Goal: Task Accomplishment & Management: Manage account settings

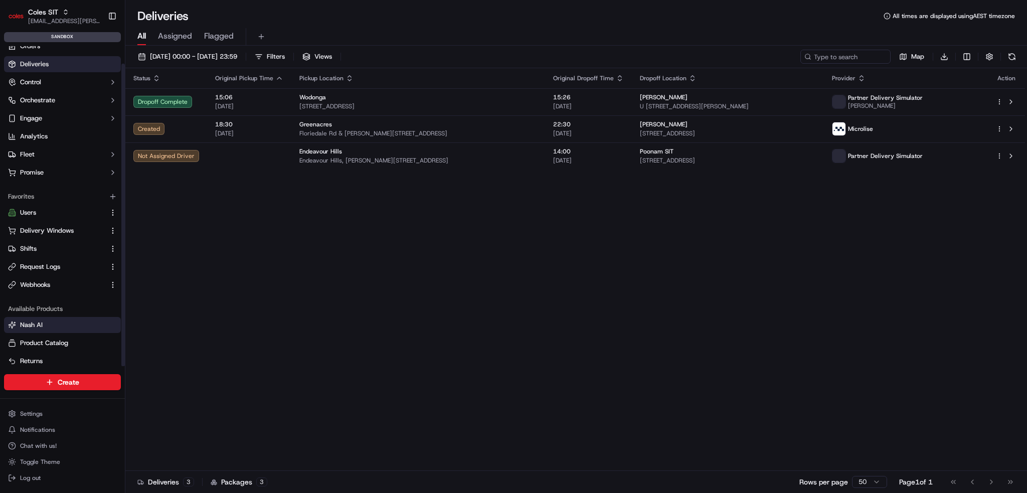
scroll to position [18, 0]
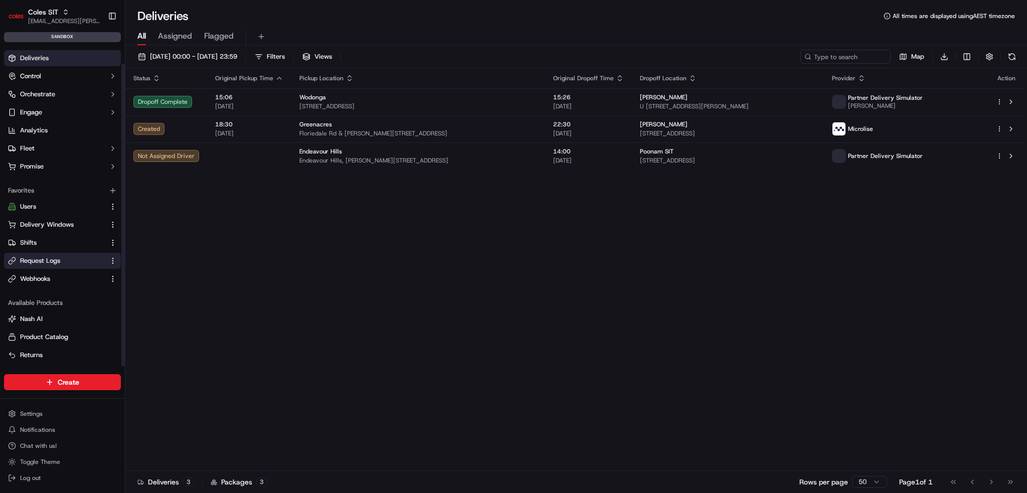
click at [59, 264] on span "Request Logs" at bounding box center [40, 260] width 40 height 9
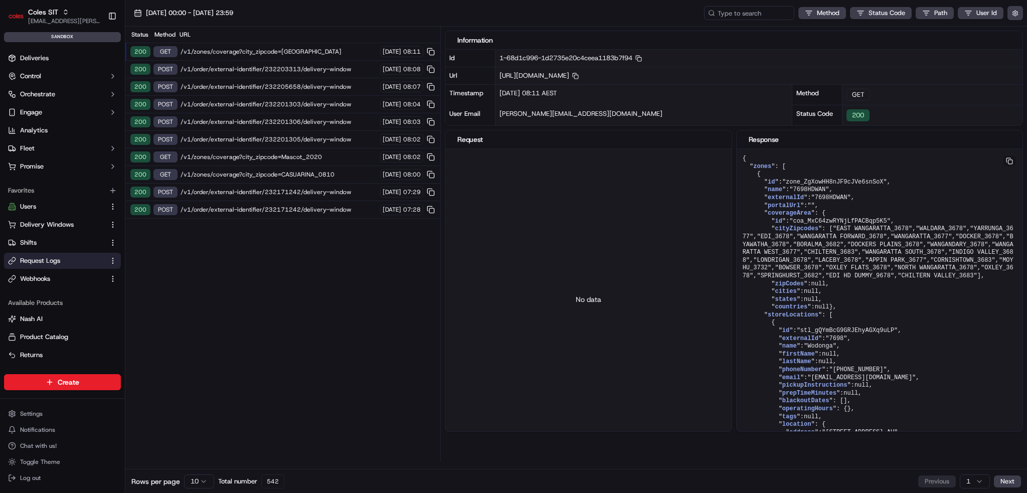
click at [272, 51] on span "/v1/zones/coverage?city_zipcode=WANGARATTA_3677" at bounding box center [278, 52] width 196 height 8
click at [267, 51] on span "/v1/zones/coverage?city_zipcode=WANGARATTA_3677" at bounding box center [278, 52] width 196 height 8
click at [290, 50] on span "/v1/zones/coverage?city_zipcode=WANGARATTA_3677" at bounding box center [278, 52] width 196 height 8
drag, startPoint x: 792, startPoint y: 186, endPoint x: 888, endPoint y: 193, distance: 96.0
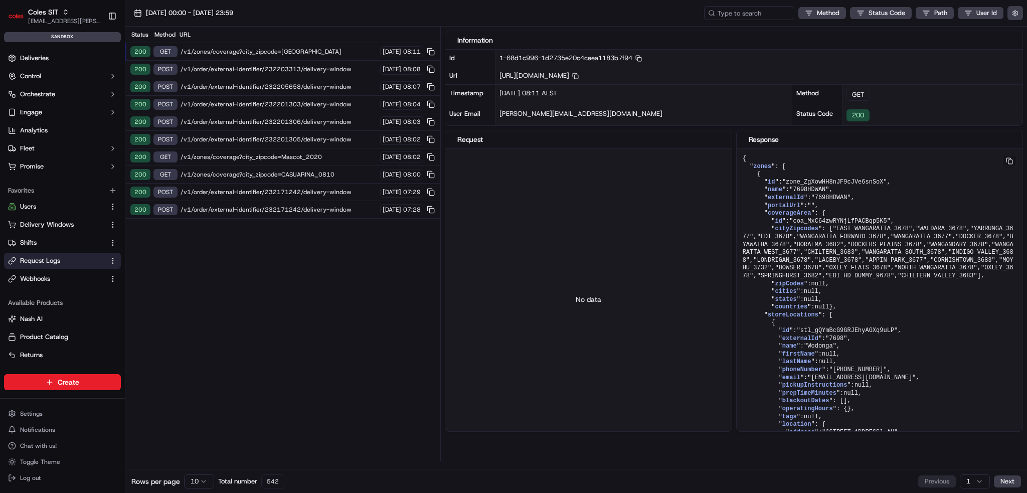
click at [313, 46] on div "200 GET /v1/zones/coverage?city_zipcode=WANGARATTA_3677 23/09/2025 08:11" at bounding box center [282, 52] width 315 height 18
drag, startPoint x: 782, startPoint y: 192, endPoint x: 847, endPoint y: 198, distance: 64.9
drag, startPoint x: 805, startPoint y: 188, endPoint x: 770, endPoint y: 186, distance: 34.1
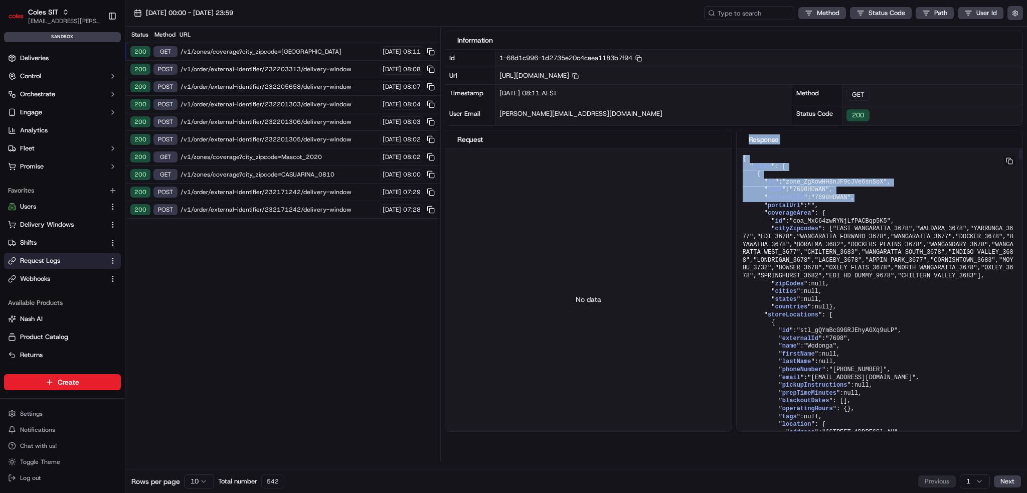
drag, startPoint x: 848, startPoint y: 195, endPoint x: 724, endPoint y: 172, distance: 126.4
click at [724, 173] on div "Request No data Response { " zones ": [ { " id ": "zone_ZgXowHH8nJF9cJVe6snSoX"…" at bounding box center [734, 281] width 578 height 302
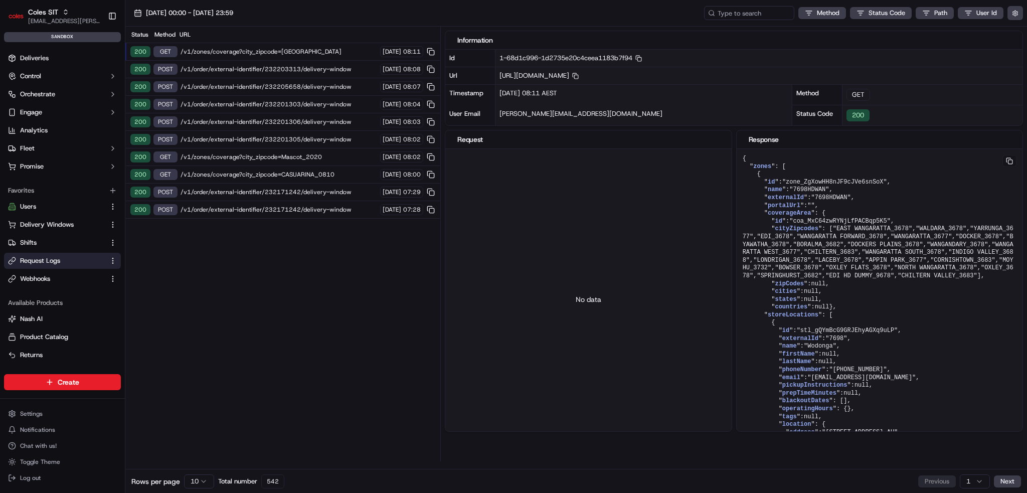
drag, startPoint x: 909, startPoint y: 266, endPoint x: 900, endPoint y: 108, distance: 158.2
click at [768, 190] on span "name" at bounding box center [774, 189] width 15 height 7
copy span "name"
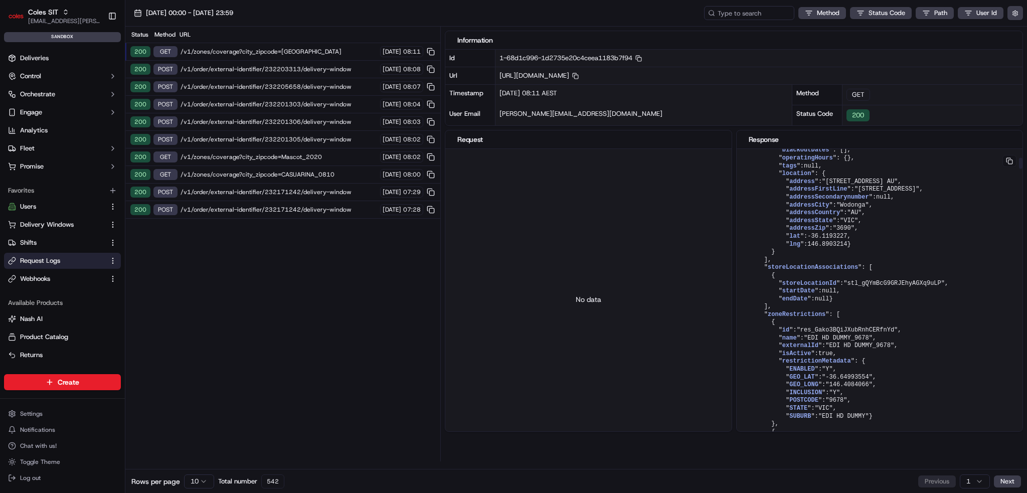
scroll to position [234, 0]
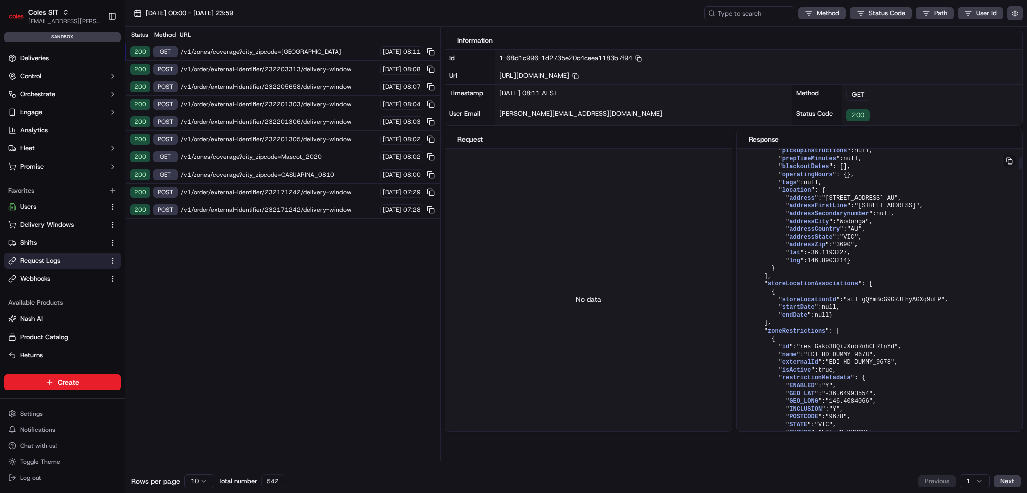
drag, startPoint x: 860, startPoint y: 324, endPoint x: 812, endPoint y: 335, distance: 49.3
click at [812, 162] on span "prepTimeMinutes" at bounding box center [809, 158] width 54 height 7
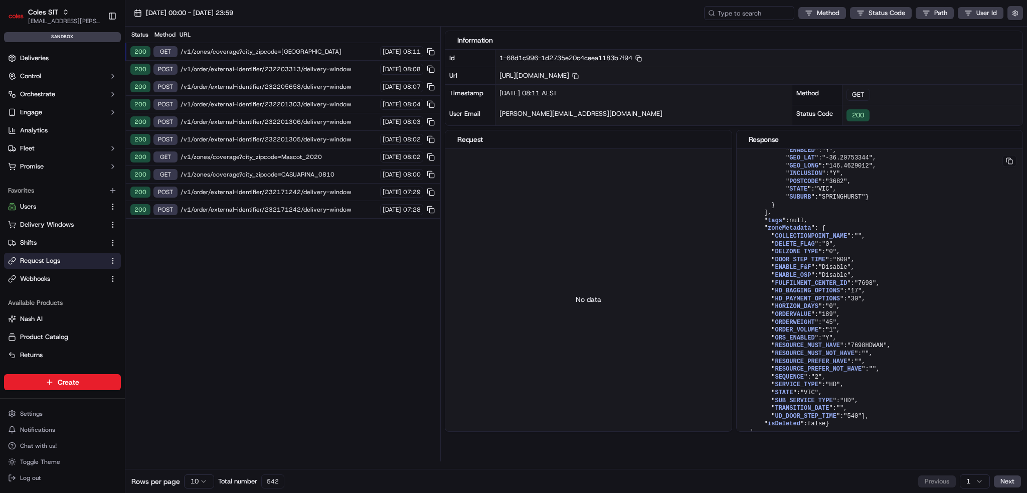
scroll to position [7641, 0]
click at [216, 53] on span "/v1/zones/coverage?city_zipcode=WANGARATTA_3677" at bounding box center [278, 52] width 196 height 8
drag, startPoint x: 289, startPoint y: 51, endPoint x: 283, endPoint y: 51, distance: 6.0
click at [284, 51] on span "/v1/zones/coverage?city_zipcode=WANGARATTA_3677" at bounding box center [278, 52] width 196 height 8
click at [280, 51] on span "/v1/zones/coverage?city_zipcode=WANGARATTA_3677" at bounding box center [278, 52] width 196 height 8
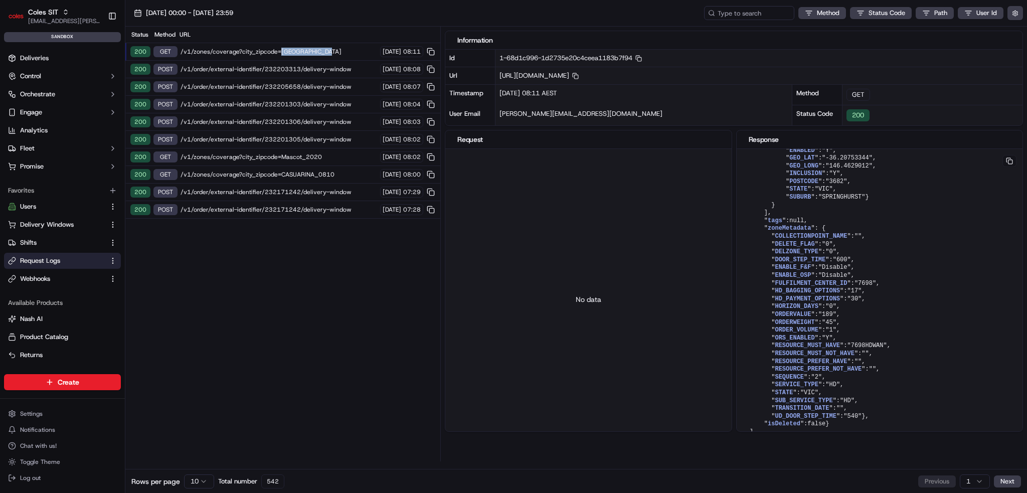
drag, startPoint x: 277, startPoint y: 51, endPoint x: 333, endPoint y: 55, distance: 56.3
click at [333, 55] on span "/v1/zones/coverage?city_zipcode=WANGARATTA_3677" at bounding box center [278, 52] width 196 height 8
click at [62, 262] on link "Request Logs" at bounding box center [56, 260] width 97 height 9
click at [52, 280] on link "Webhooks" at bounding box center [56, 278] width 97 height 9
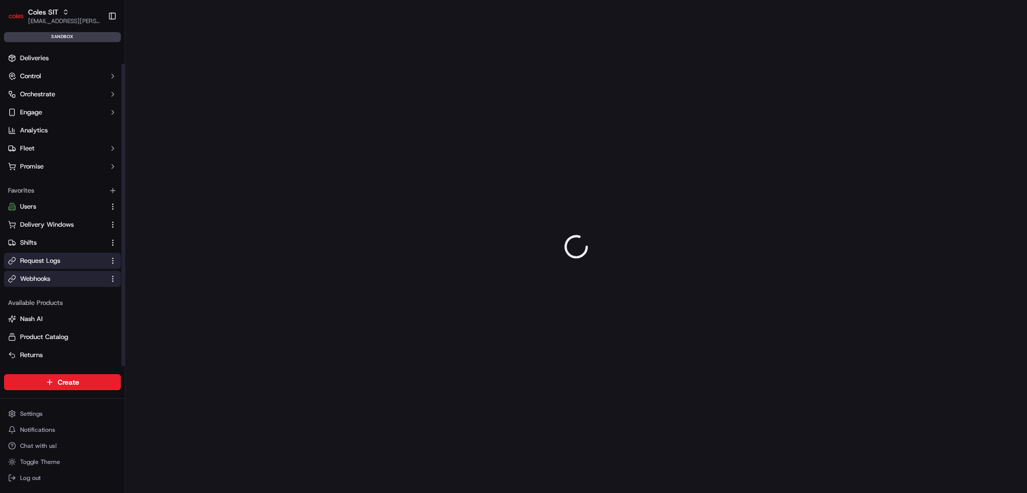
click at [59, 265] on button "Request Logs" at bounding box center [62, 261] width 117 height 16
click at [53, 67] on ul "Orders Deliveries Control Orchestrate Engage Analytics Fleet Promise" at bounding box center [62, 103] width 117 height 142
click at [52, 71] on button "Control" at bounding box center [62, 76] width 117 height 16
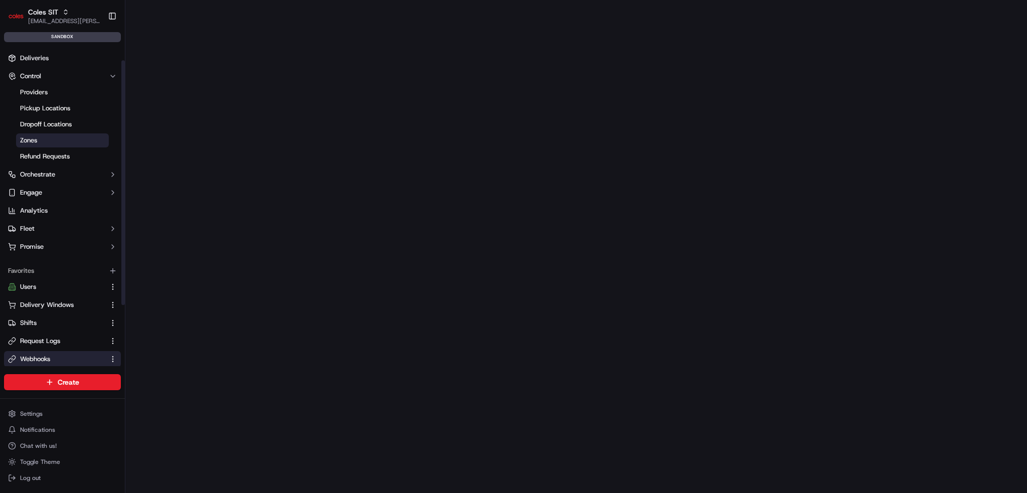
click at [41, 141] on link "Zones" at bounding box center [62, 140] width 93 height 14
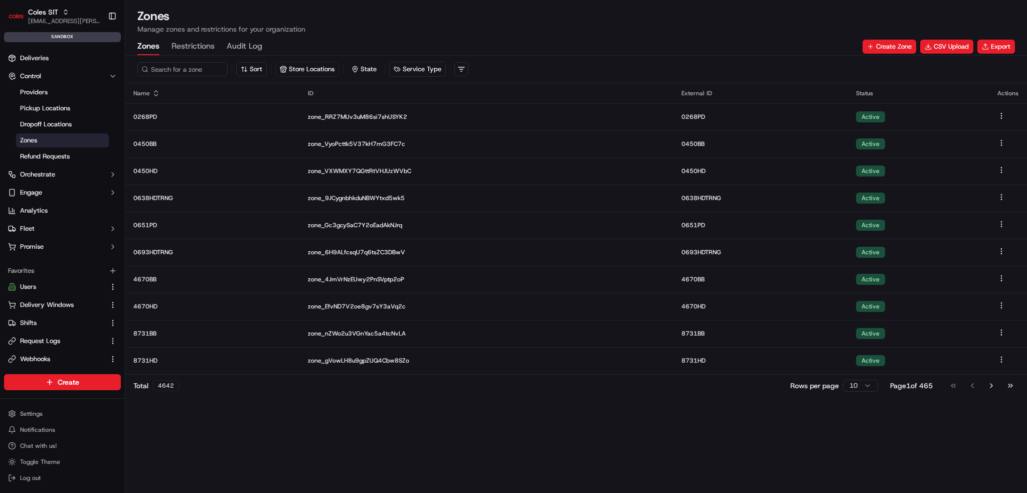
click at [323, 76] on button "Store Locations" at bounding box center [307, 69] width 64 height 15
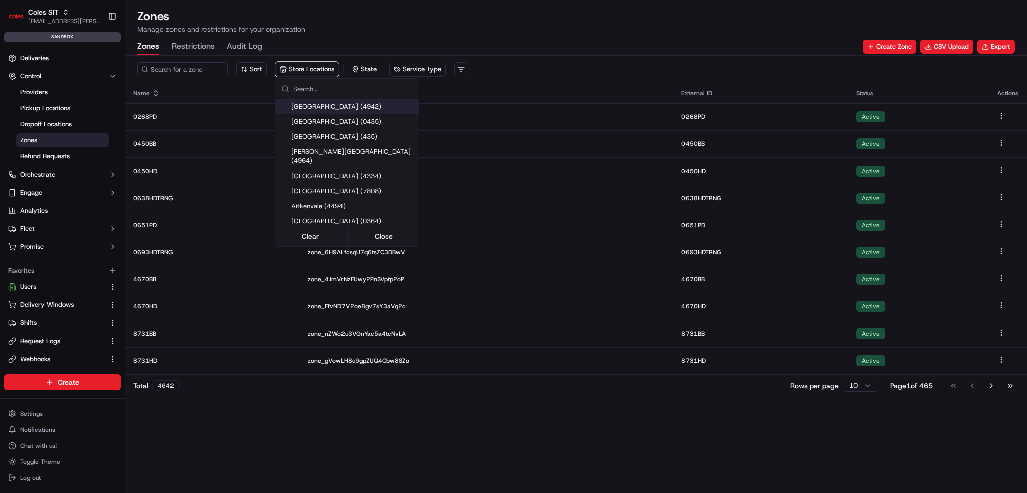
click at [39, 135] on html "Coles SIT ben.ellis@coles.com.au Toggle Sidebar sandbox Orders Deliveries Contr…" at bounding box center [513, 246] width 1027 height 493
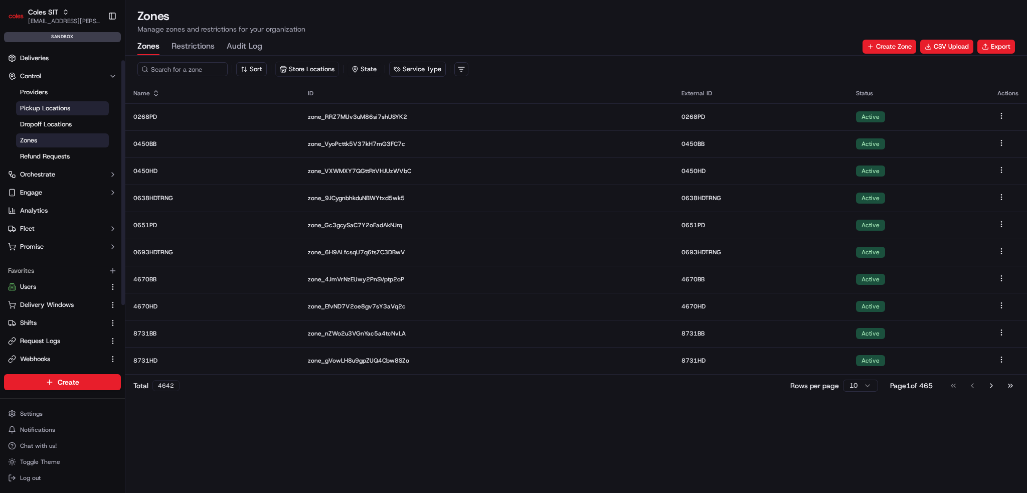
click at [50, 111] on span "Pickup Locations" at bounding box center [45, 108] width 50 height 9
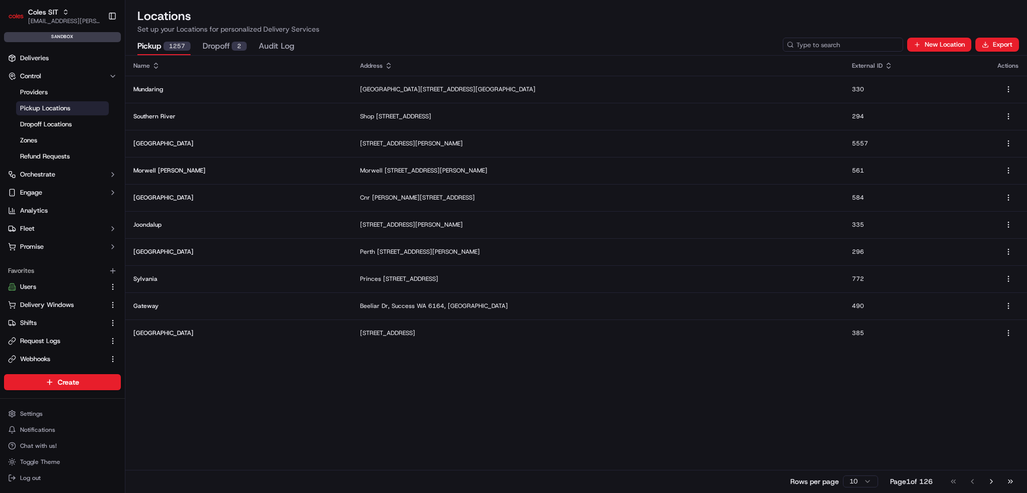
click at [863, 44] on input at bounding box center [842, 45] width 120 height 14
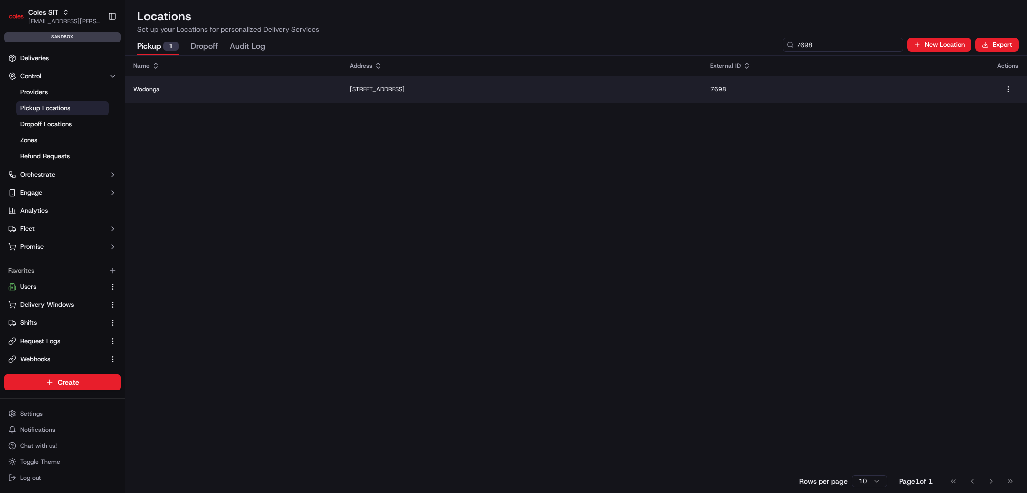
type input "7698"
click at [210, 78] on td "Wodonga" at bounding box center [233, 89] width 216 height 27
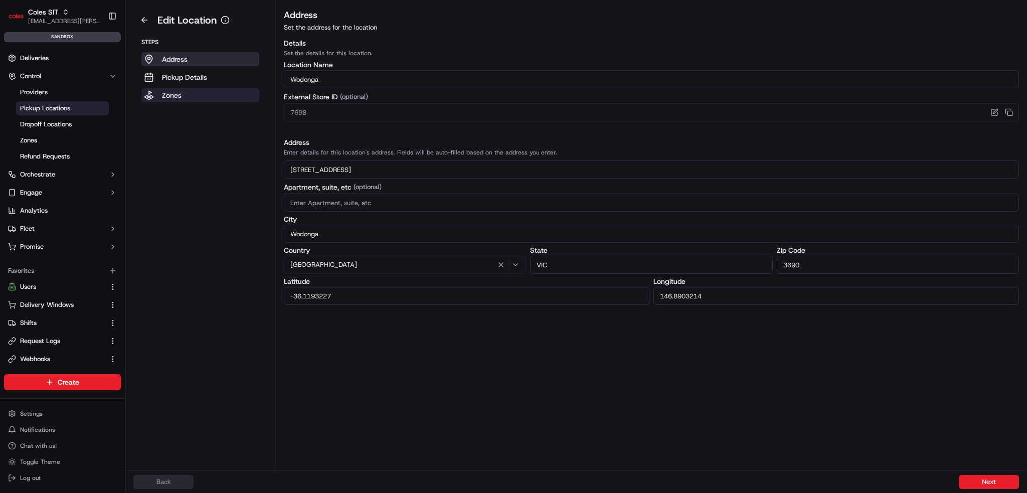
click at [208, 95] on button "Zones" at bounding box center [200, 95] width 118 height 14
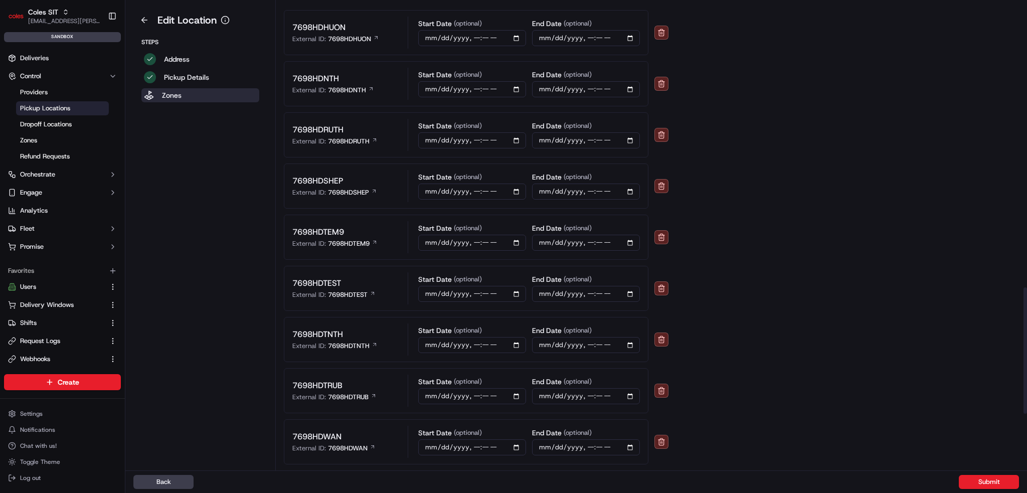
scroll to position [1053, 0]
drag, startPoint x: 340, startPoint y: 221, endPoint x: 291, endPoint y: 221, distance: 49.6
click at [291, 221] on div "7698HDTEM9 External ID: 7698HDTEM9 Start Date (optional) End Date (optional)" at bounding box center [466, 235] width 364 height 45
copy p "7698HDTEM9"
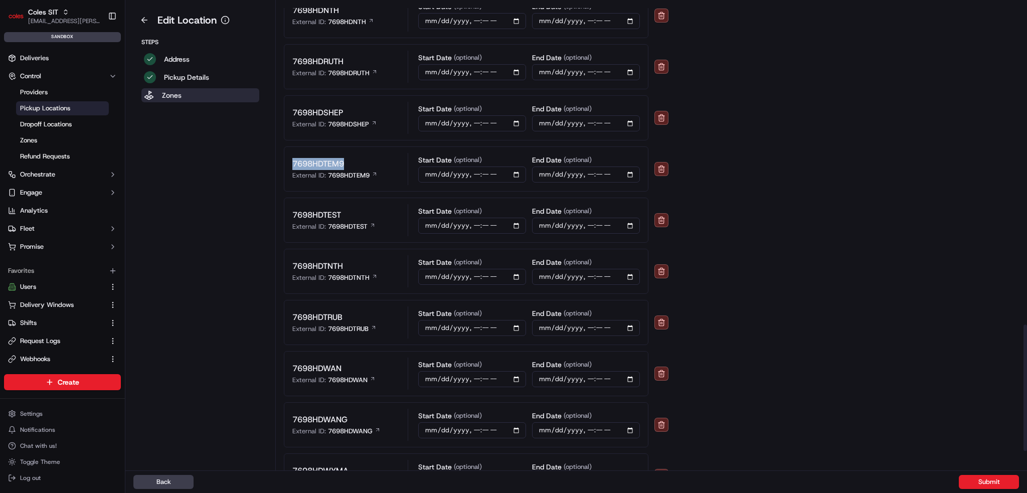
scroll to position [1203, 0]
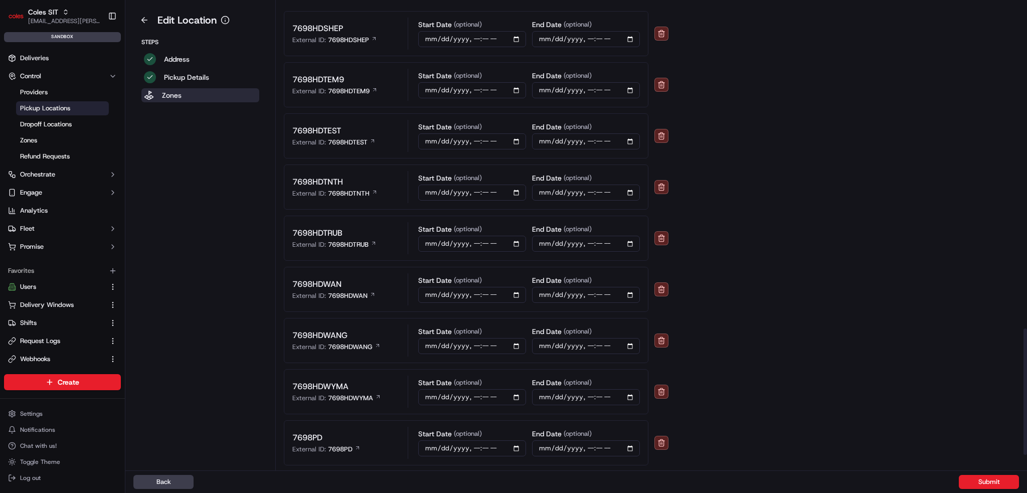
click at [305, 279] on p "7698HDWAN" at bounding box center [316, 284] width 49 height 12
click at [305, 78] on p "7698HDTEM9" at bounding box center [318, 80] width 52 height 12
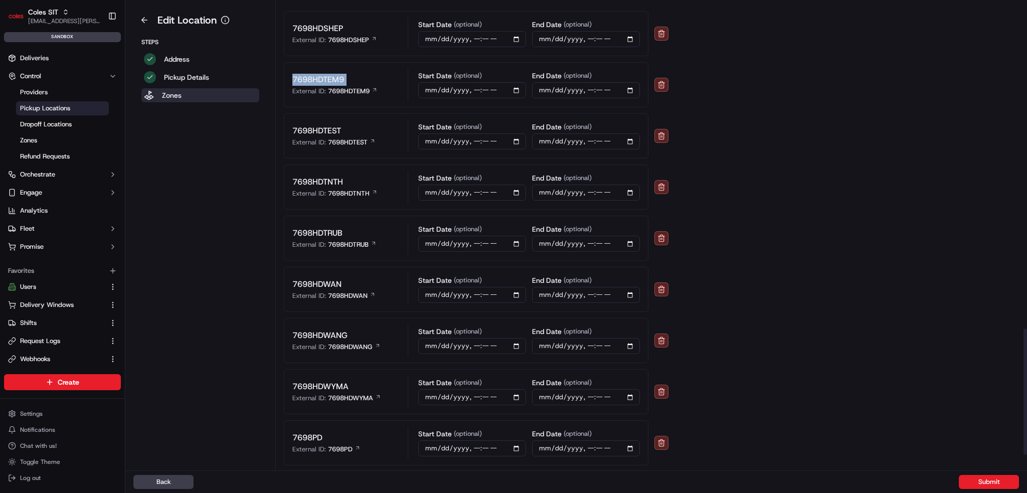
click at [305, 78] on p "7698HDTEM9" at bounding box center [318, 80] width 52 height 12
copy p "7698HDTEM9"
click at [311, 278] on p "7698HDWAN" at bounding box center [316, 284] width 49 height 12
click at [35, 133] on link "Zones" at bounding box center [62, 140] width 93 height 14
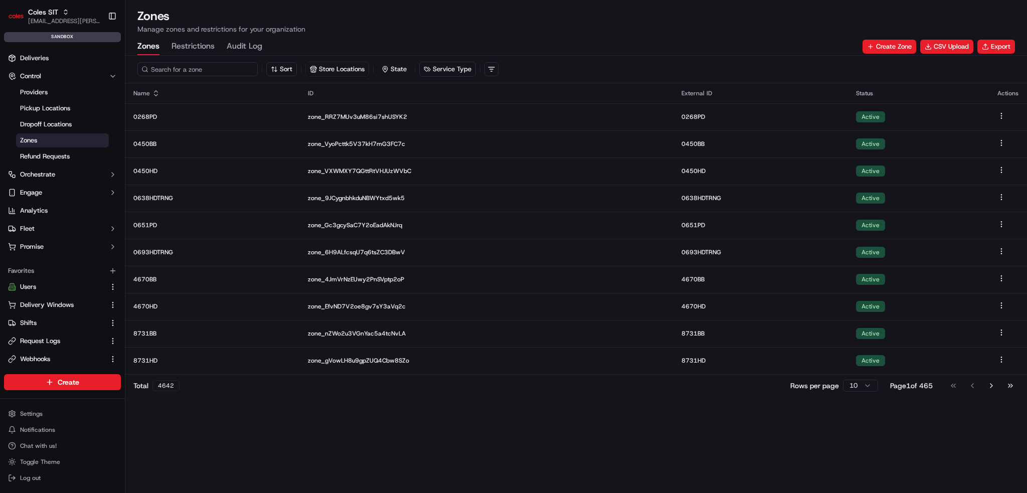
click at [177, 68] on input at bounding box center [197, 69] width 120 height 14
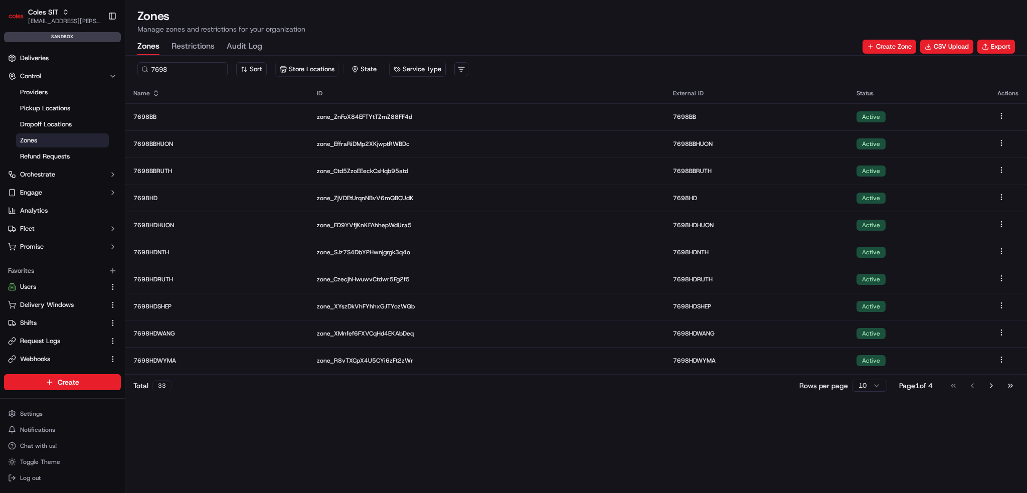
click at [988, 386] on button "Go to next page" at bounding box center [990, 385] width 17 height 14
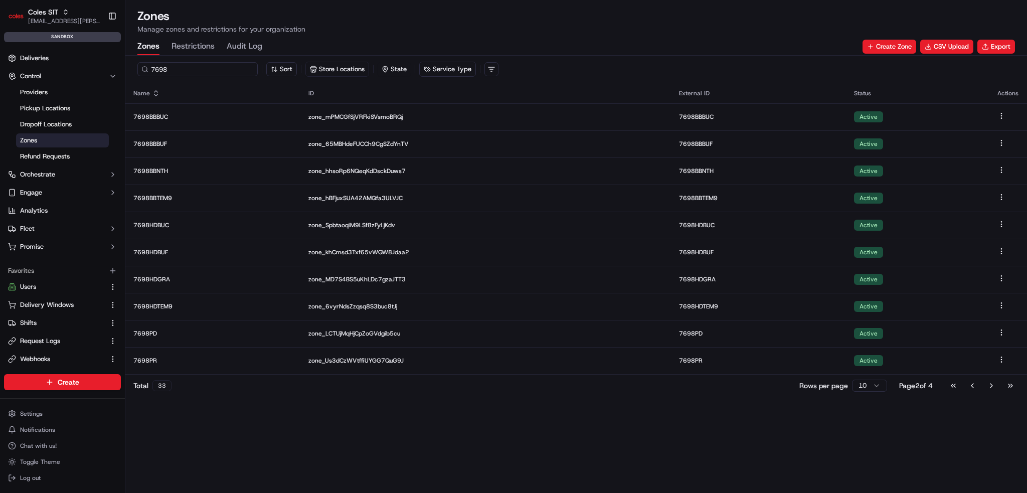
click at [180, 65] on input "7698" at bounding box center [197, 69] width 120 height 14
type input "7698HDwan"
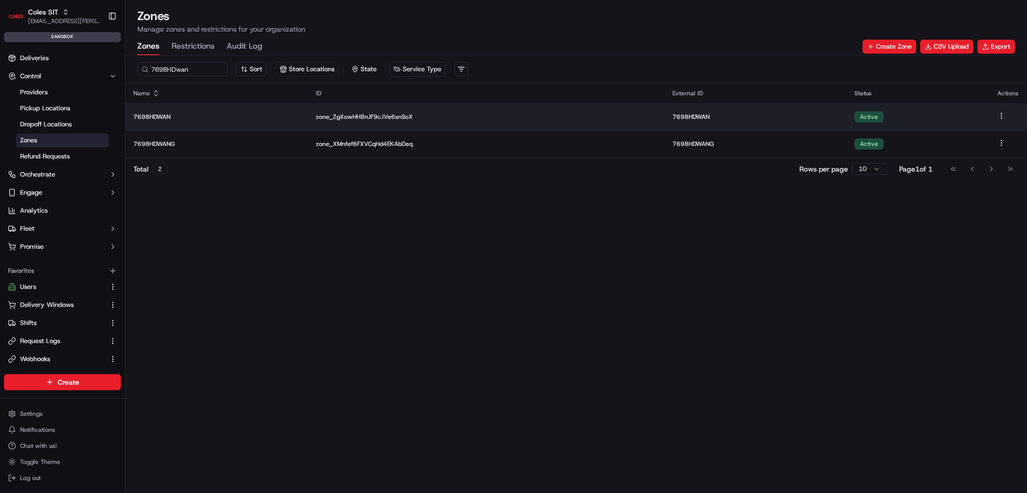
click at [165, 108] on td "7698HDWAN" at bounding box center [216, 116] width 182 height 27
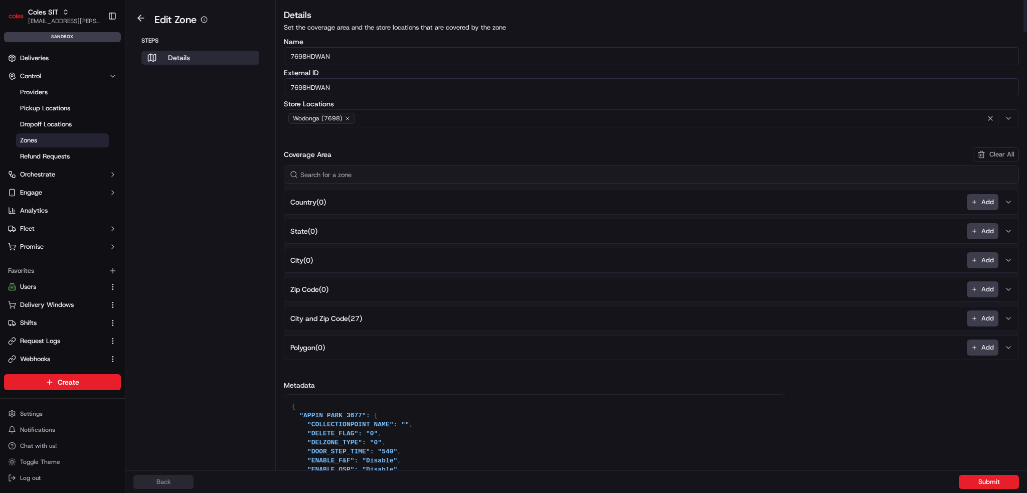
scroll to position [50, 0]
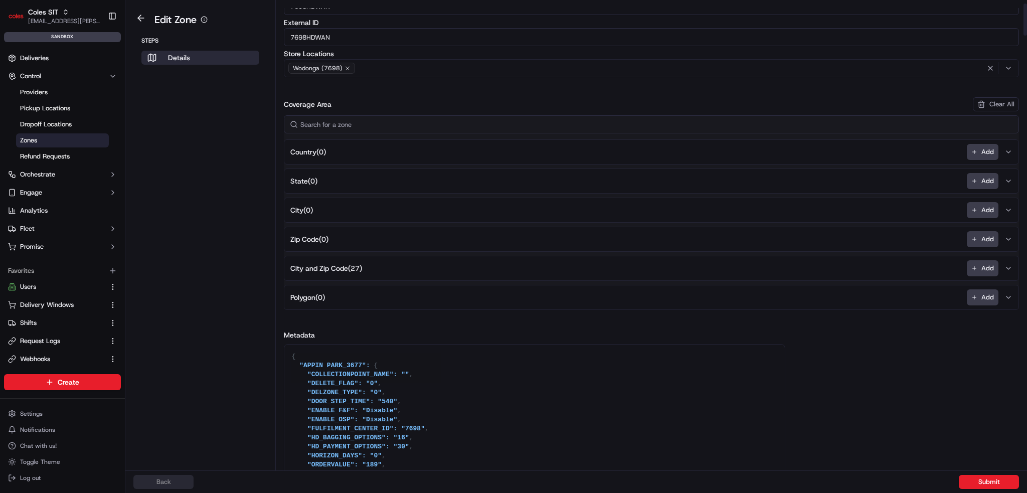
click at [511, 262] on button "City and Zip Code ( 27 ) Add" at bounding box center [651, 268] width 730 height 24
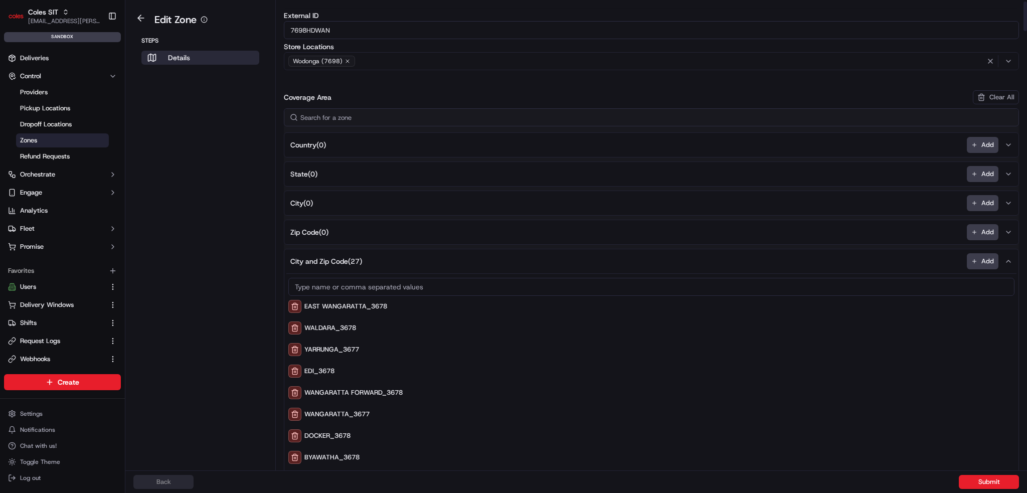
scroll to position [0, 0]
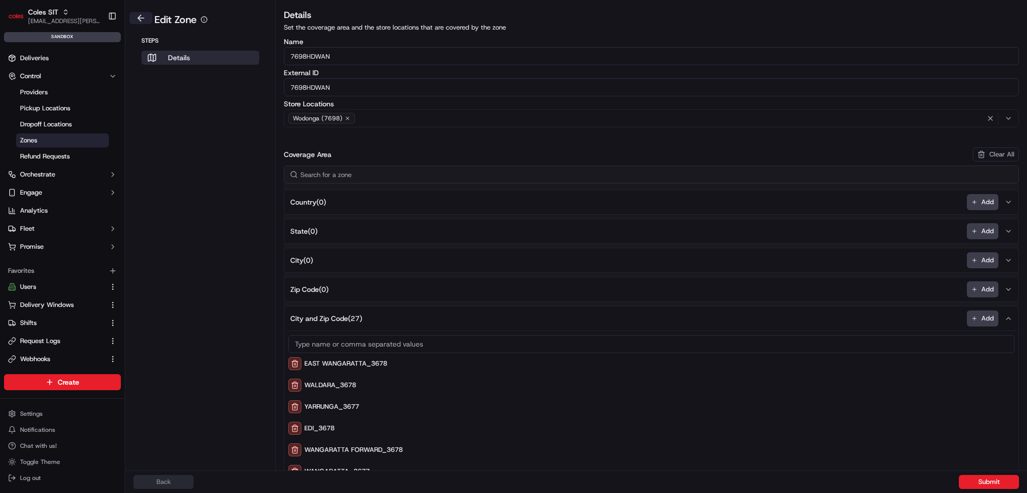
click at [138, 15] on button at bounding box center [140, 18] width 23 height 12
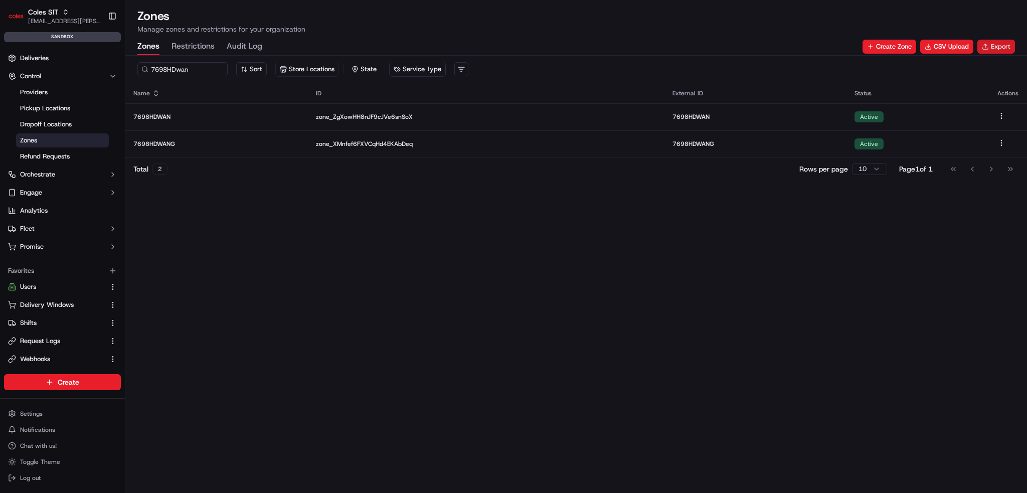
click at [1001, 50] on button "Export" at bounding box center [996, 47] width 38 height 14
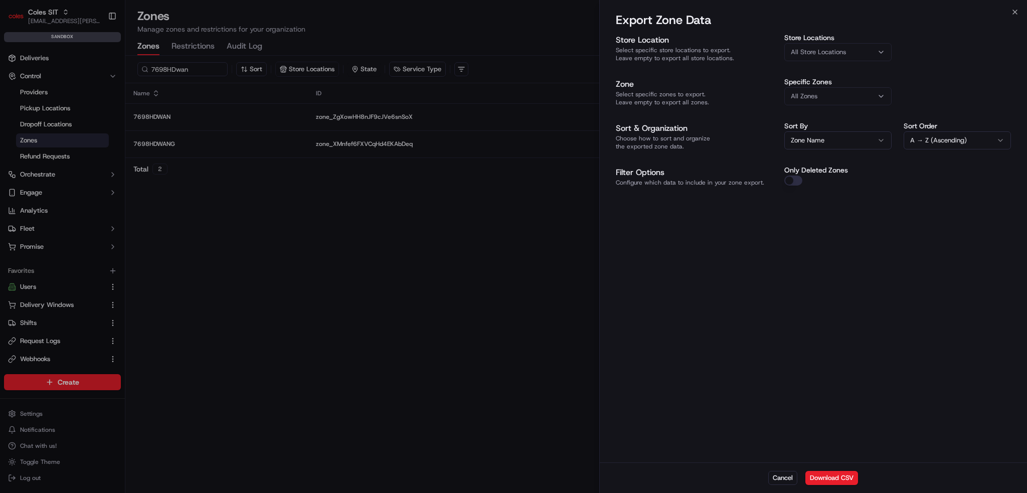
click at [887, 48] on div "All Store Locations" at bounding box center [837, 52] width 102 height 9
type input "7698"
click at [862, 88] on span "Wodonga (7698)" at bounding box center [861, 91] width 123 height 9
click at [866, 295] on div at bounding box center [513, 246] width 1027 height 493
click at [832, 93] on div "All Zones" at bounding box center [837, 96] width 102 height 9
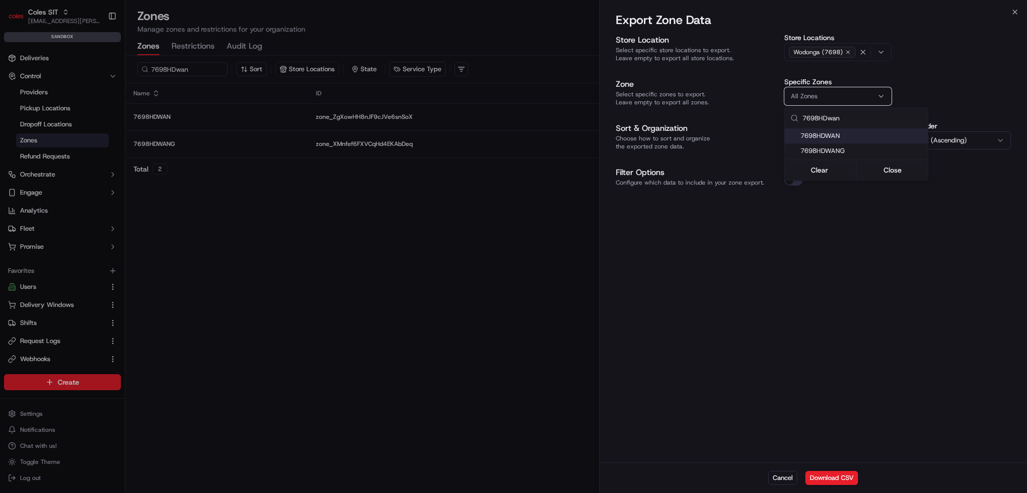
type input "7698HDwan"
click at [815, 143] on div "7698HDWANG" at bounding box center [855, 150] width 143 height 15
drag, startPoint x: 811, startPoint y: 136, endPoint x: 817, endPoint y: 140, distance: 7.1
click at [810, 136] on span "7698HDWAN" at bounding box center [861, 135] width 123 height 9
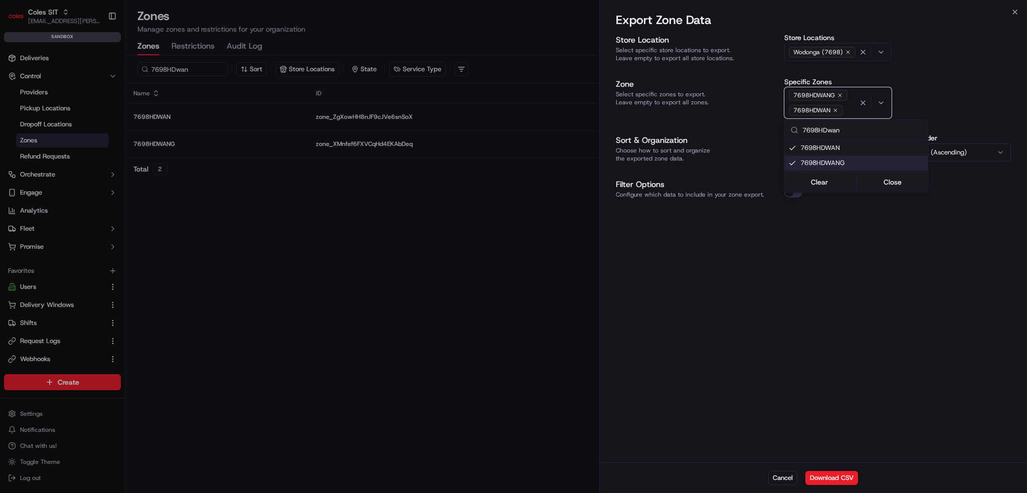
click at [819, 244] on div at bounding box center [513, 246] width 1027 height 493
click at [828, 476] on button "Download CSV" at bounding box center [831, 478] width 53 height 14
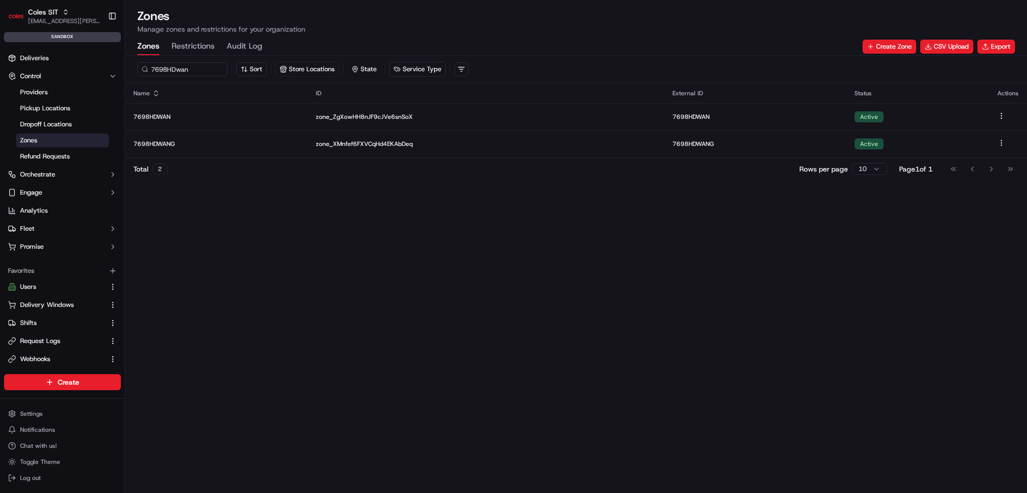
click at [958, 40] on link "CSV Upload" at bounding box center [946, 47] width 53 height 14
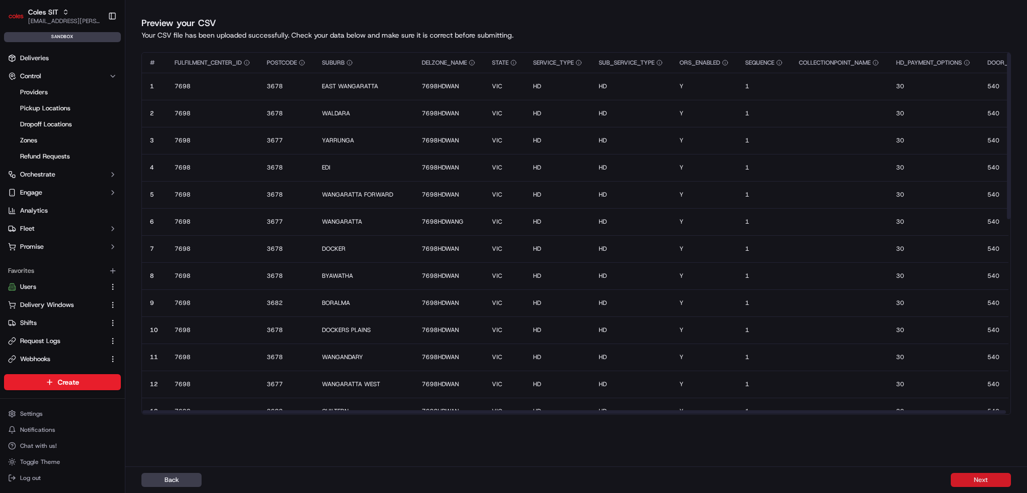
click at [969, 477] on button "Next" at bounding box center [980, 480] width 60 height 14
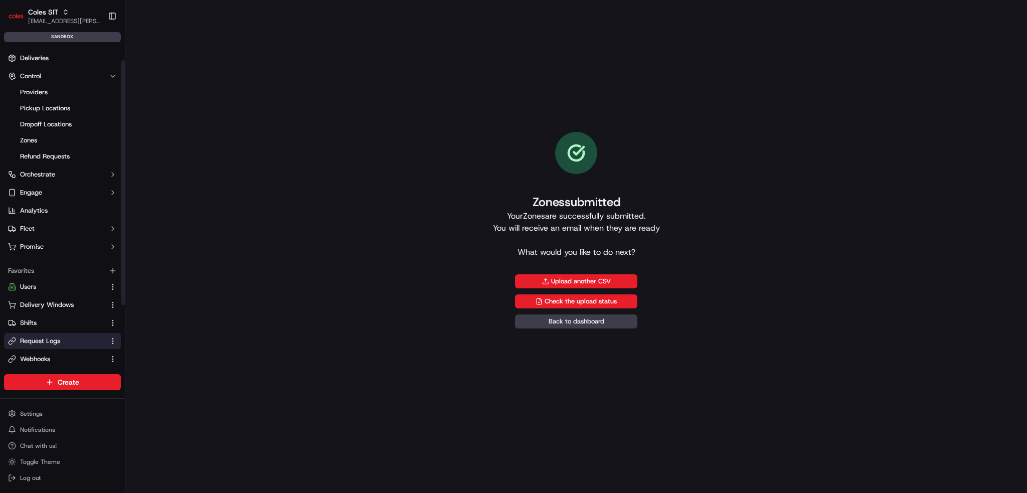
click at [58, 344] on span "Request Logs" at bounding box center [40, 340] width 40 height 9
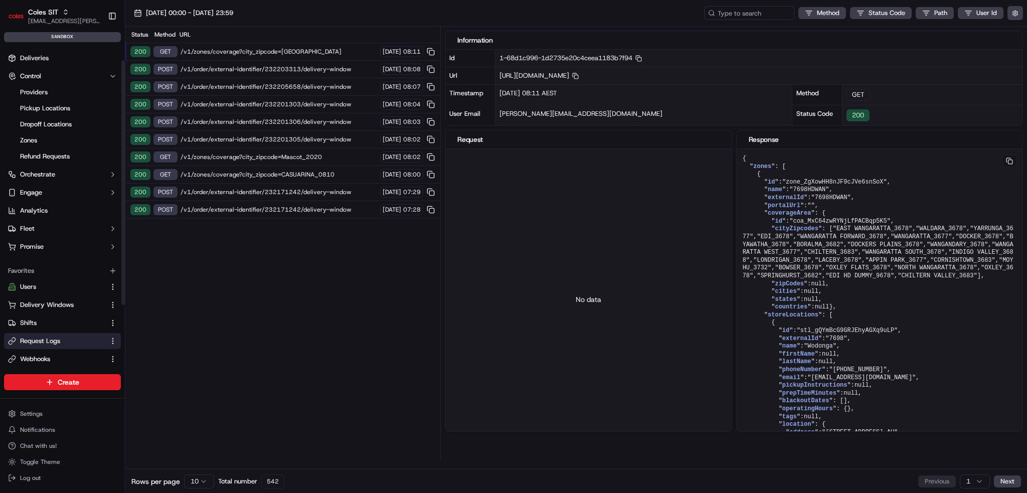
click at [291, 297] on div "Status Method URL 200 GET /v1/zones/coverage?city_zipcode=WANGARATTA_3677 23/09…" at bounding box center [282, 244] width 315 height 435
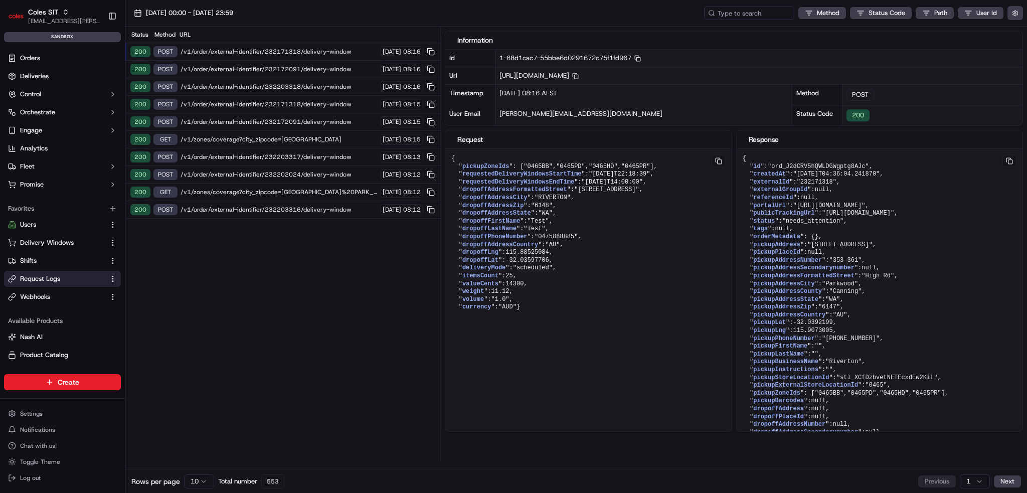
click at [313, 45] on div "200 POST /v1/order/external-identifier/232171318/delivery-window 23/09/2025 08:…" at bounding box center [282, 52] width 315 height 18
click at [313, 46] on div "200 POST /v1/order/external-identifier/232171318/delivery-window 23/09/2025 08:…" at bounding box center [282, 52] width 315 height 18
click at [310, 70] on span "/v1/order/external-identifier/232172091/delivery-window" at bounding box center [278, 69] width 196 height 8
click at [313, 93] on div "200 POST /v1/order/external-identifier/232203318/delivery-window 23/09/2025 08:…" at bounding box center [282, 87] width 315 height 18
click at [315, 105] on span "/v1/order/external-identifier/232171318/delivery-window" at bounding box center [278, 104] width 196 height 8
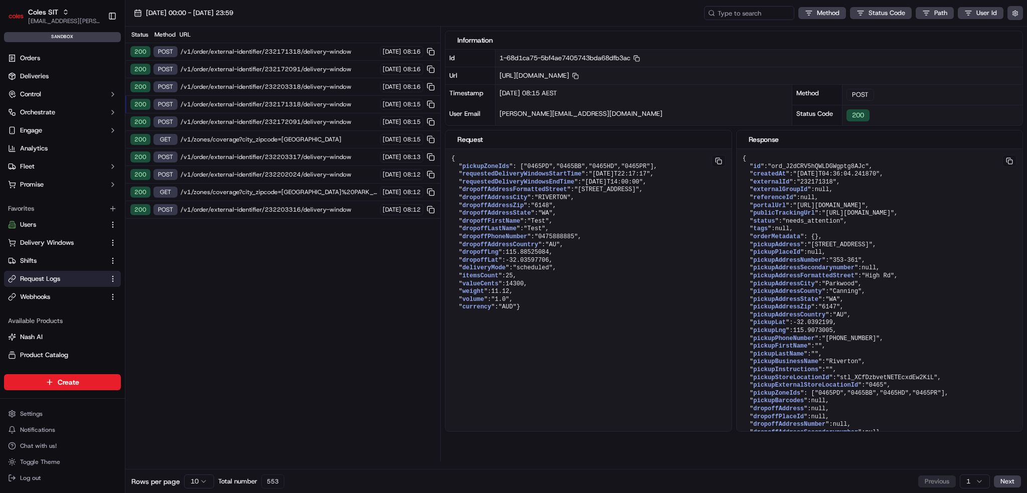
click at [315, 121] on span "/v1/order/external-identifier/232172091/delivery-window" at bounding box center [278, 122] width 196 height 8
click at [307, 132] on div "200 GET /v1/zones/coverage?city_zipcode=RIVERTON_6148 23/09/2025 08:15" at bounding box center [282, 140] width 315 height 18
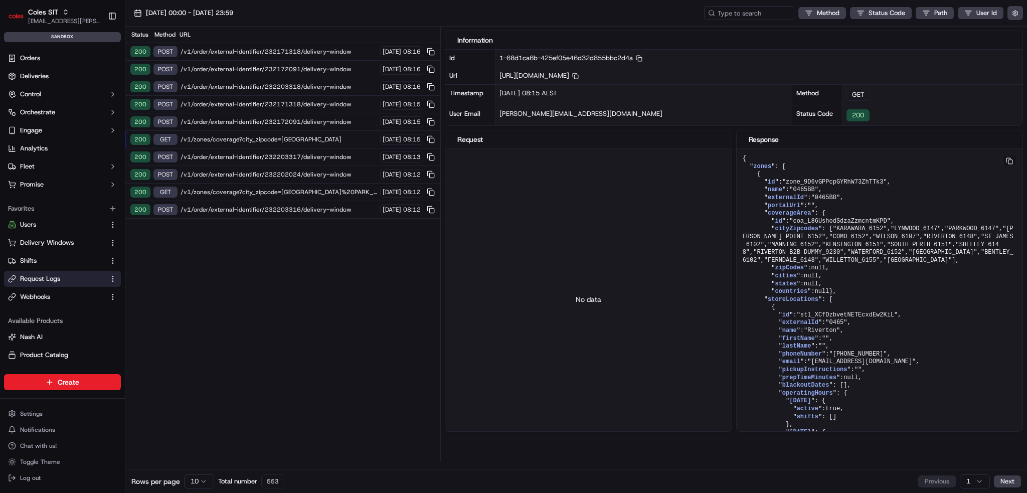
click at [309, 118] on span "/v1/order/external-identifier/232172091/delivery-window" at bounding box center [278, 122] width 196 height 8
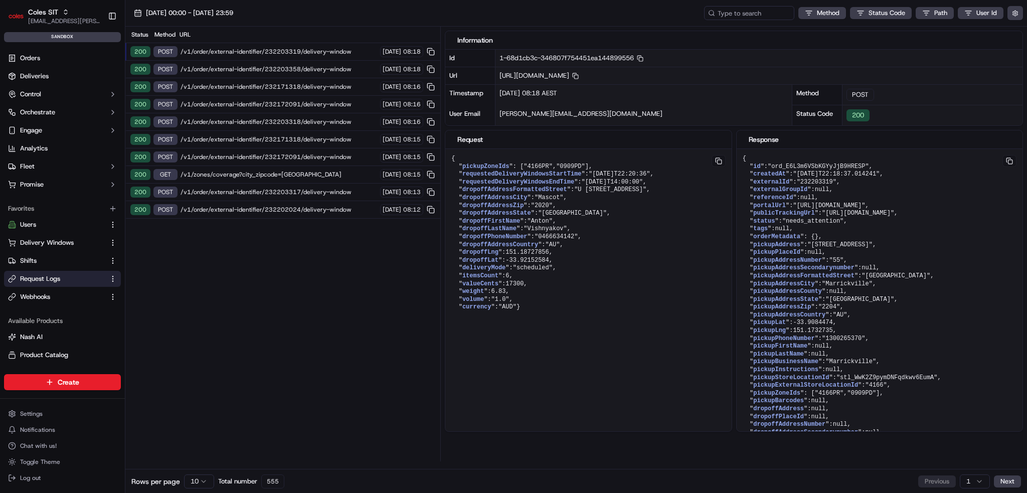
click at [314, 50] on span "/v1/order/external-identifier/232203319/delivery-window" at bounding box center [278, 52] width 196 height 8
click at [305, 53] on span "/v1/order/external-identifier/232203319/delivery-window" at bounding box center [278, 52] width 196 height 8
click at [301, 66] on span "/v1/order/external-identifier/232203358/delivery-window" at bounding box center [278, 69] width 196 height 8
click at [298, 83] on span "/v1/order/external-identifier/232171318/delivery-window" at bounding box center [278, 87] width 196 height 8
click at [304, 96] on div "200 POST /v1/order/external-identifier/232172091/delivery-window 23/09/2025 08:…" at bounding box center [282, 105] width 315 height 18
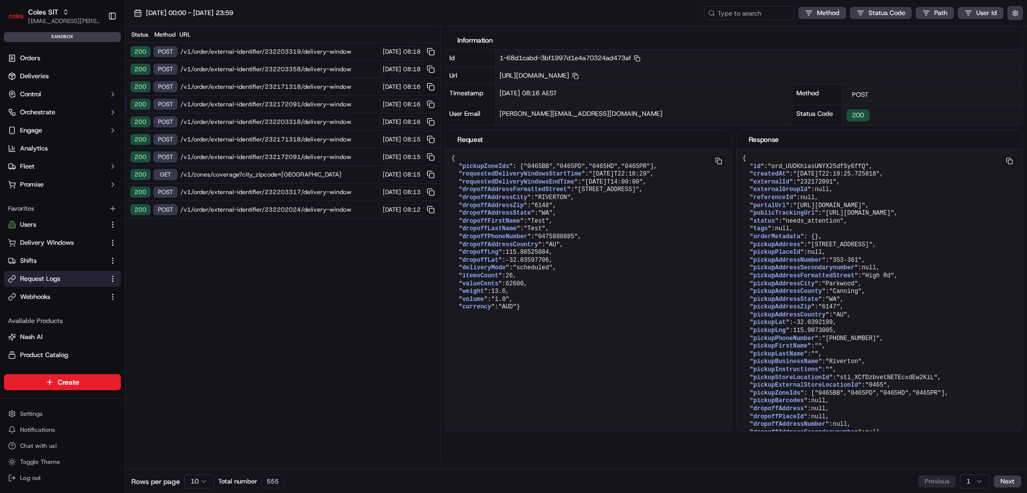
click at [299, 108] on div "200 POST /v1/order/external-identifier/232172091/delivery-window 23/09/2025 08:…" at bounding box center [282, 105] width 315 height 18
click at [297, 123] on span "/v1/order/external-identifier/232203318/delivery-window" at bounding box center [278, 122] width 196 height 8
click at [291, 128] on div "200 POST /v1/order/external-identifier/232203318/delivery-window 23/09/2025 08:…" at bounding box center [282, 122] width 315 height 18
click at [292, 141] on span "/v1/order/external-identifier/232171318/delivery-window" at bounding box center [278, 139] width 196 height 8
click at [295, 150] on div "200 POST /v1/order/external-identifier/232172091/delivery-window 23/09/2025 08:…" at bounding box center [282, 157] width 315 height 18
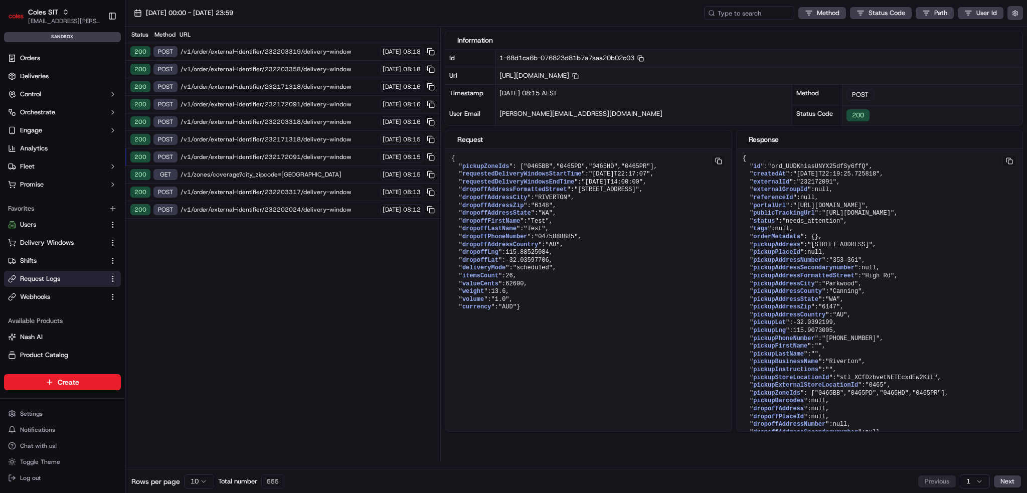
click at [293, 154] on span "/v1/order/external-identifier/232172091/delivery-window" at bounding box center [278, 157] width 196 height 8
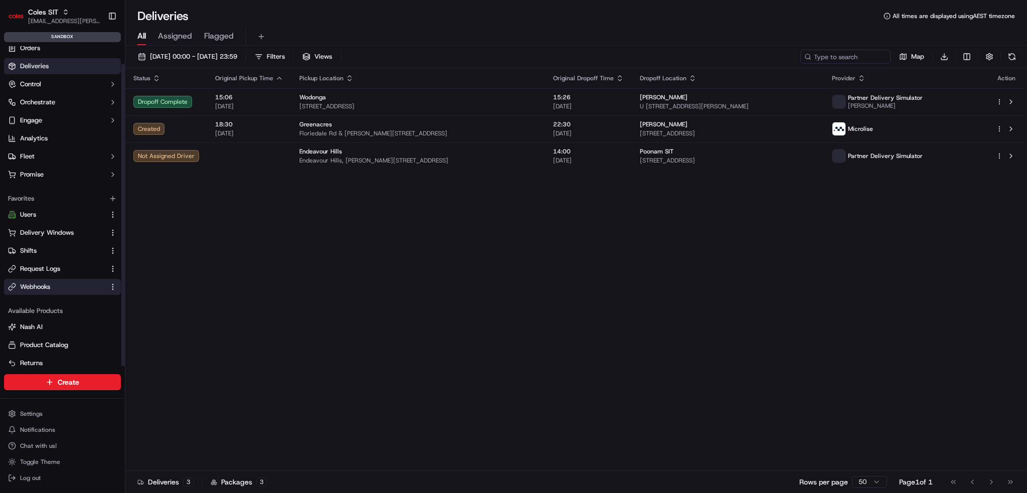
scroll to position [18, 0]
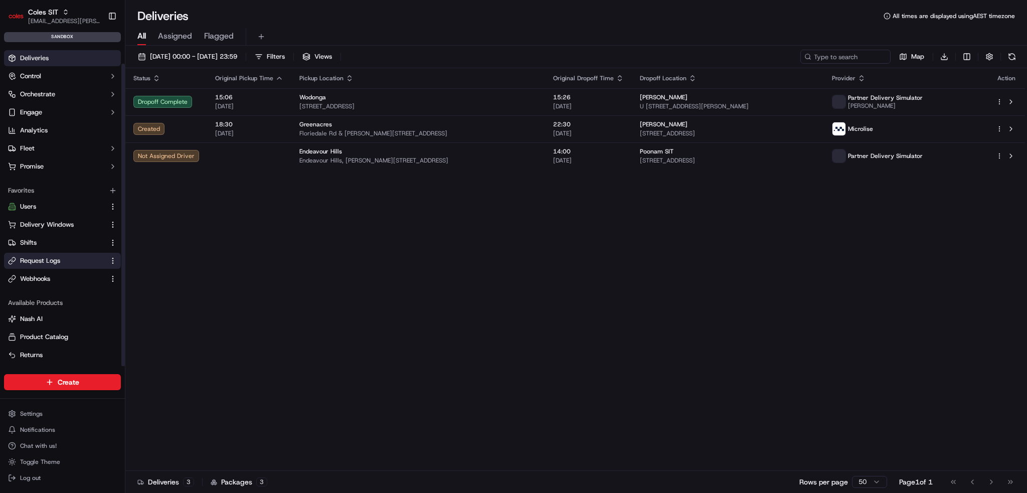
click at [68, 266] on button "Request Logs" at bounding box center [62, 261] width 117 height 16
click at [67, 260] on link "Request Logs" at bounding box center [56, 260] width 97 height 9
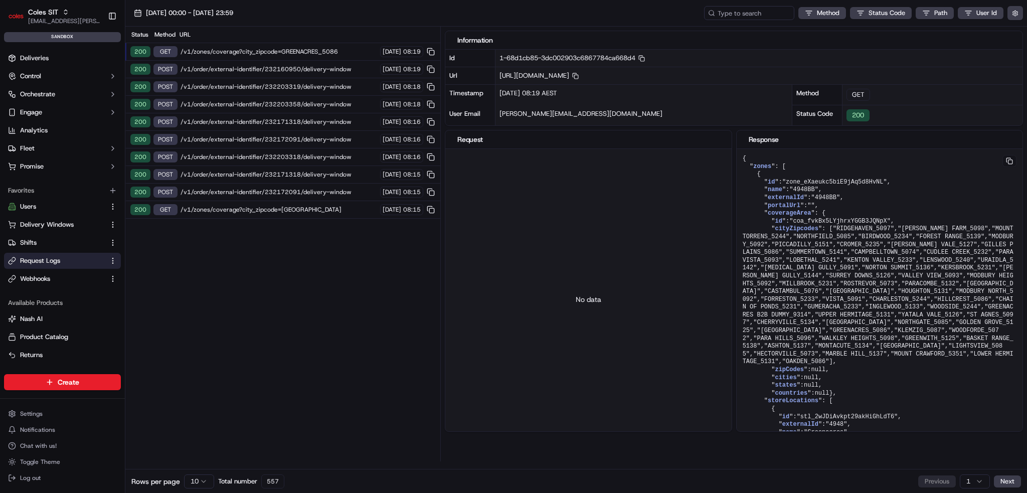
click at [340, 50] on span "/v1/zones/coverage?city_zipcode=GREENACRES_5086" at bounding box center [278, 52] width 196 height 8
click at [315, 46] on div "200 GET /v1/zones/coverage?city_zipcode=GREENACRES_5086 23/09/2025 08:19" at bounding box center [282, 52] width 315 height 18
click at [301, 73] on div "200 POST /v1/order/external-identifier/232160950/delivery-window 23/09/2025 08:…" at bounding box center [282, 70] width 315 height 18
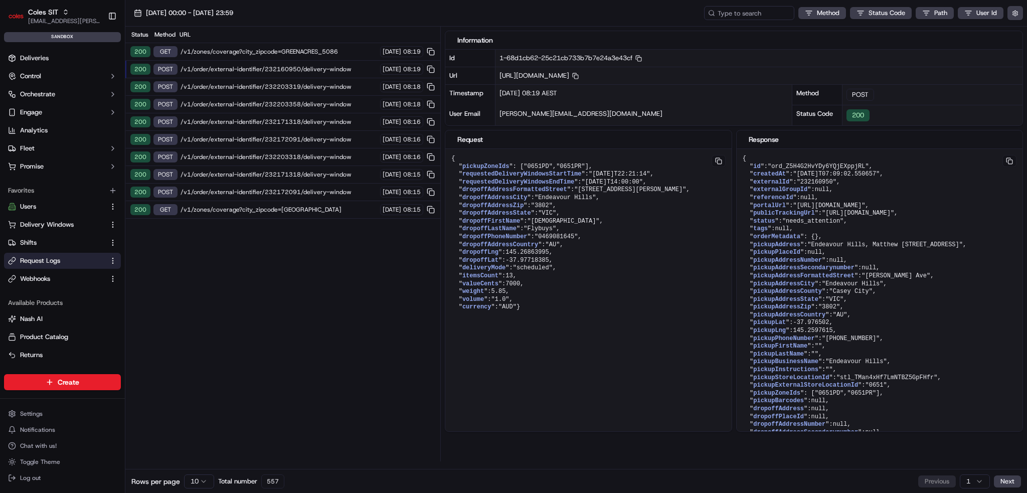
click at [303, 85] on span "/v1/order/external-identifier/232203319/delivery-window" at bounding box center [278, 87] width 196 height 8
click at [300, 211] on div "200 GET /v1/zones/coverage?city_zipcode=RIVERTON_6148 23/09/2025 08:15" at bounding box center [282, 210] width 315 height 18
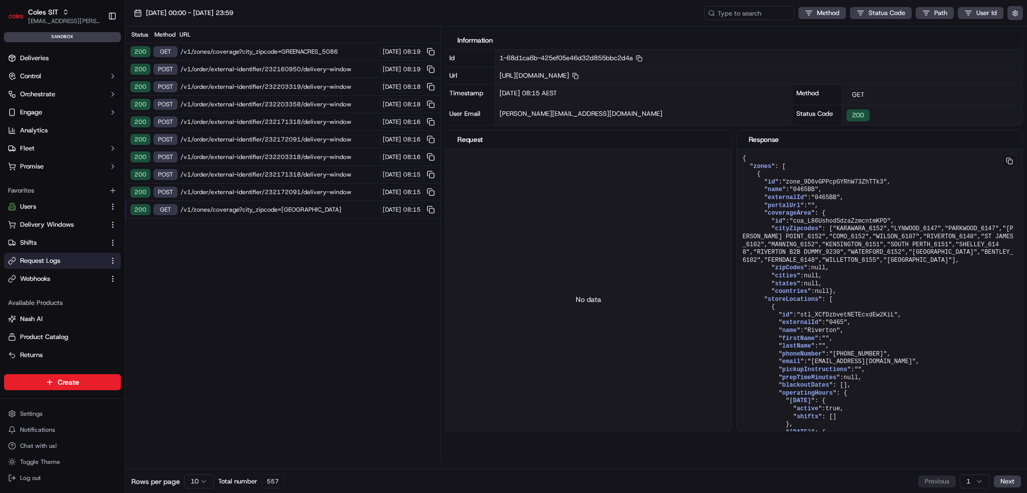
click at [289, 57] on div "200 GET /v1/zones/coverage?city_zipcode=GREENACRES_5086 23/09/2025 08:19" at bounding box center [282, 52] width 315 height 18
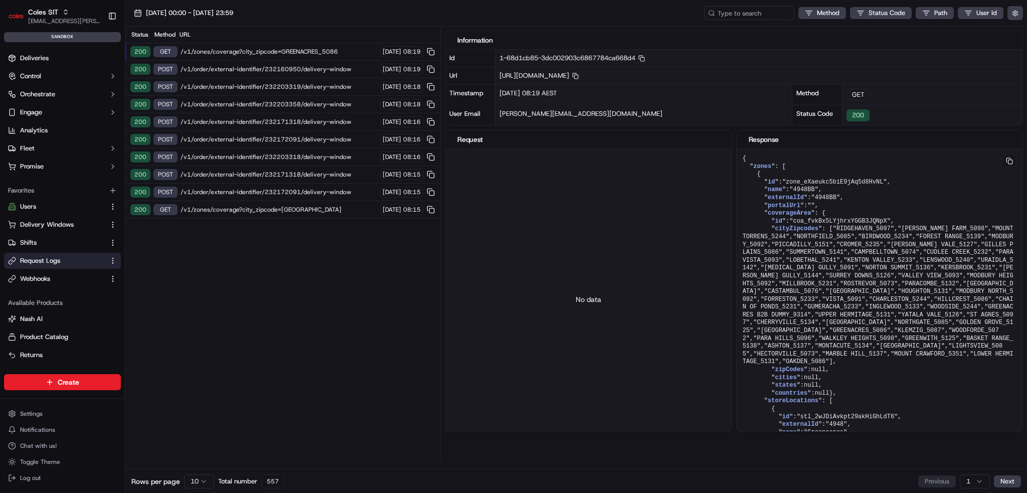
click at [295, 43] on div "200 GET /v1/zones/coverage?city_zipcode=GREENACRES_5086 23/09/2025 08:19" at bounding box center [282, 52] width 315 height 18
drag, startPoint x: 295, startPoint y: 39, endPoint x: 298, endPoint y: 44, distance: 5.8
click at [297, 41] on div "Status Method URL" at bounding box center [282, 35] width 315 height 17
click at [299, 50] on span "/v1/zones/coverage?city_zipcode=GREENACRES_5086" at bounding box center [278, 52] width 196 height 8
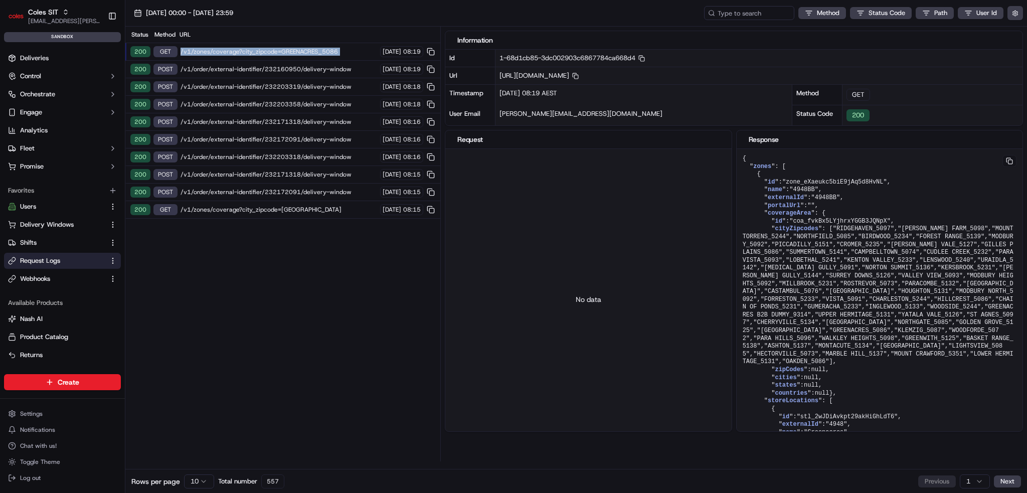
click at [299, 50] on span "/v1/zones/coverage?city_zipcode=GREENACRES_5086" at bounding box center [278, 52] width 196 height 8
click at [312, 73] on div "200 POST /v1/order/external-identifier/232160950/delivery-window 23/09/2025 08:…" at bounding box center [282, 70] width 315 height 18
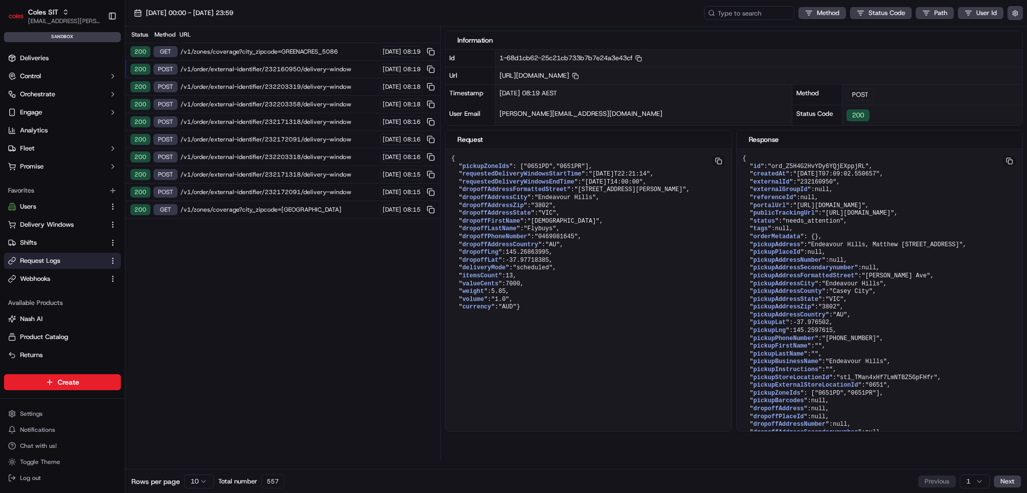
click at [319, 85] on span "/v1/order/external-identifier/232203319/delivery-window" at bounding box center [278, 87] width 196 height 8
click at [314, 104] on span "/v1/order/external-identifier/232203358/delivery-window" at bounding box center [278, 104] width 196 height 8
click at [309, 123] on span "/v1/order/external-identifier/232171318/delivery-window" at bounding box center [278, 122] width 196 height 8
drag, startPoint x: 569, startPoint y: 228, endPoint x: 601, endPoint y: 230, distance: 32.1
click at [601, 193] on span ""1 Yeeda St"" at bounding box center [606, 189] width 65 height 7
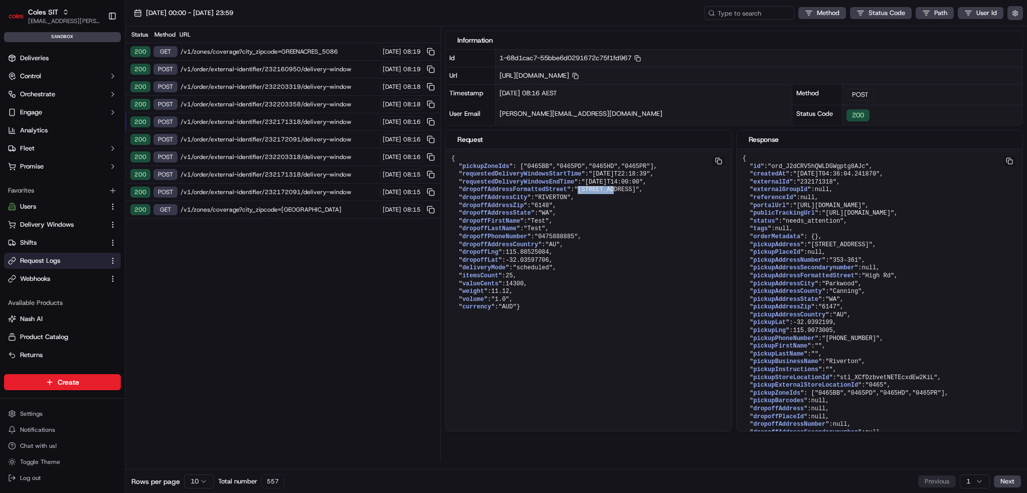
copy span "1 Yeeda St"
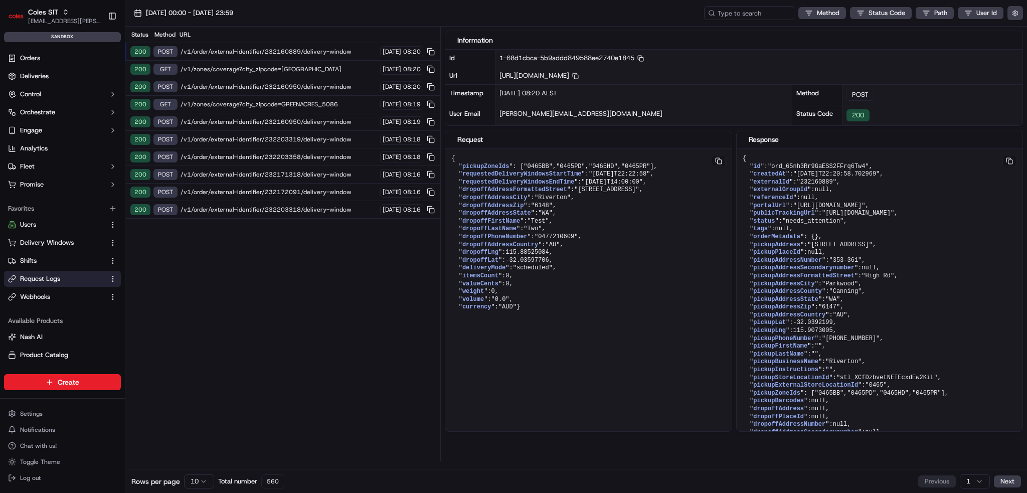
click at [243, 53] on span "/v1/order/external-identifier/232160889/delivery-window" at bounding box center [278, 52] width 196 height 8
click at [244, 73] on div "200 GET /v1/zones/coverage?city_zipcode=[GEOGRAPHIC_DATA] [DATE] 08:20" at bounding box center [282, 70] width 315 height 18
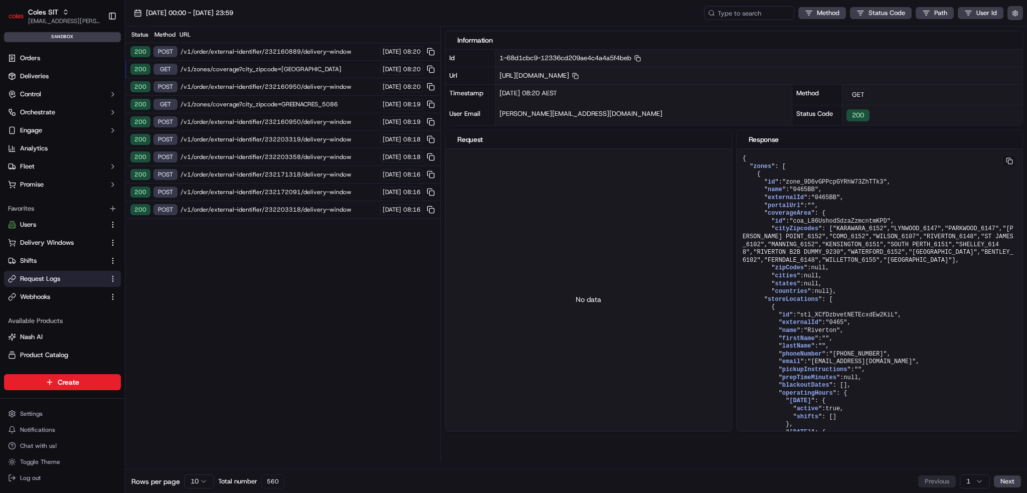
click at [245, 67] on span "/v1/zones/coverage?city_zipcode=[GEOGRAPHIC_DATA]" at bounding box center [278, 69] width 196 height 8
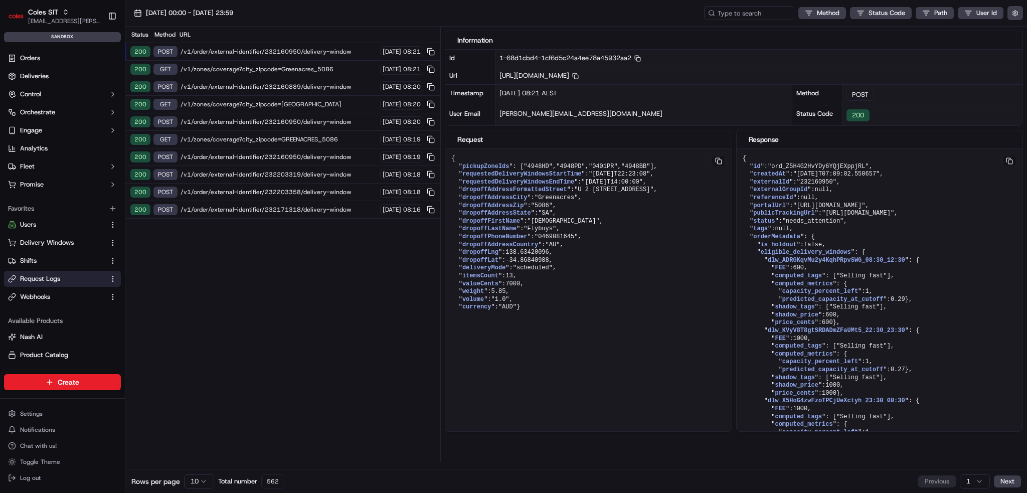
click at [255, 105] on span "/v1/zones/coverage?city_zipcode=[GEOGRAPHIC_DATA]" at bounding box center [278, 104] width 196 height 8
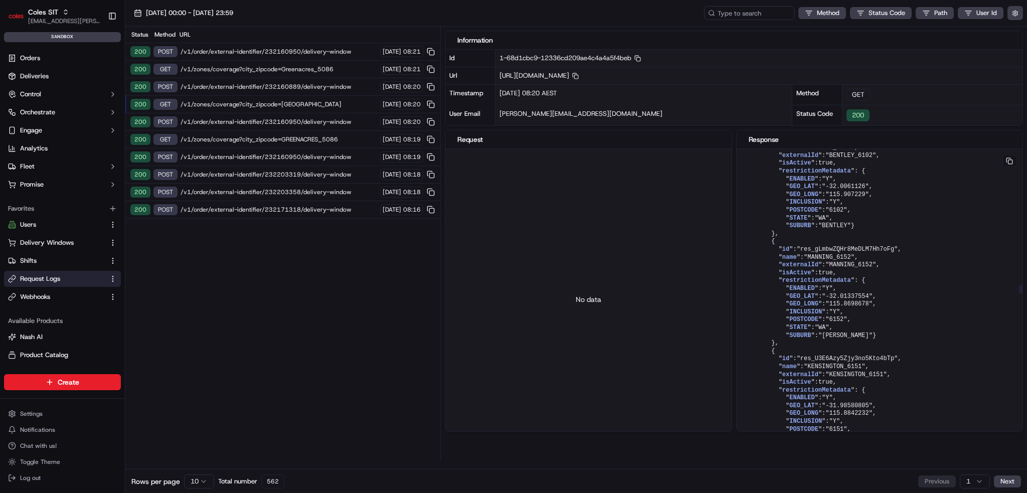
scroll to position [5263, 0]
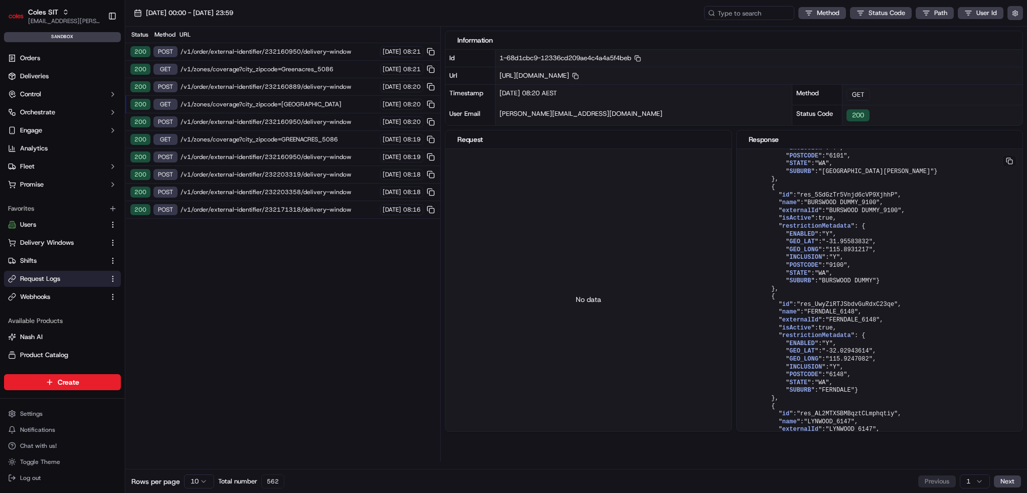
click at [307, 105] on span "/v1/zones/coverage?city_zipcode=[GEOGRAPHIC_DATA]" at bounding box center [278, 104] width 196 height 8
click at [24, 58] on span "Orders" at bounding box center [30, 58] width 20 height 9
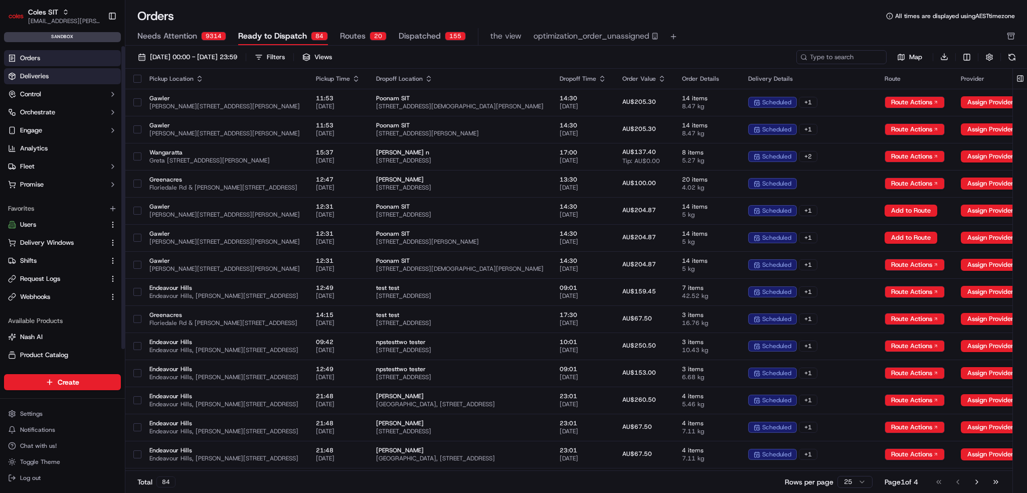
click at [61, 74] on link "Deliveries" at bounding box center [62, 76] width 117 height 16
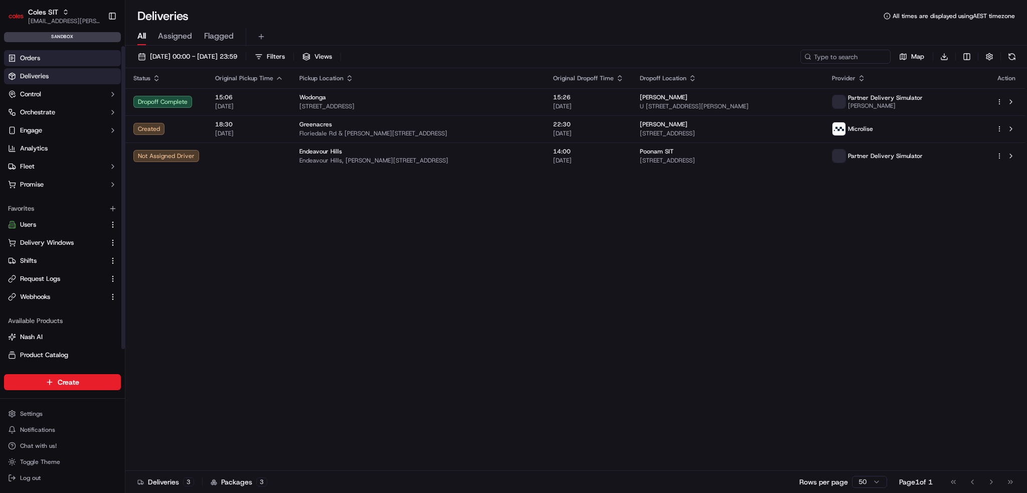
click at [57, 58] on link "Orders" at bounding box center [62, 58] width 117 height 16
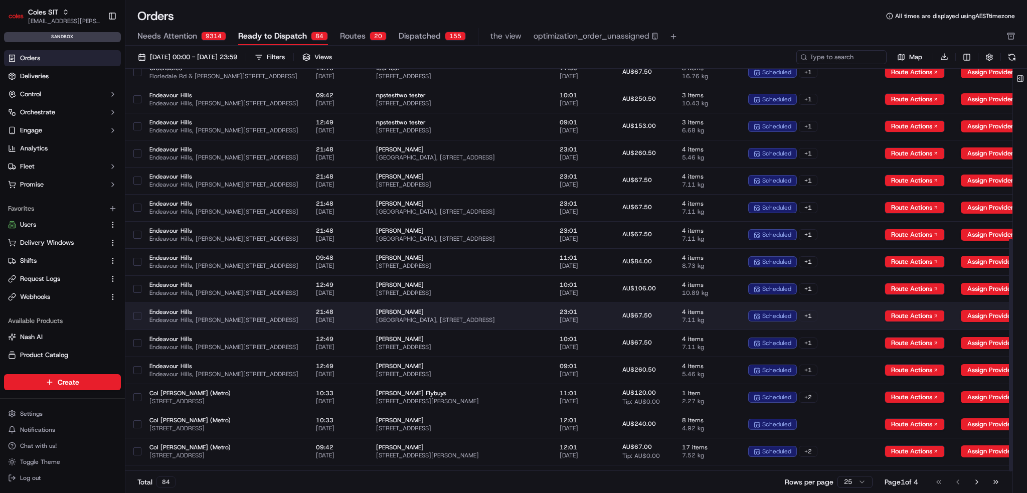
scroll to position [294, 0]
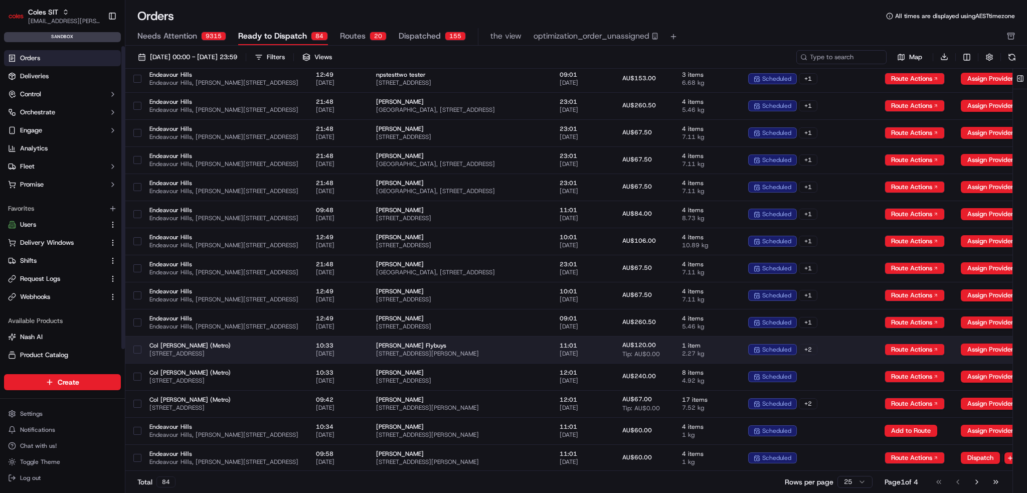
click at [290, 340] on td "Col [PERSON_NAME] FulfilmentCen (Metro) [STREET_ADDRESS]" at bounding box center [224, 349] width 166 height 27
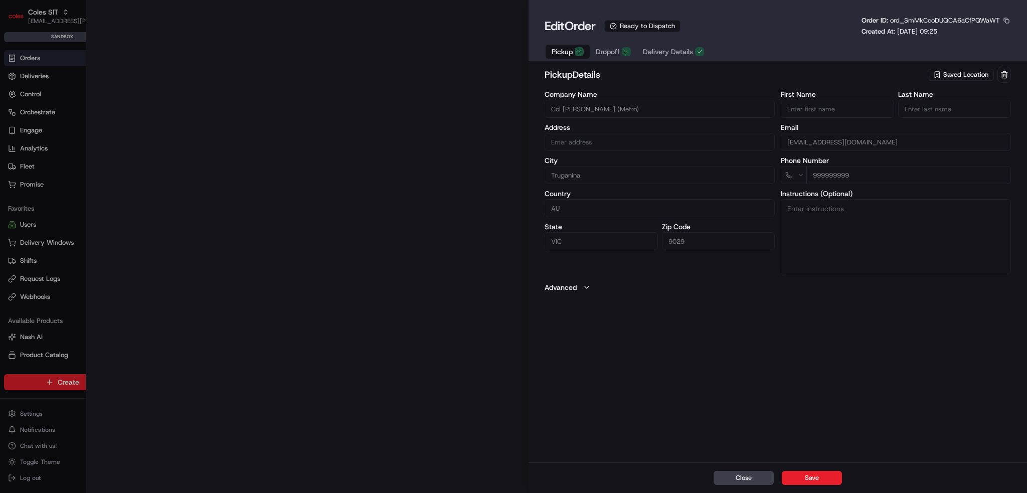
type input "[STREET_ADDRESS]"
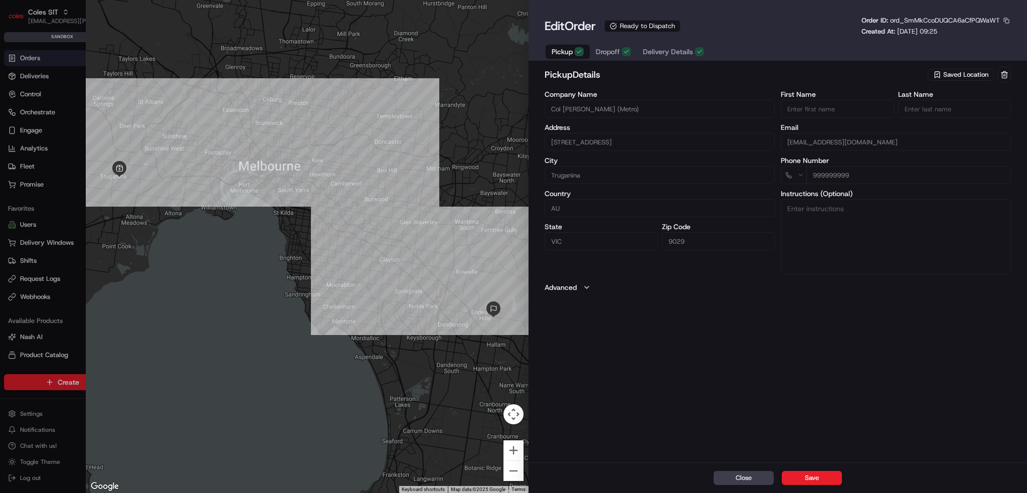
click at [724, 302] on div "pickup Details Saved Location Company Name Col Mel FulfilmentCen (Metro) Addres…" at bounding box center [777, 263] width 498 height 397
drag, startPoint x: 748, startPoint y: 478, endPoint x: 729, endPoint y: 434, distance: 47.6
click at [748, 477] on button "Close" at bounding box center [743, 478] width 60 height 14
type input "+1"
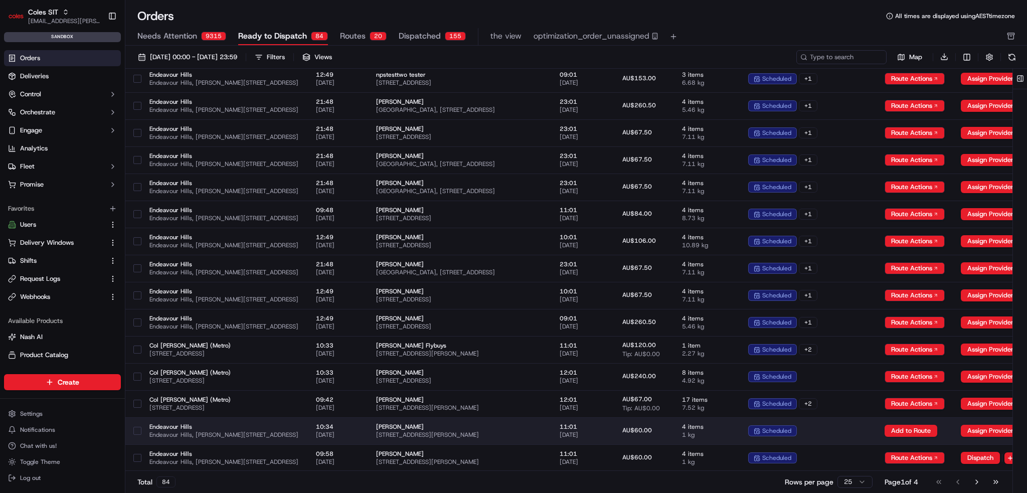
click at [292, 438] on td "Endeavour Hills Endeavour Hills, Matthew Flinders Ave, Endeavour Hills VIC 3802…" at bounding box center [224, 430] width 166 height 27
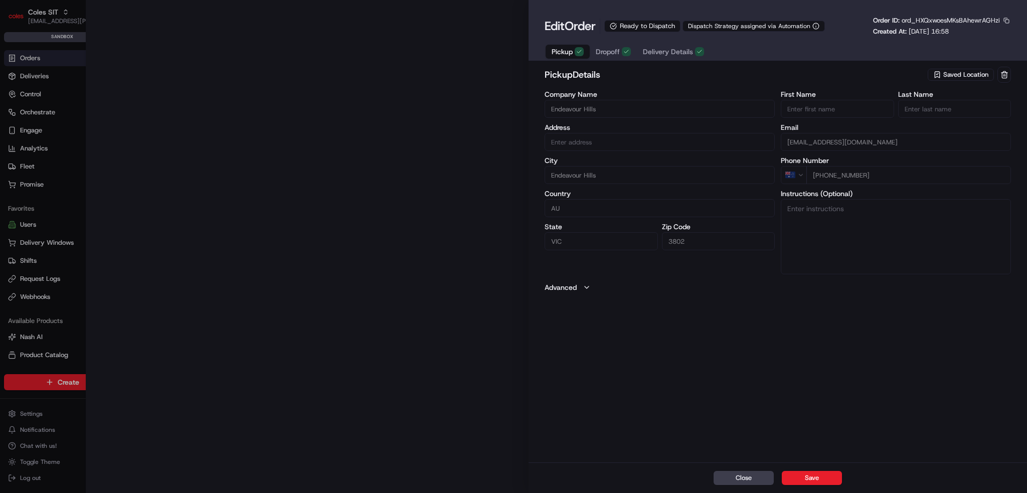
type input "Endeavour Hills, Matthew Flinders Ave, Endeavour Hills VIC 3802, Australia"
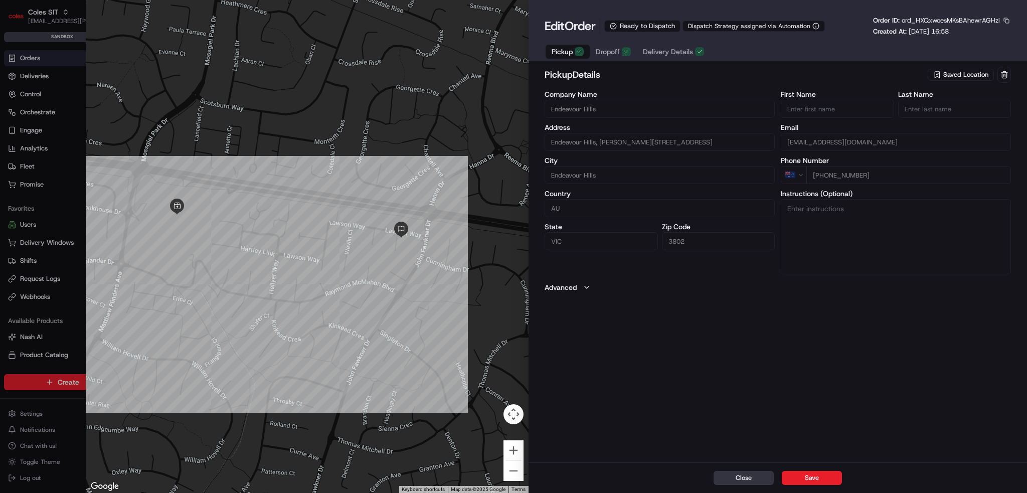
click at [728, 477] on button "Close" at bounding box center [743, 478] width 60 height 14
type input "+1"
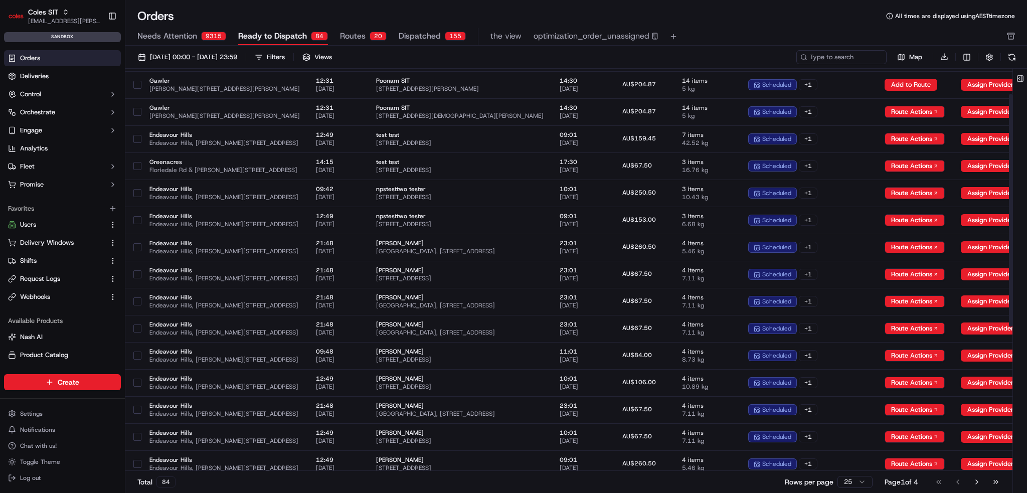
scroll to position [44, 0]
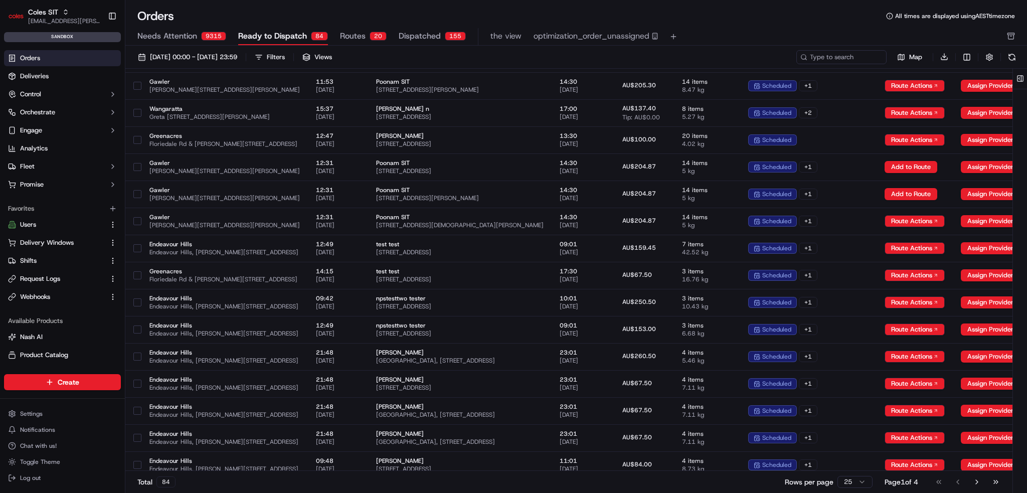
click at [371, 40] on div "20" at bounding box center [377, 36] width 17 height 9
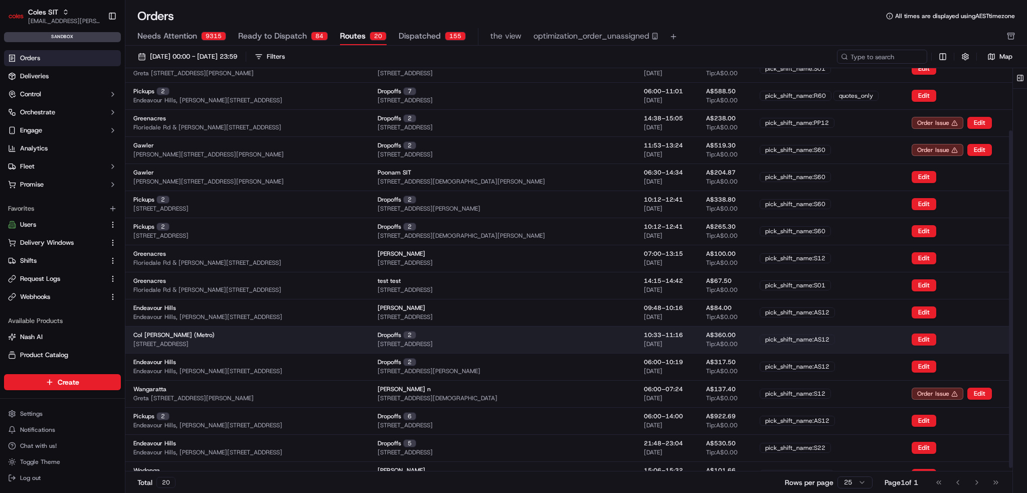
scroll to position [77, 0]
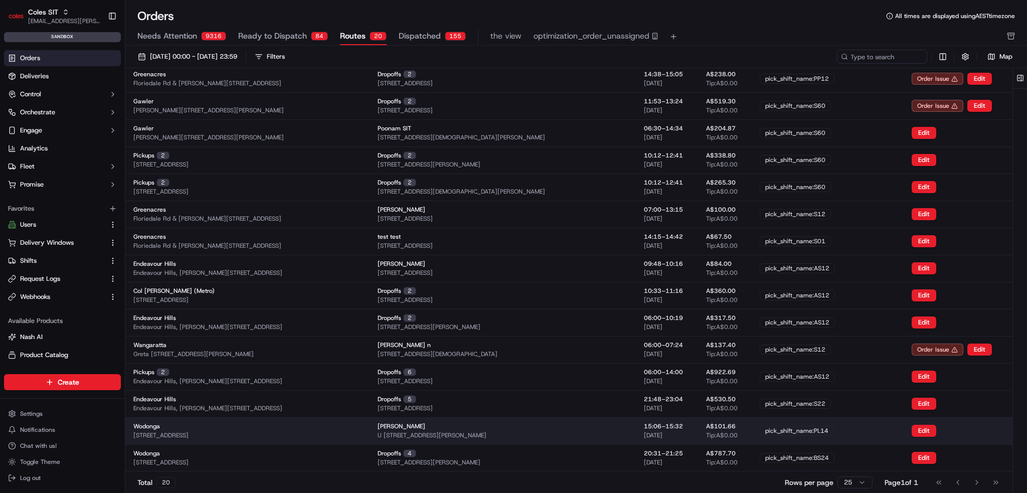
drag, startPoint x: 420, startPoint y: 434, endPoint x: 581, endPoint y: 440, distance: 161.5
click at [576, 440] on td "Prateek Mohan U 1 11 Billy Hughes Ct, WEST WODONGA, VIC 3690, AU" at bounding box center [472, 430] width 207 height 27
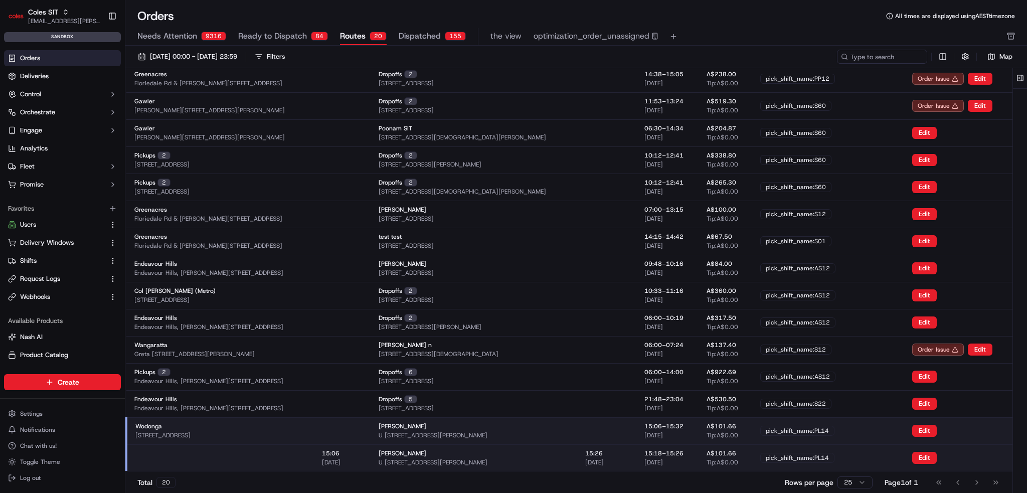
copy span "U 1 11 Billy Hughes Ct, WEST WODONGA, VIC 3690, AU"
click at [42, 285] on button "Request Logs" at bounding box center [62, 279] width 117 height 16
click at [29, 284] on button "Request Logs" at bounding box center [62, 279] width 117 height 16
click at [48, 288] on ul "Users Delivery Windows Shifts Request Logs Webhooks" at bounding box center [62, 261] width 117 height 88
click at [48, 278] on span "Request Logs" at bounding box center [40, 278] width 40 height 9
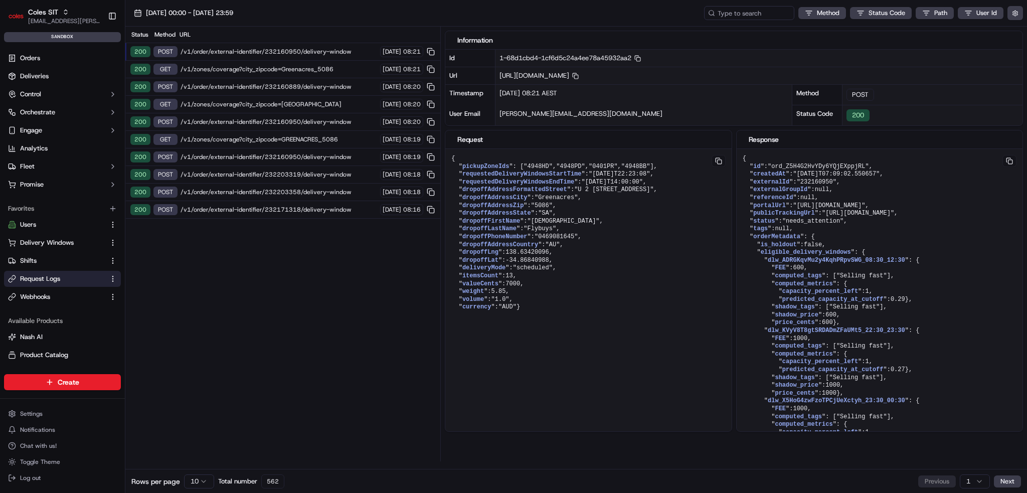
click at [270, 53] on span "/v1/order/external-identifier/232160950/delivery-window" at bounding box center [278, 52] width 196 height 8
click at [276, 50] on span "/v1/order/external-identifier/232160950/delivery-window" at bounding box center [278, 52] width 196 height 8
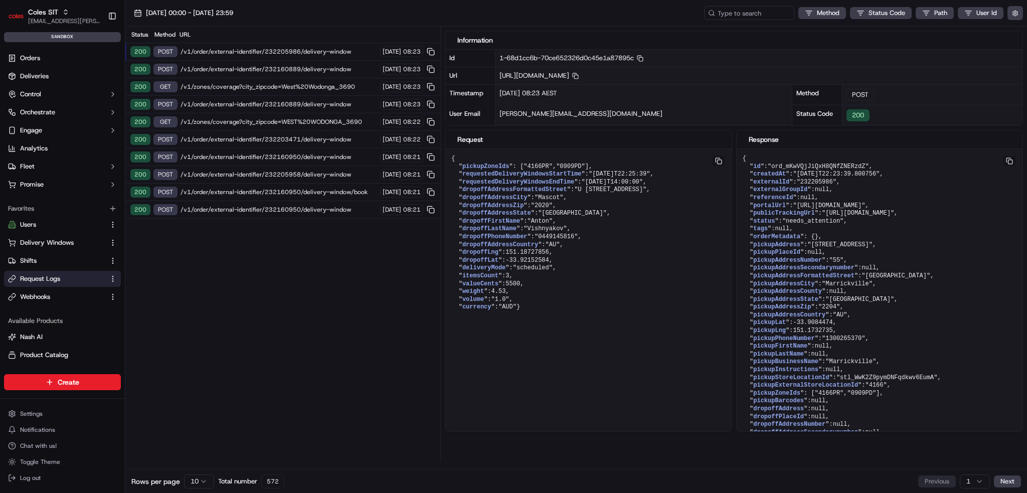
click at [269, 84] on span "/v1/zones/coverage?city_zipcode=West%20Wodonga_3690" at bounding box center [278, 87] width 196 height 8
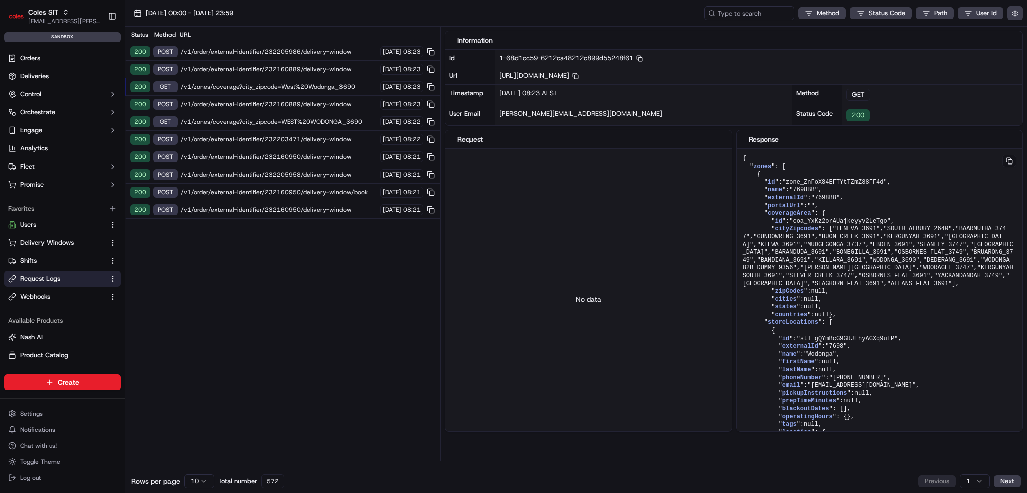
click at [255, 118] on span "/v1/zones/coverage?city_zipcode=WEST%20WODONGA_3690" at bounding box center [278, 122] width 196 height 8
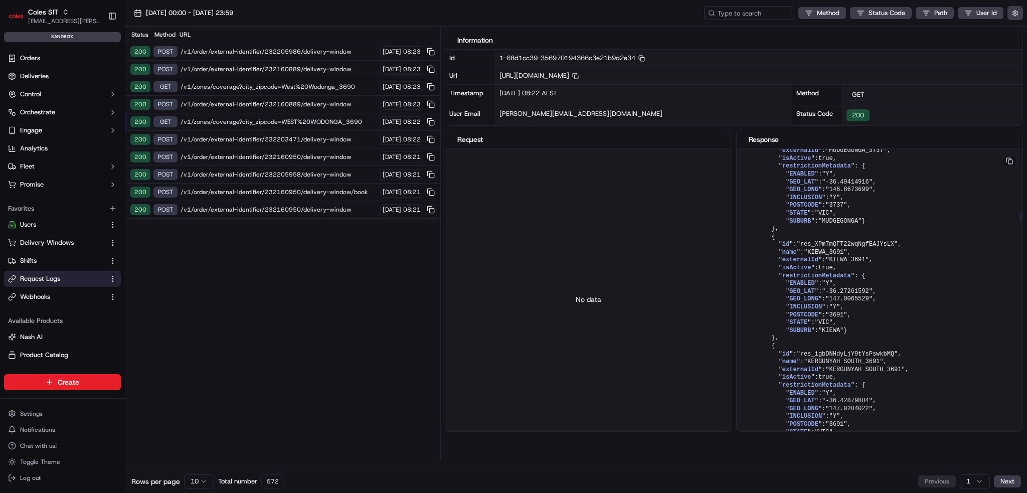
scroll to position [2456, 0]
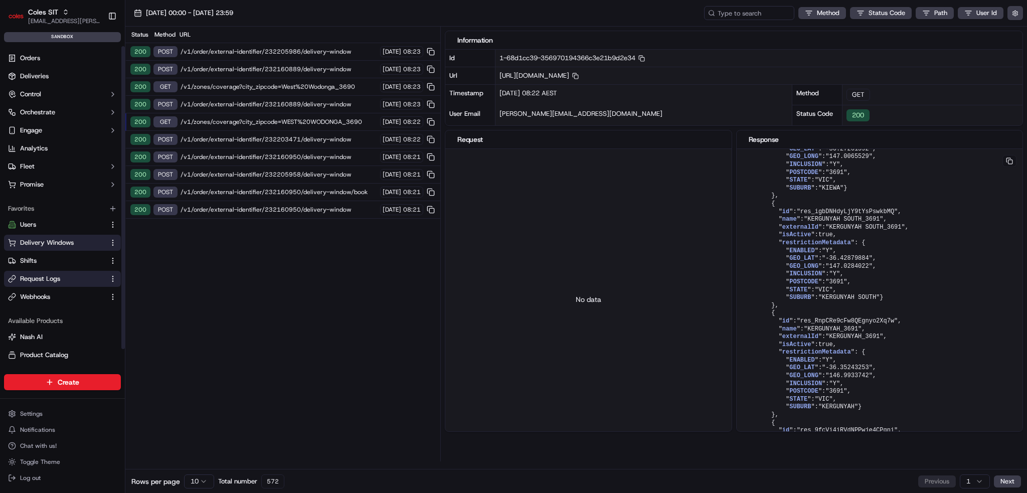
click at [45, 239] on span "Delivery Windows" at bounding box center [47, 242] width 54 height 9
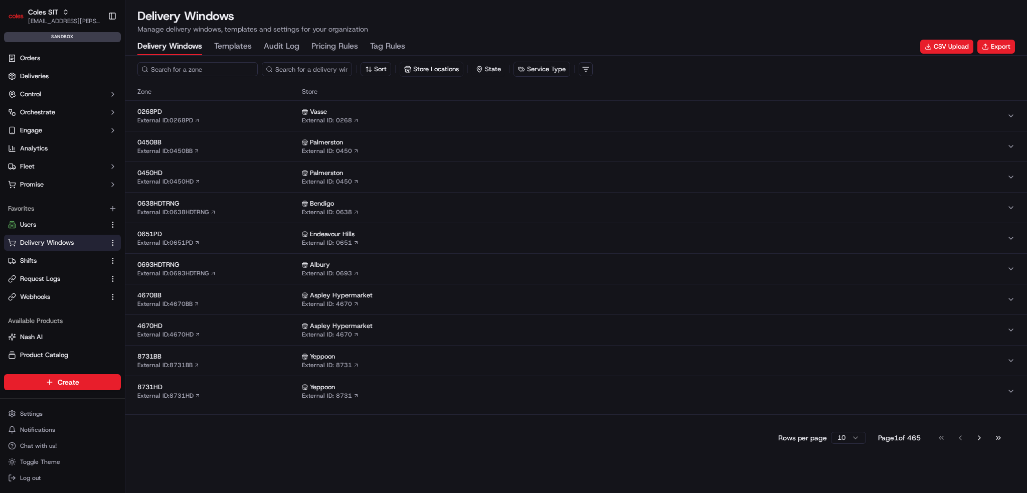
click at [166, 65] on input at bounding box center [197, 69] width 120 height 14
type input "7698"
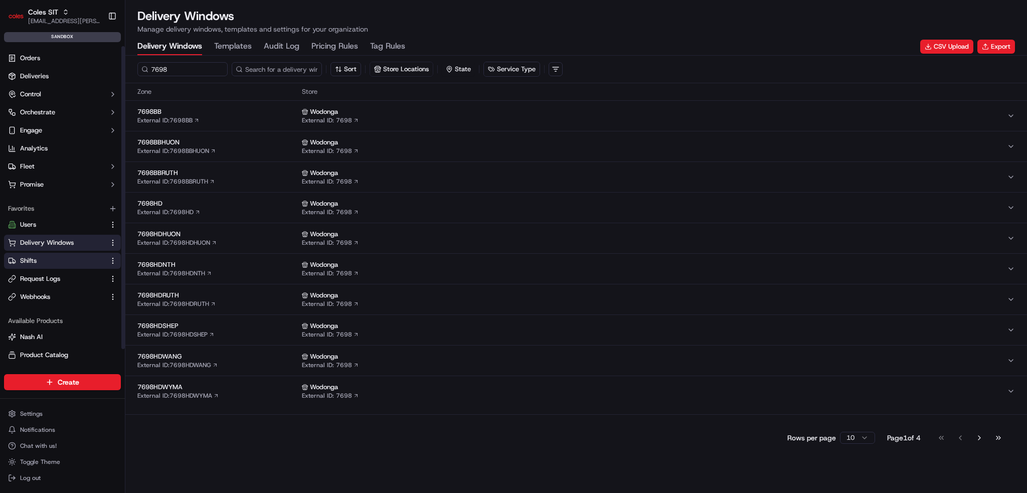
click at [59, 260] on link "Shifts" at bounding box center [56, 260] width 97 height 9
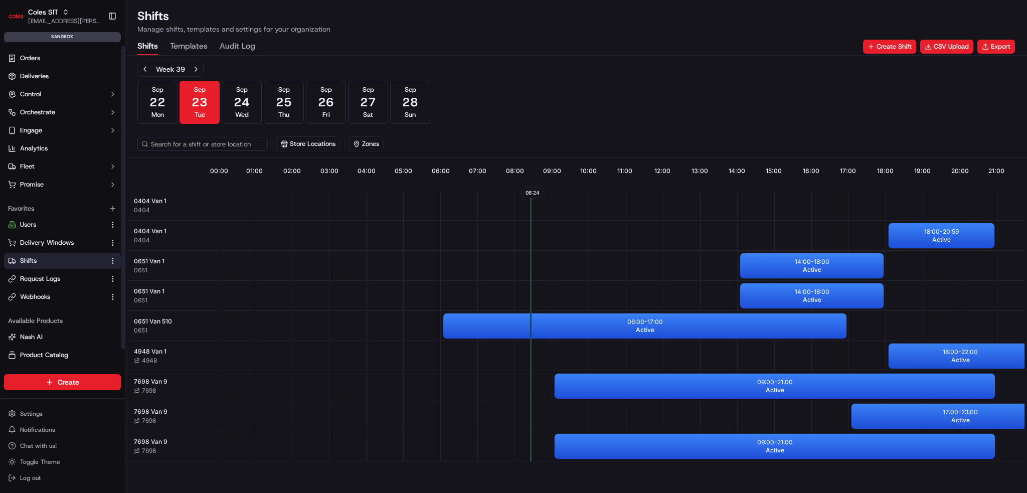
scroll to position [2, 0]
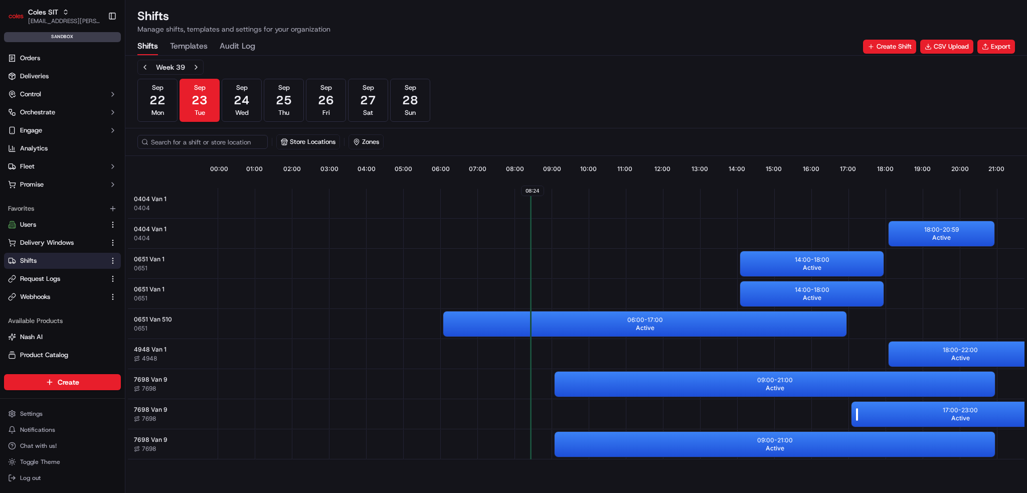
click at [900, 406] on div "17:00 - 23:00 Active" at bounding box center [960, 413] width 218 height 25
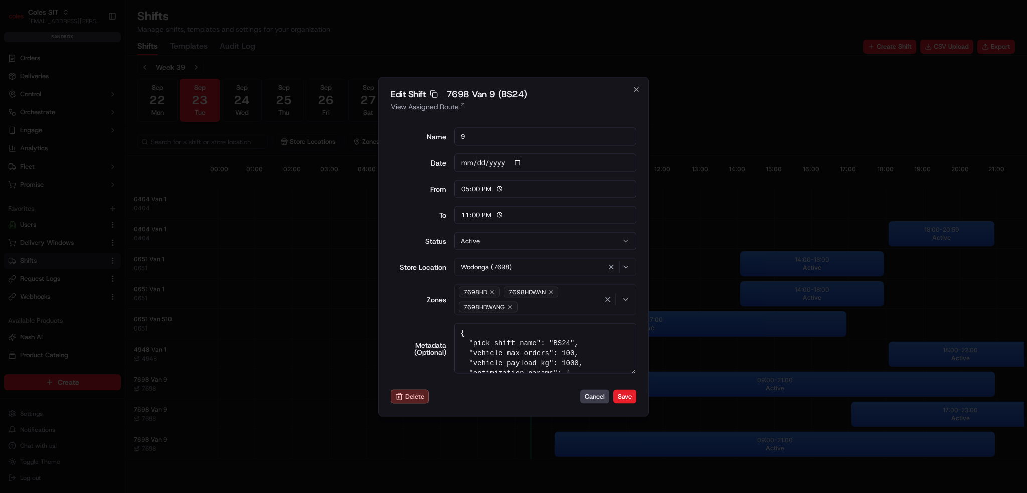
click at [567, 306] on div "7698HD 7698HDWAN 7698HDWANG" at bounding box center [530, 299] width 146 height 30
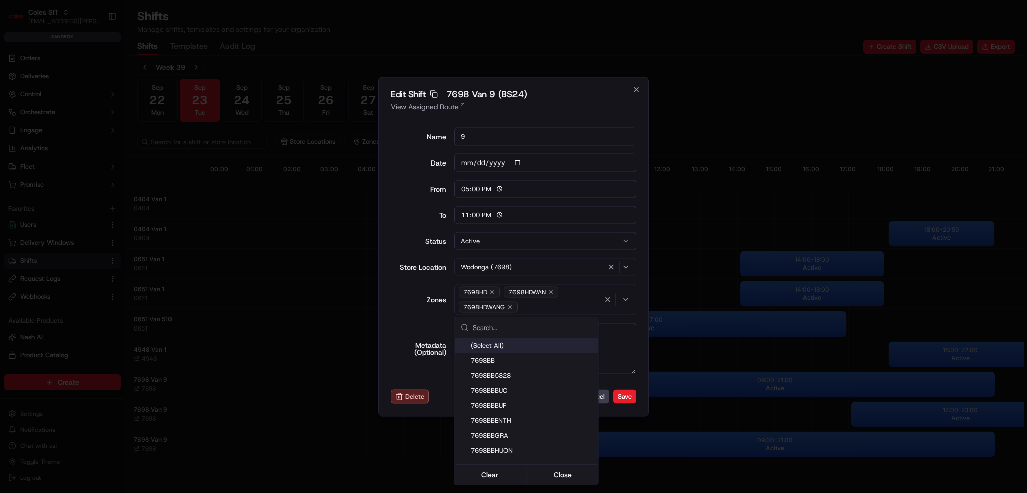
click at [635, 90] on div at bounding box center [513, 246] width 1027 height 493
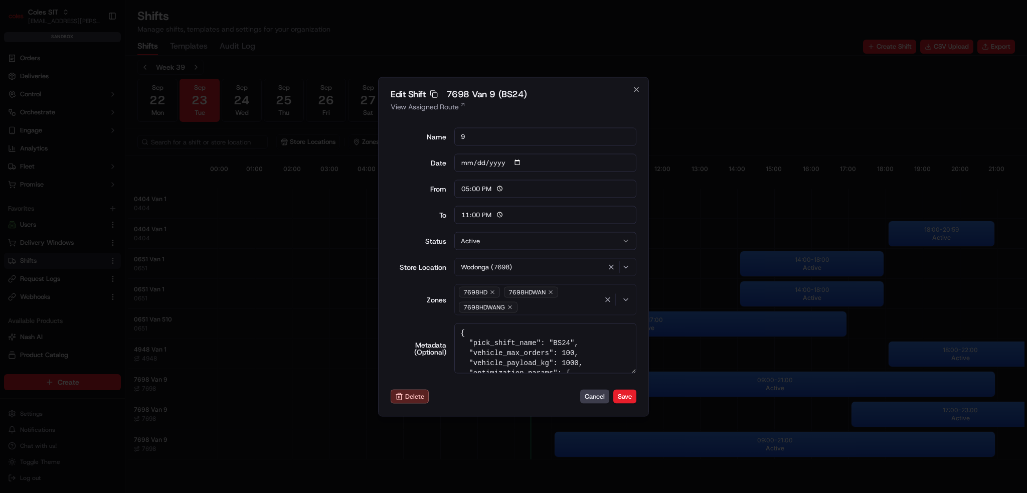
click at [636, 85] on div "Edit Shift Copy sft_HvPc7zR7LZc3gWnwbYF32H 7698 Van 9 (BS24) View Assigned Rout…" at bounding box center [513, 246] width 271 height 339
click at [636, 87] on icon "button" at bounding box center [636, 89] width 8 height 8
type input "06:00"
type input "14:00"
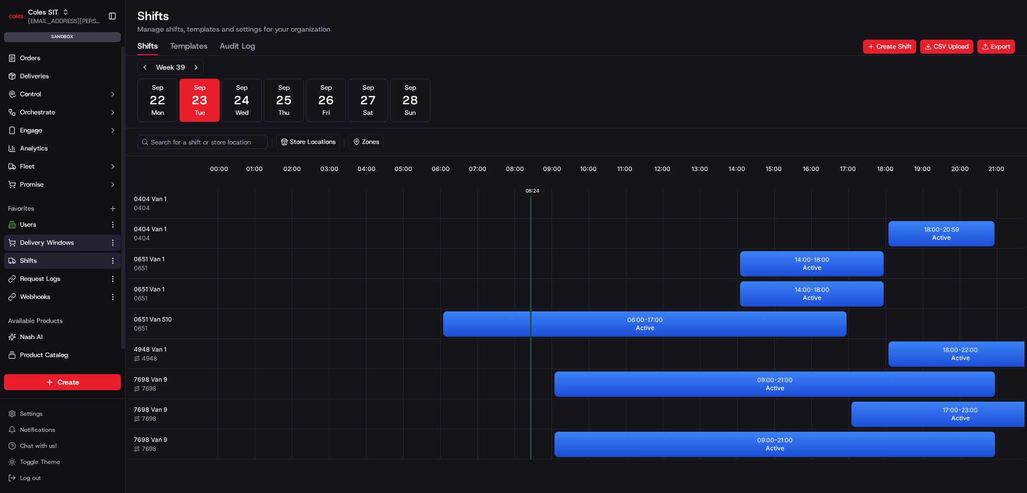
click at [69, 241] on span "Delivery Windows" at bounding box center [47, 242] width 54 height 9
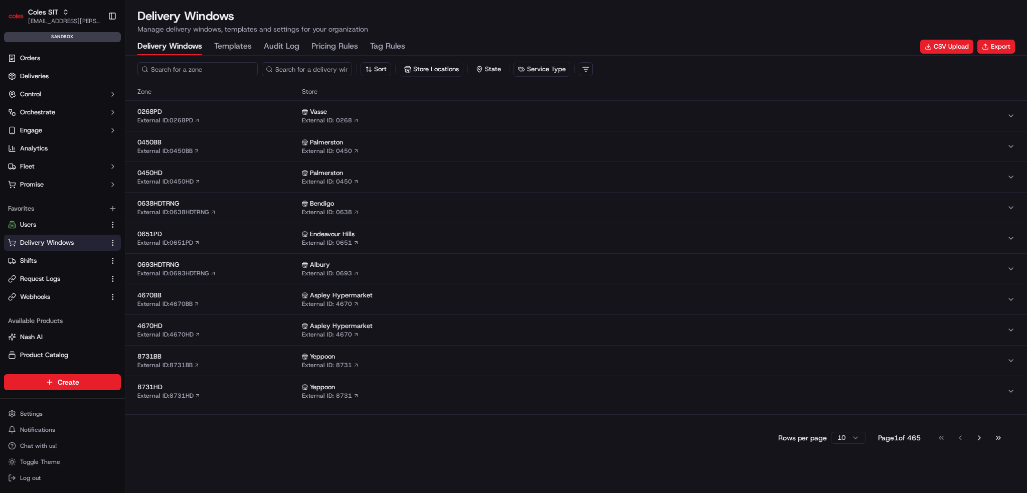
click at [185, 69] on input at bounding box center [197, 69] width 120 height 14
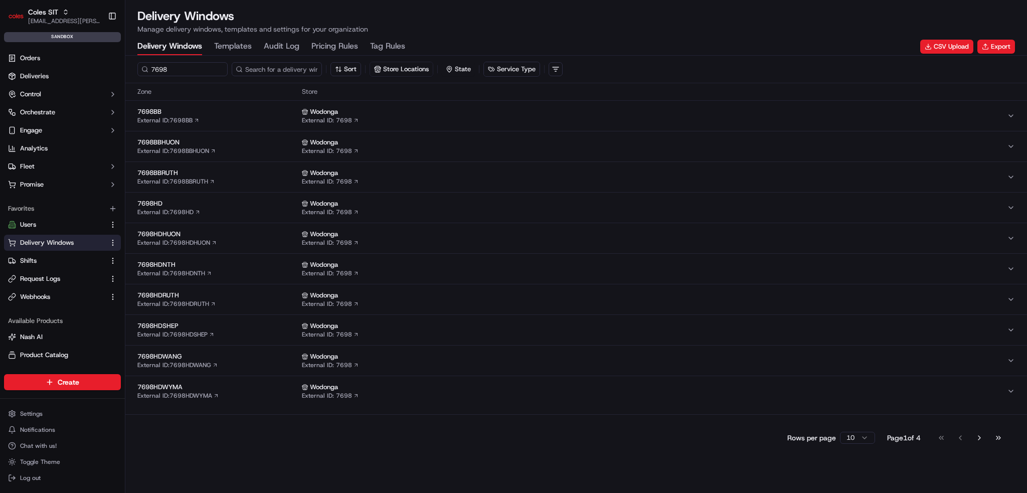
click at [150, 352] on span "7698HDWANG" at bounding box center [217, 356] width 160 height 9
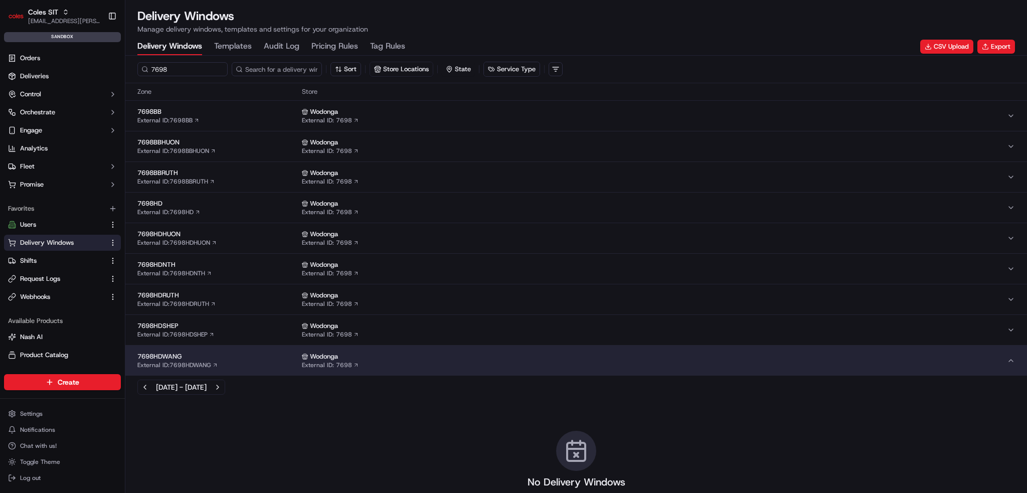
click at [150, 352] on span "7698HDWANG" at bounding box center [217, 356] width 160 height 9
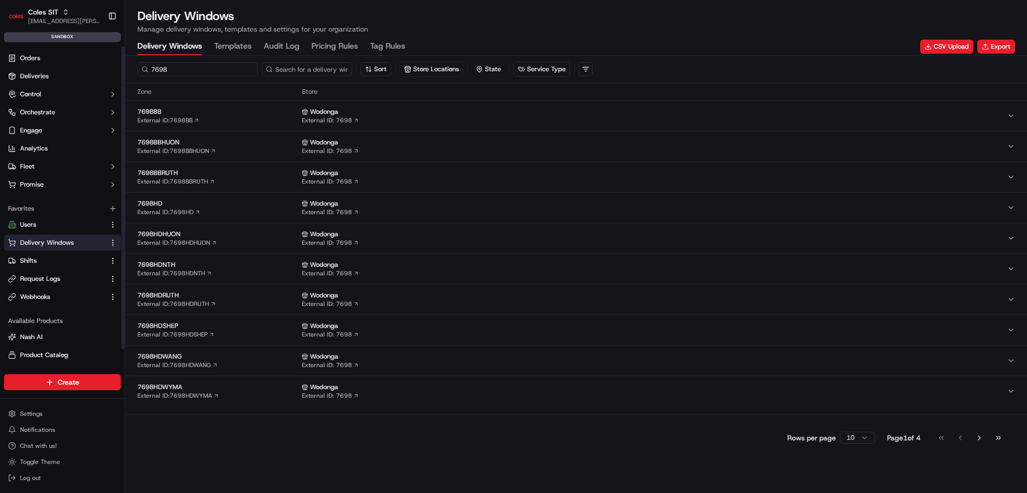
click at [186, 70] on input "7698" at bounding box center [197, 69] width 120 height 14
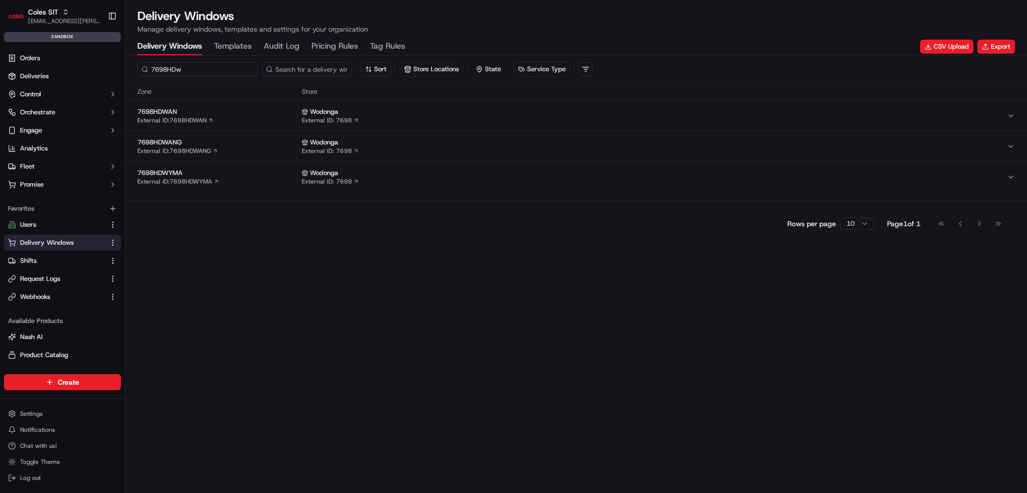
type input "7698HDw"
click at [261, 113] on span "7698HDWAN" at bounding box center [217, 111] width 160 height 9
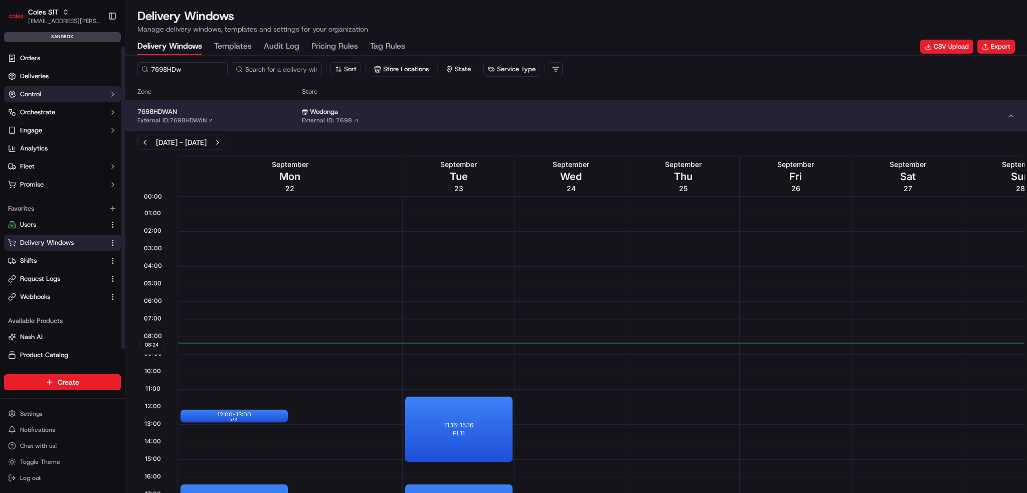
click at [53, 91] on button "Control" at bounding box center [62, 94] width 117 height 16
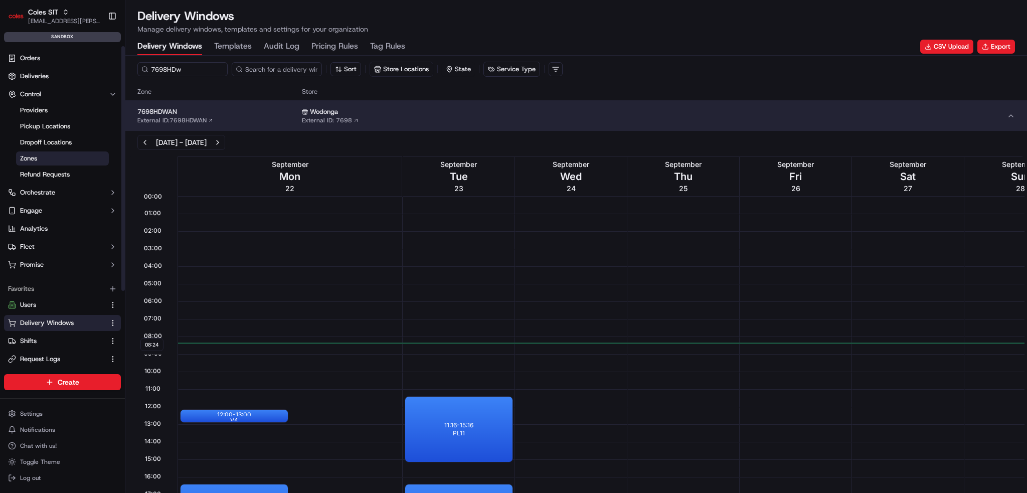
click at [44, 155] on link "Zones" at bounding box center [62, 158] width 93 height 14
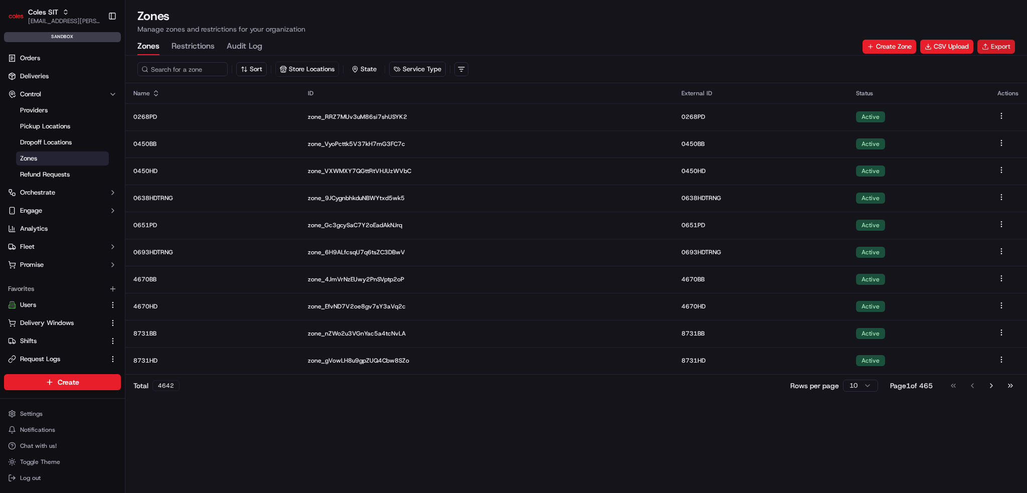
click at [986, 47] on button "Export" at bounding box center [996, 47] width 38 height 14
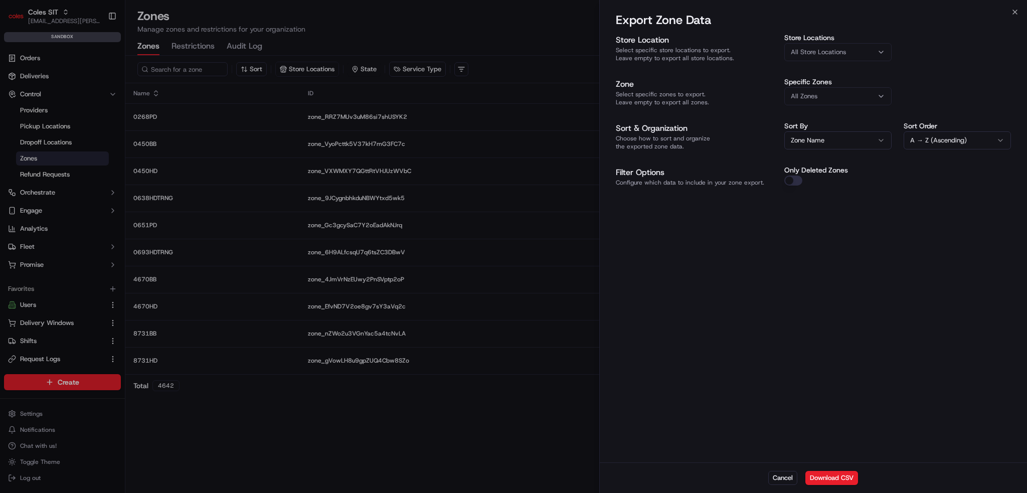
click at [845, 51] on div "All Store Locations" at bounding box center [837, 52] width 102 height 9
type input "7698"
click at [864, 86] on div "Wodonga (7698)" at bounding box center [855, 91] width 143 height 15
click at [930, 59] on div at bounding box center [513, 246] width 1027 height 493
click at [852, 90] on button "All Zones" at bounding box center [837, 96] width 107 height 18
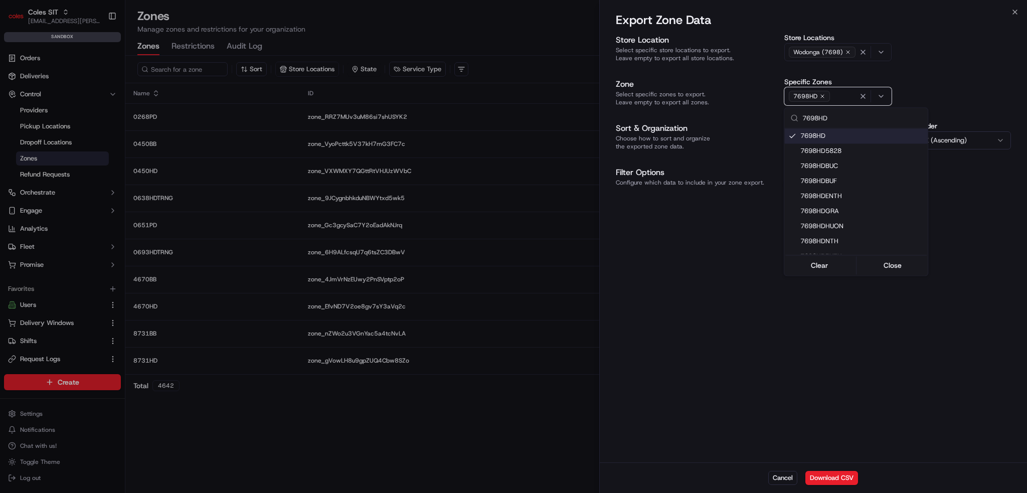
type input "7698HD"
drag, startPoint x: 640, startPoint y: 270, endPoint x: 647, endPoint y: 268, distance: 7.9
click at [643, 269] on div at bounding box center [513, 246] width 1027 height 493
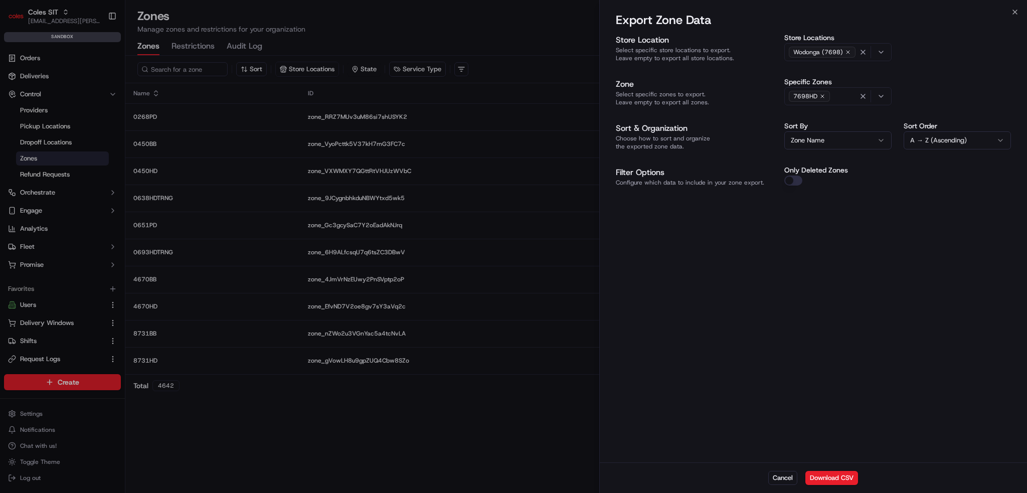
click at [830, 481] on button "Download CSV" at bounding box center [831, 478] width 53 height 14
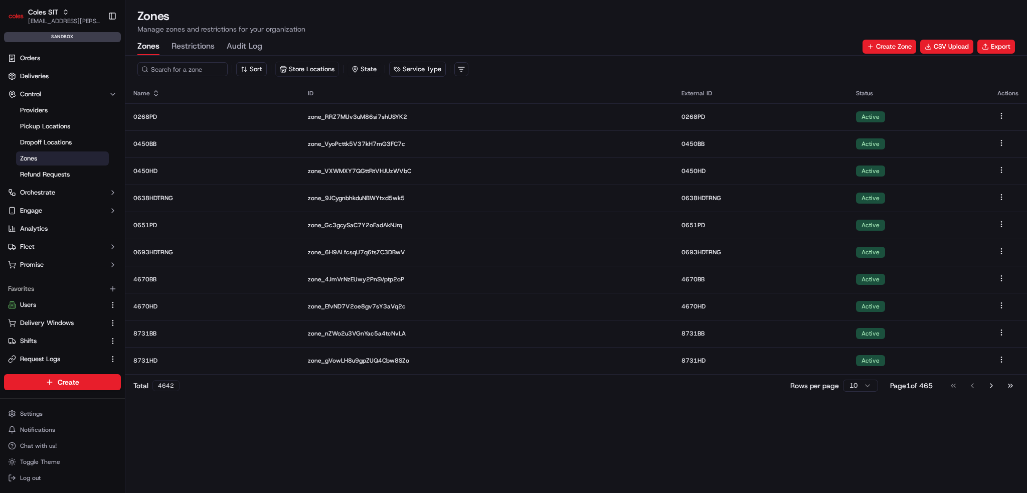
click at [822, 28] on p "Manage zones and restrictions for your organization" at bounding box center [575, 29] width 877 height 10
click at [924, 47] on button "CSV Upload" at bounding box center [946, 47] width 53 height 14
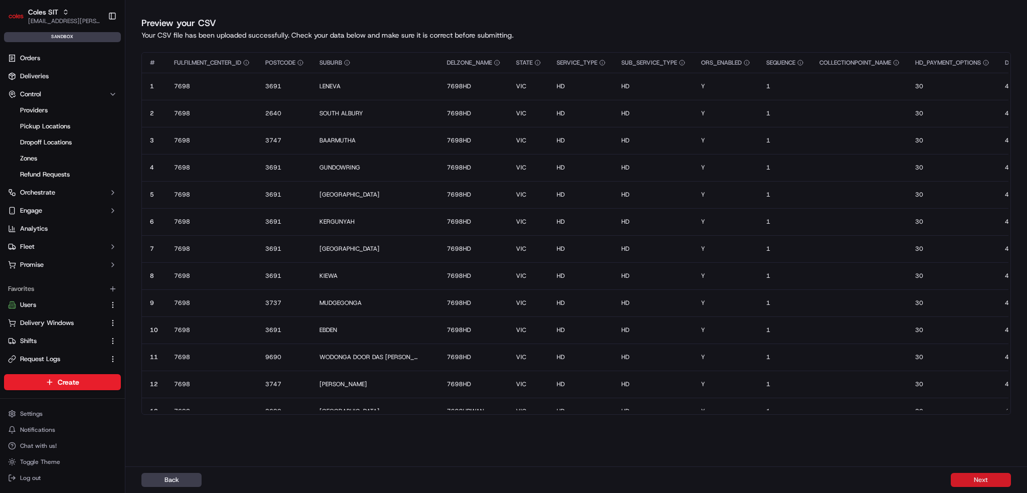
click at [972, 480] on button "Next" at bounding box center [980, 480] width 60 height 14
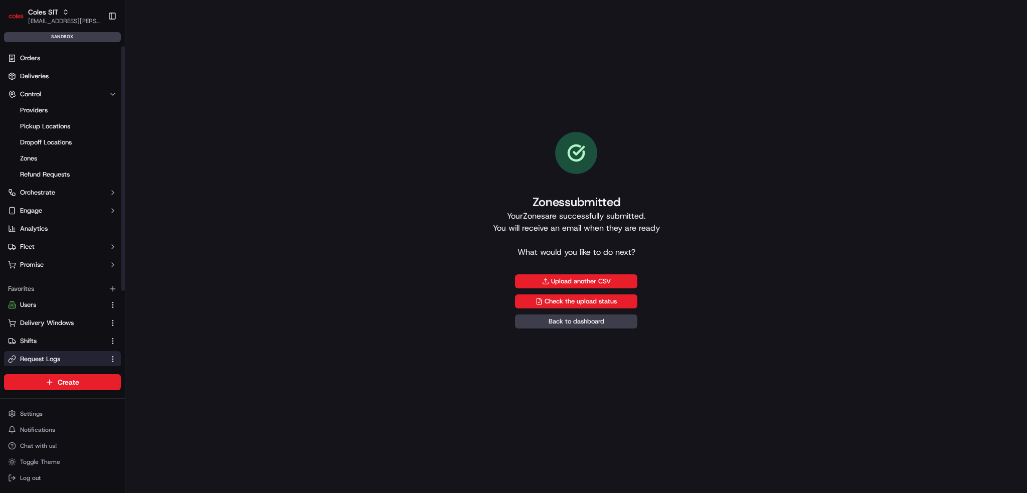
click at [56, 360] on span "Request Logs" at bounding box center [40, 358] width 40 height 9
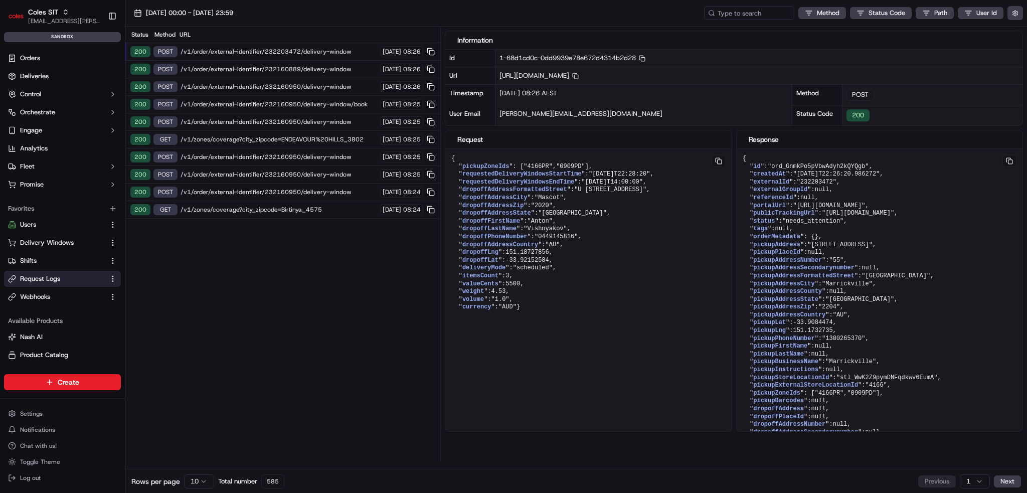
click at [221, 54] on span "/v1/order/external-identifier/232203472/delivery-window" at bounding box center [278, 52] width 196 height 8
click at [226, 50] on span "/v1/order/external-identifier/232203472/delivery-window" at bounding box center [278, 52] width 196 height 8
click at [274, 69] on span "/v1/order/external-identifier/232160889/delivery-window" at bounding box center [278, 69] width 196 height 8
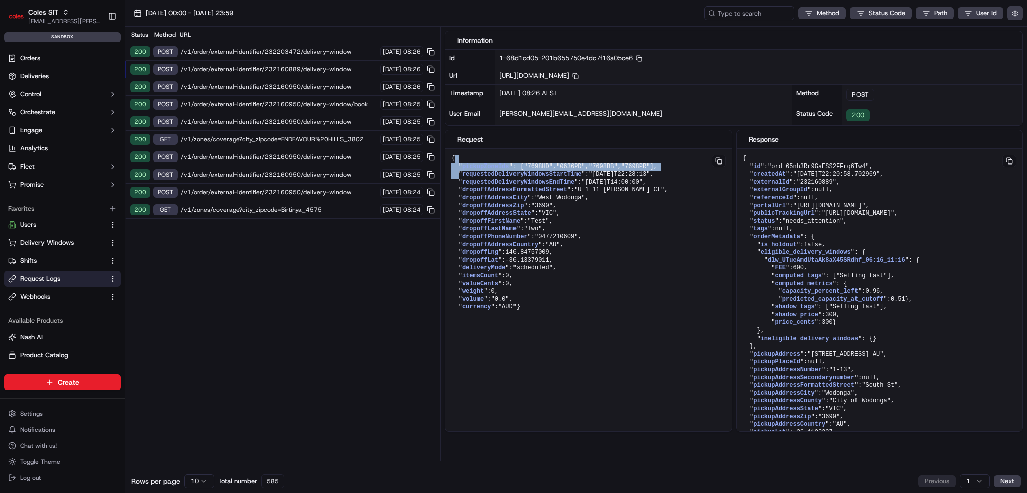
drag, startPoint x: 489, startPoint y: 203, endPoint x: 489, endPoint y: 171, distance: 31.6
click at [464, 157] on pre "{ " pickupZoneIds ": [ "7698HD" , "0636PD" , "7698BB" , "7698PR" ], " requested…" at bounding box center [588, 233] width 286 height 168
click at [569, 186] on pre "{ " pickupZoneIds ": [ "7698HD" , "0636PD" , "7698BB" , "7698PR" ], " requested…" at bounding box center [588, 233] width 286 height 168
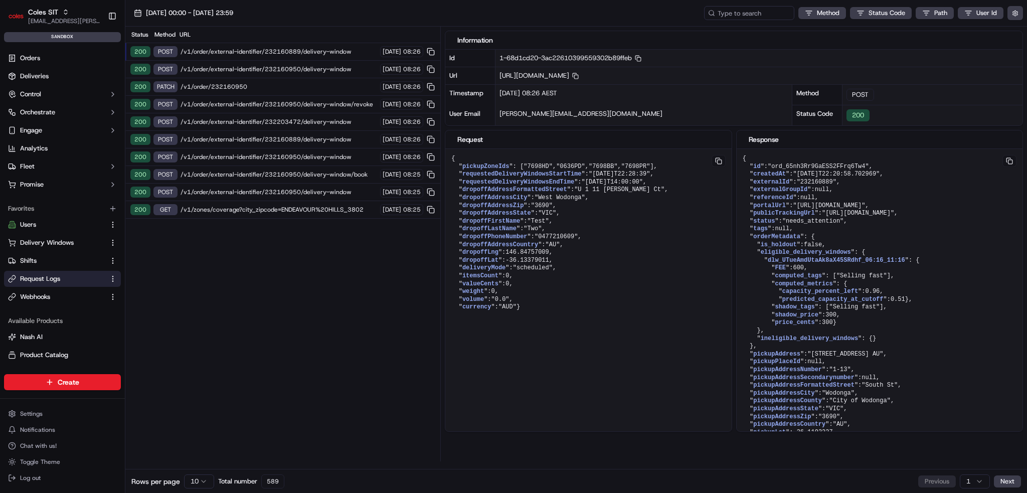
click at [202, 81] on div "200 PATCH /v1/order/232160950 23/09/2025 08:26" at bounding box center [282, 87] width 315 height 18
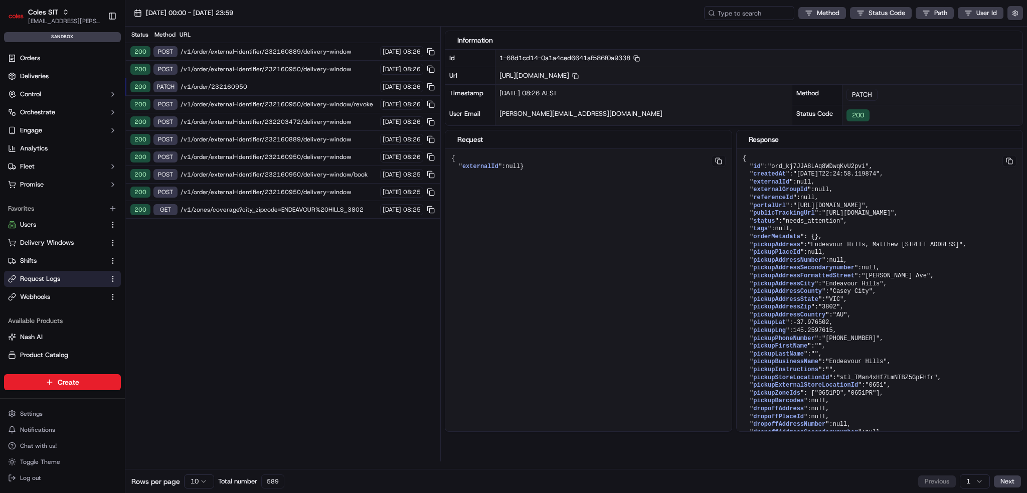
click at [199, 98] on div "200 POST /v1/order/external-identifier/232160950/delivery-window/revoke 23/09/2…" at bounding box center [282, 105] width 315 height 18
click at [196, 119] on span "/v1/order/external-identifier/232203472/delivery-window" at bounding box center [278, 122] width 196 height 8
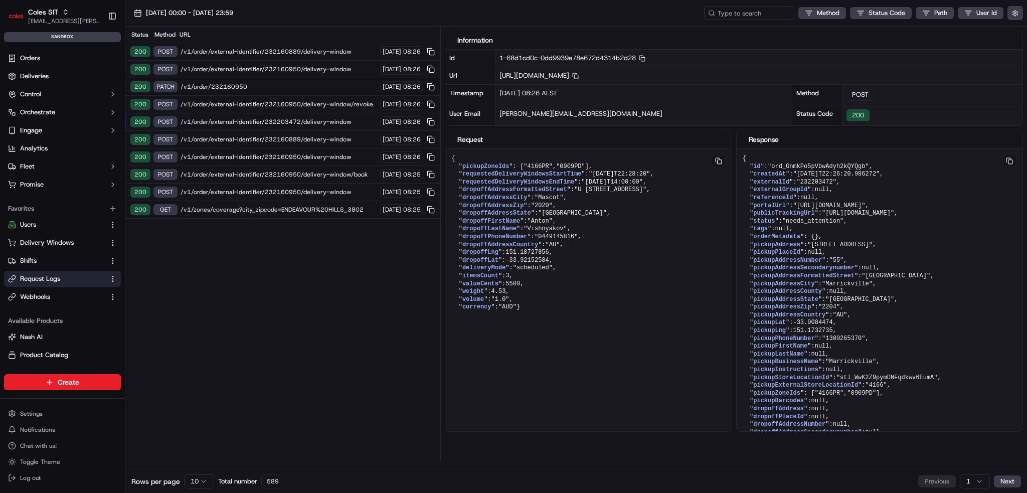
click at [203, 131] on div "200 POST /v1/order/external-identifier/232160889/delivery-window 23/09/2025 08:…" at bounding box center [282, 140] width 315 height 18
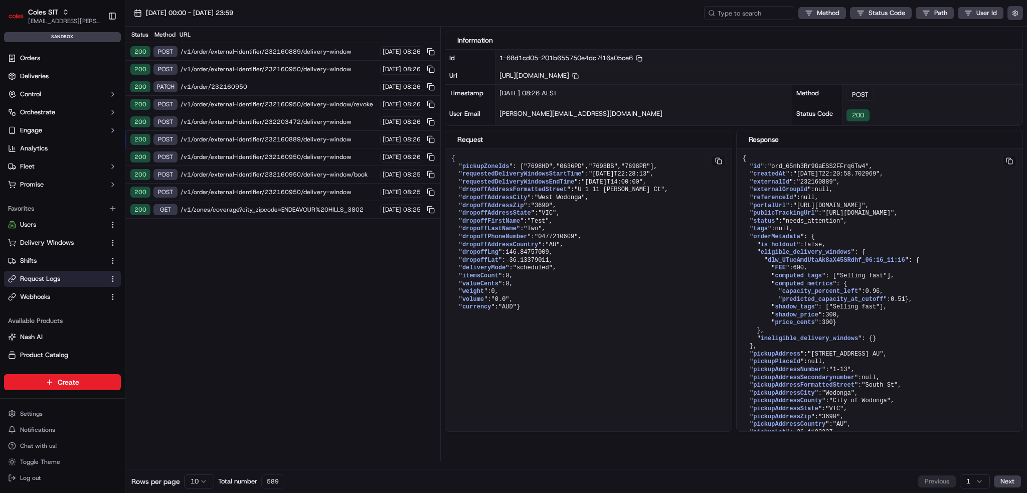
click at [199, 140] on span "/v1/order/external-identifier/232160889/delivery-window" at bounding box center [278, 139] width 196 height 8
click at [221, 156] on span "/v1/order/external-identifier/232160950/delivery-window" at bounding box center [278, 157] width 196 height 8
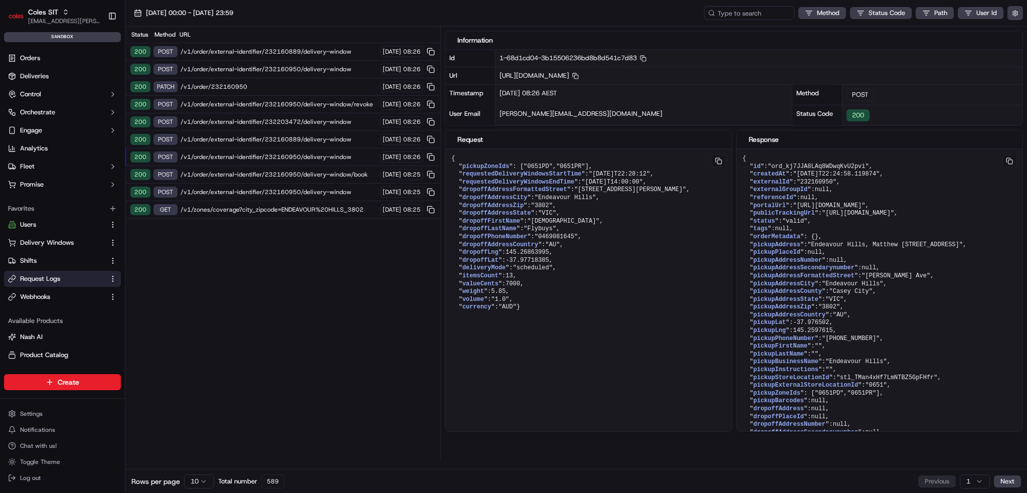
click at [231, 170] on span "/v1/order/external-identifier/232160950/delivery-window/book" at bounding box center [278, 174] width 196 height 8
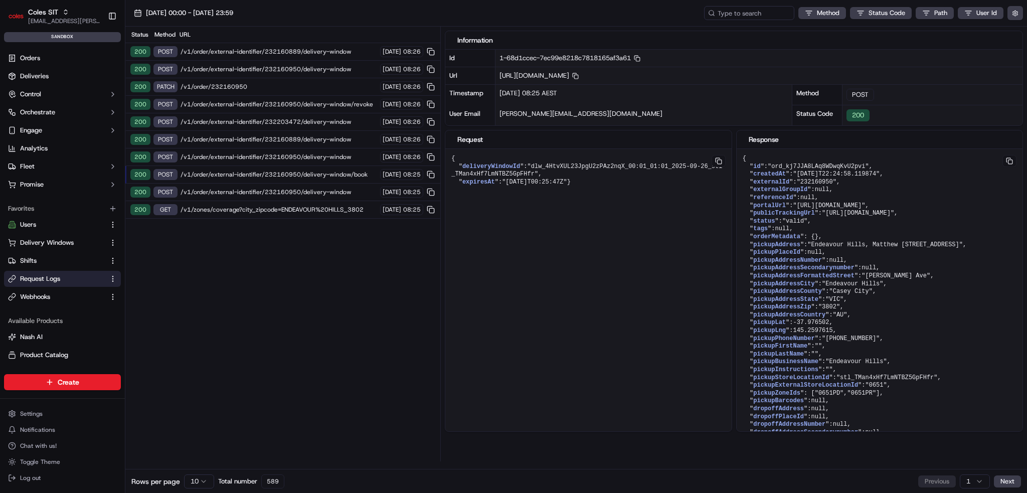
click at [234, 174] on span "/v1/order/external-identifier/232160950/delivery-window/book" at bounding box center [278, 174] width 196 height 8
click at [227, 184] on div "200 POST /v1/order/external-identifier/232160950/delivery-window 23/09/2025 08:…" at bounding box center [282, 192] width 315 height 18
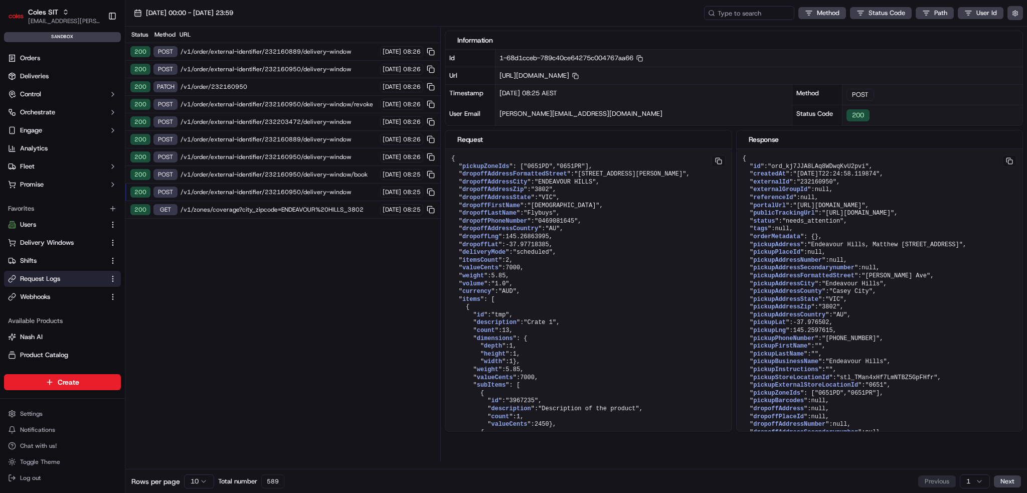
click at [226, 62] on div "200 POST /v1/order/external-identifier/232160950/delivery-window 23/09/2025 08:…" at bounding box center [282, 70] width 315 height 18
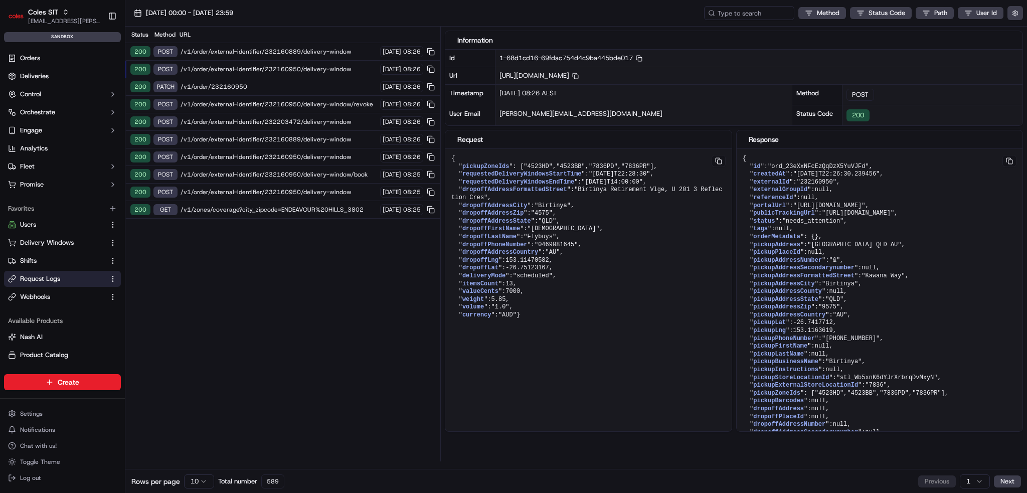
click at [235, 49] on span "/v1/order/external-identifier/232160889/delivery-window" at bounding box center [278, 52] width 196 height 8
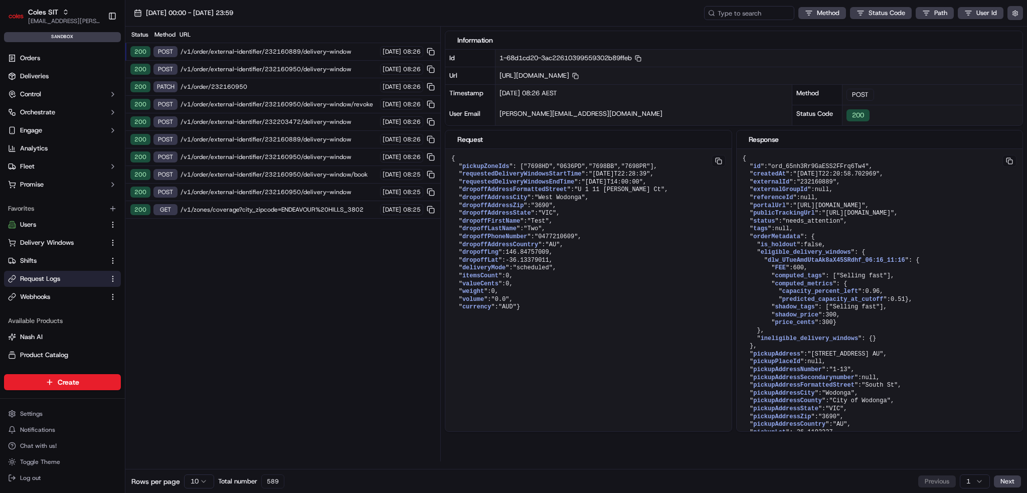
click at [231, 68] on span "/v1/order/external-identifier/232160950/delivery-window" at bounding box center [278, 69] width 196 height 8
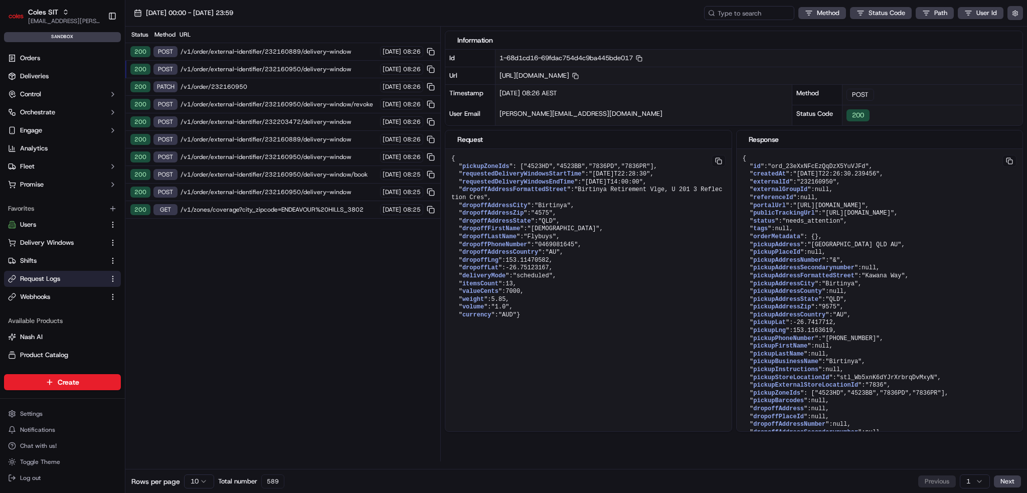
click at [238, 56] on div "200 POST /v1/order/external-identifier/232160889/delivery-window 23/09/2025 08:…" at bounding box center [282, 52] width 315 height 18
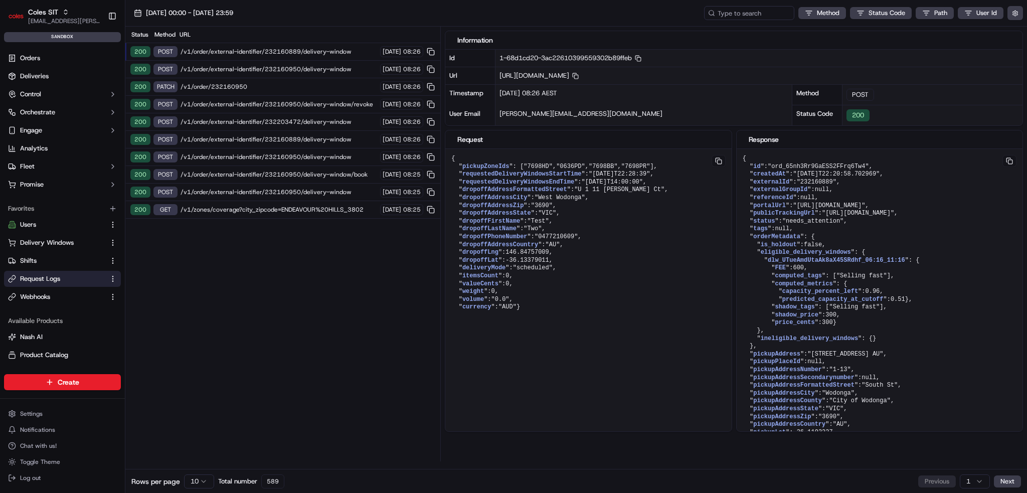
click at [233, 73] on div "200 POST /v1/order/external-identifier/232160950/delivery-window 23/09/2025 08:…" at bounding box center [282, 70] width 315 height 18
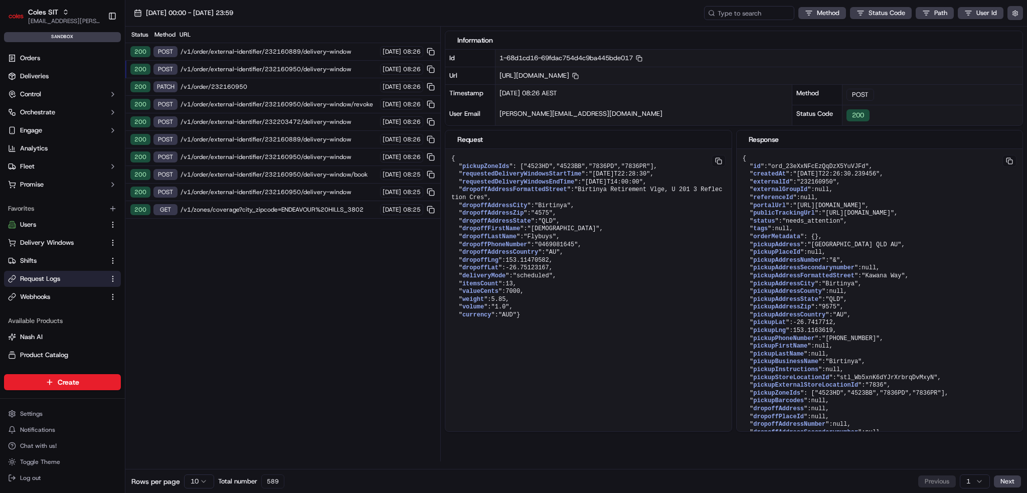
click at [243, 58] on div "200 POST /v1/order/external-identifier/232160889/delivery-window 23/09/2025 08:…" at bounding box center [282, 52] width 315 height 18
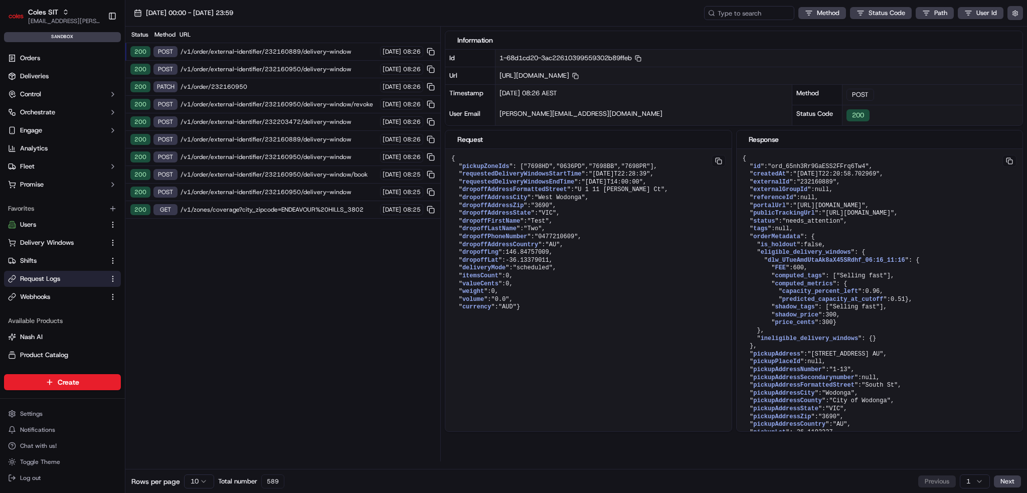
click at [245, 53] on span "/v1/order/external-identifier/232160889/delivery-window" at bounding box center [278, 52] width 196 height 8
click at [217, 51] on span "/v1/order/external-identifier/232160889/delivery-window" at bounding box center [278, 52] width 196 height 8
click at [216, 52] on span "/v1/order/external-identifier/232160889/delivery-window" at bounding box center [278, 52] width 196 height 8
click at [211, 55] on span "/v1/order/external-identifier/232160889/delivery-window" at bounding box center [278, 52] width 196 height 8
click at [213, 67] on span "/v1/order/external-identifier/232160950/delivery-window" at bounding box center [278, 69] width 196 height 8
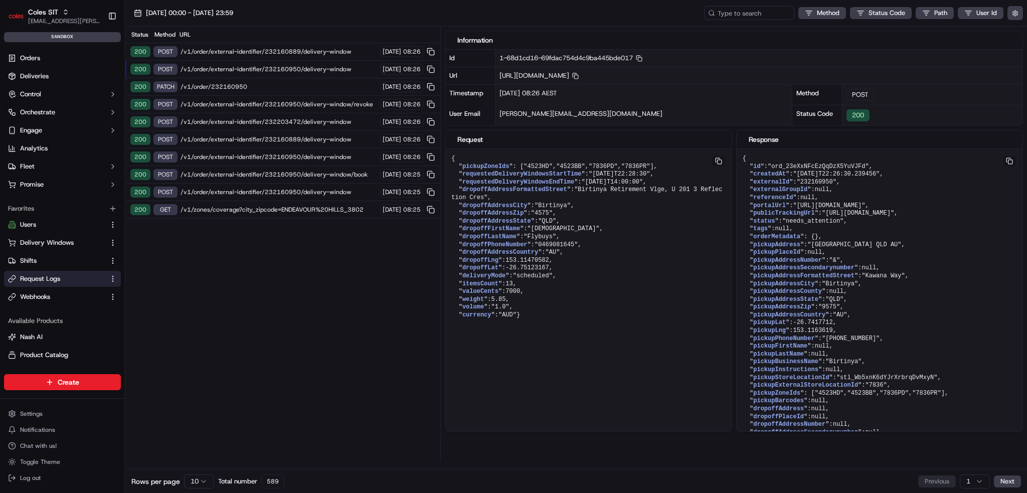
click at [213, 53] on span "/v1/order/external-identifier/232160889/delivery-window" at bounding box center [278, 52] width 196 height 8
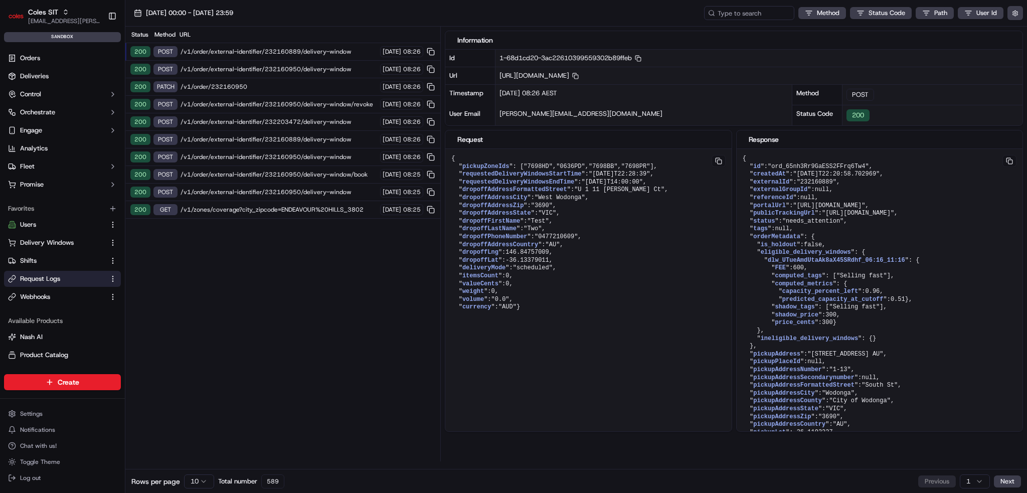
click at [212, 73] on div "200 POST /v1/order/external-identifier/232160950/delivery-window 23/09/2025 08:…" at bounding box center [282, 70] width 315 height 18
click at [306, 61] on div "200 POST /v1/order/external-identifier/232203473/delivery-window [DATE] 08:27" at bounding box center [282, 70] width 315 height 18
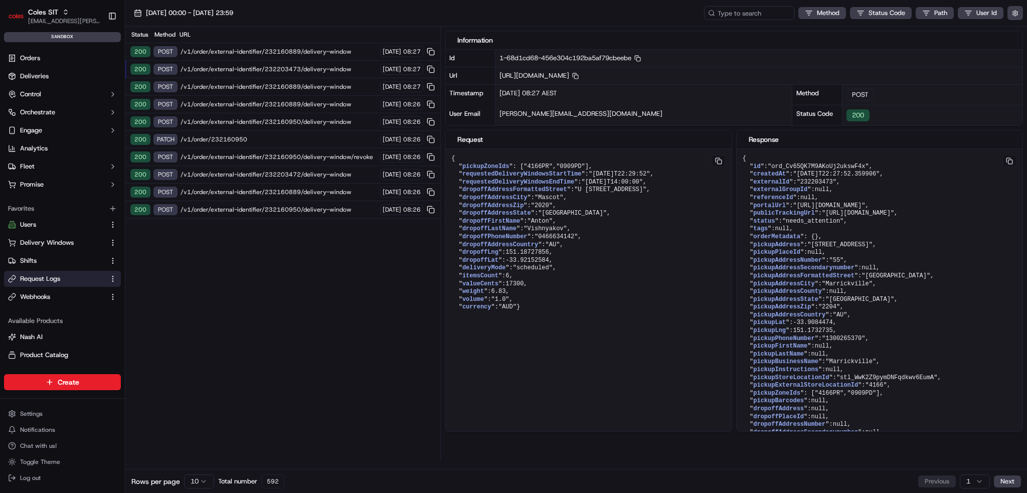
click at [305, 52] on span "/v1/order/external-identifier/232160889/delivery-window" at bounding box center [278, 52] width 196 height 8
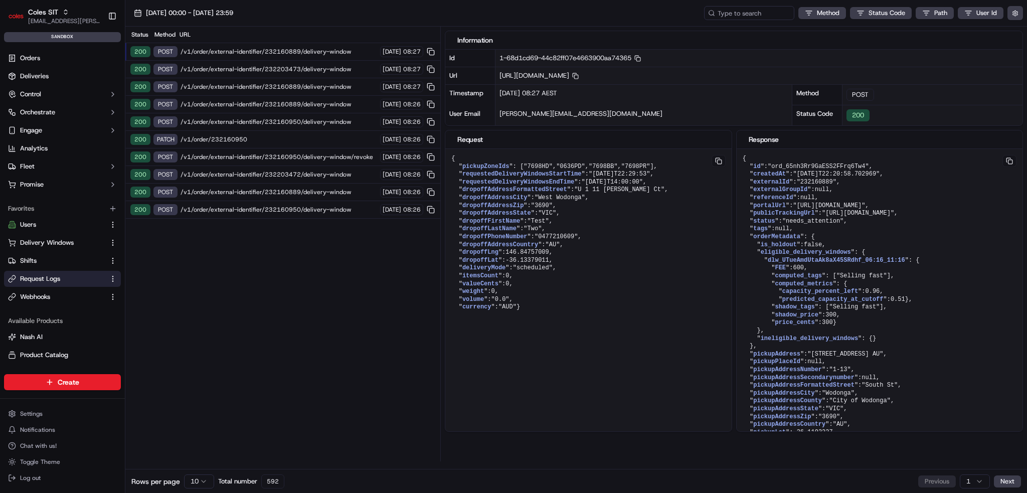
click at [303, 67] on span "/v1/order/external-identifier/232203473/delivery-window" at bounding box center [278, 69] width 196 height 8
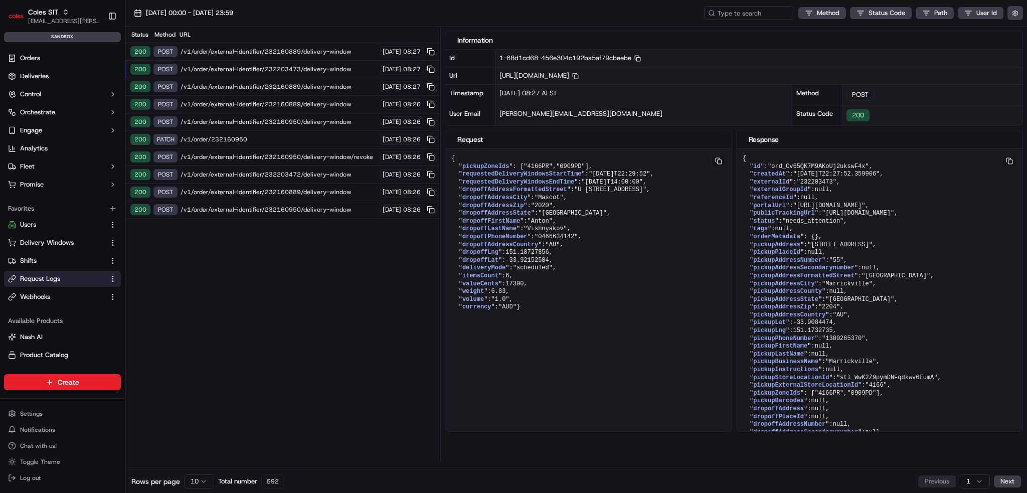
click at [302, 53] on span "/v1/order/external-identifier/232160889/delivery-window" at bounding box center [278, 52] width 196 height 8
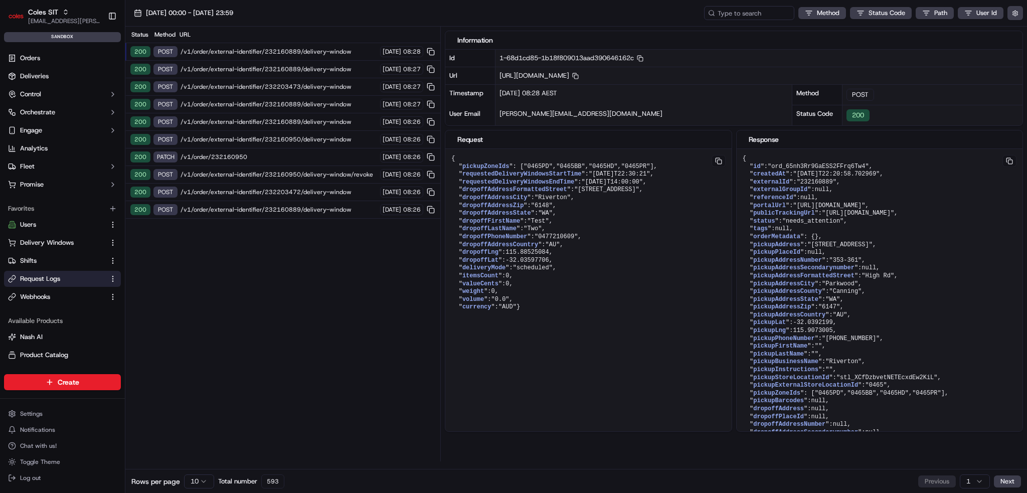
click at [252, 51] on span "/v1/order/external-identifier/232160889/delivery-window" at bounding box center [278, 52] width 196 height 8
click at [251, 55] on span "/v1/order/external-identifier/232160889/delivery-window" at bounding box center [278, 52] width 196 height 8
click at [251, 66] on span "/v1/order/external-identifier/232160889/delivery-window" at bounding box center [278, 69] width 196 height 8
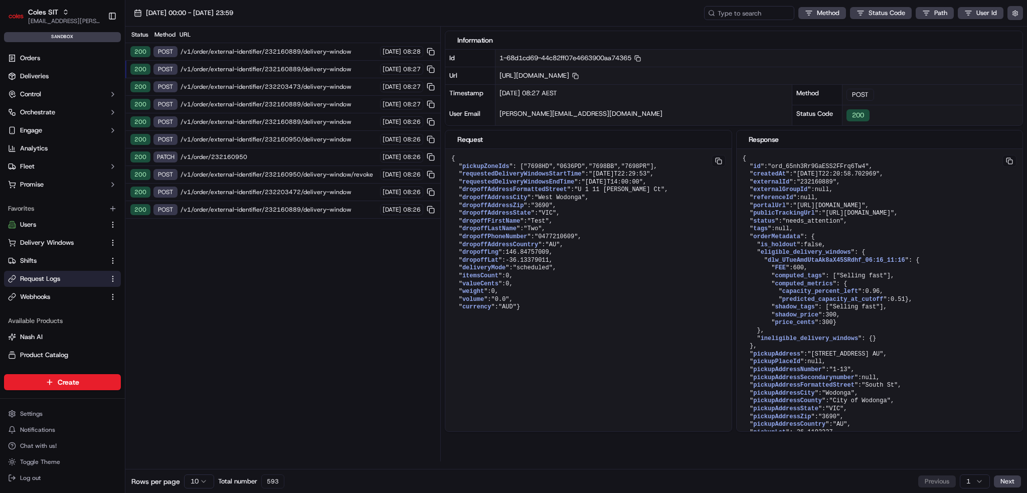
click at [257, 55] on span "/v1/order/external-identifier/232160889/delivery-window" at bounding box center [278, 52] width 196 height 8
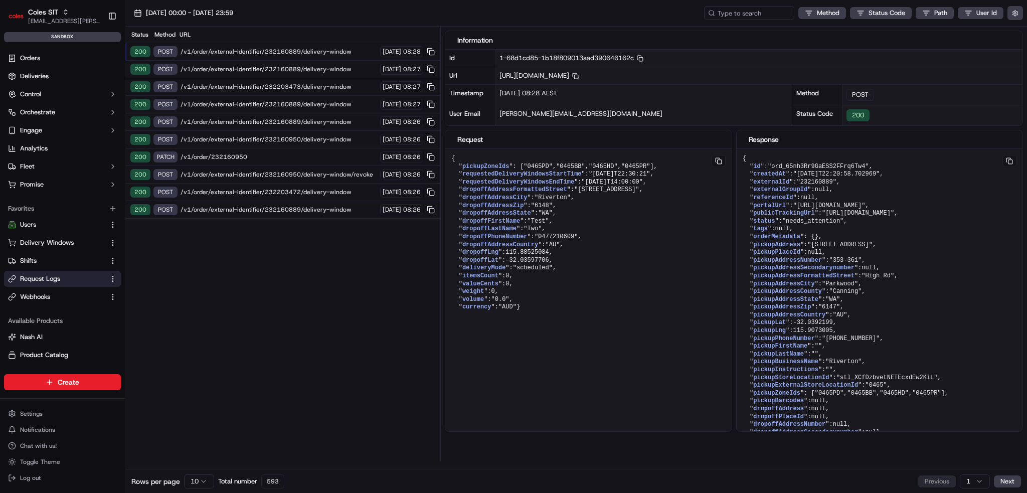
click at [255, 66] on span "/v1/order/external-identifier/232160889/delivery-window" at bounding box center [278, 69] width 196 height 8
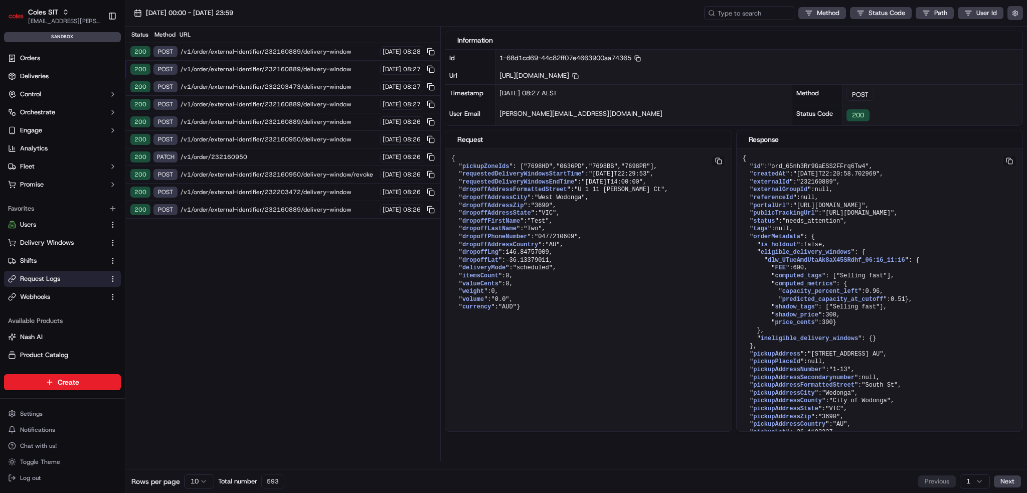
click at [264, 57] on div "200 POST /v1/order/external-identifier/232160889/delivery-window 23/09/2025 08:…" at bounding box center [282, 52] width 315 height 18
click at [286, 64] on div "200 POST /v1/order/external-identifier/232206110/delivery-window 23/09/2025 08:…" at bounding box center [282, 70] width 315 height 18
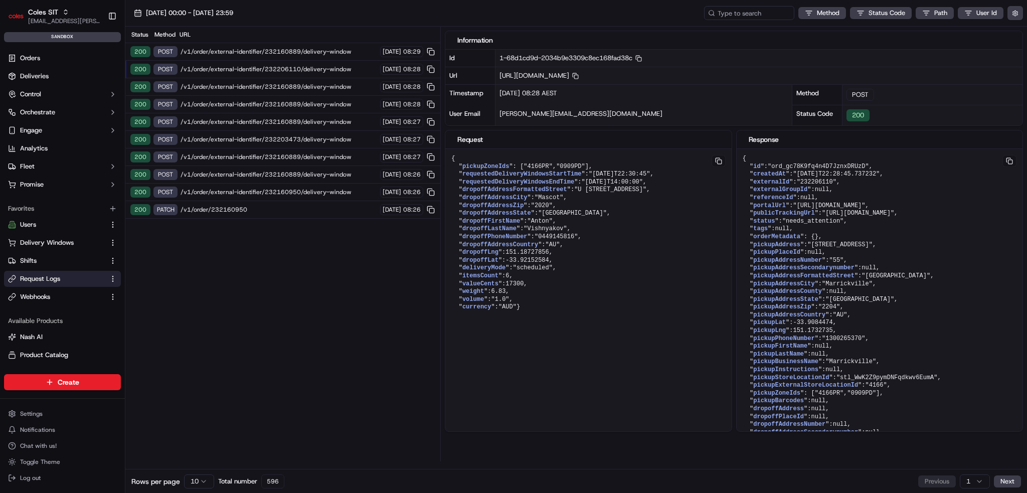
click at [286, 54] on span "/v1/order/external-identifier/232160889/delivery-window" at bounding box center [278, 52] width 196 height 8
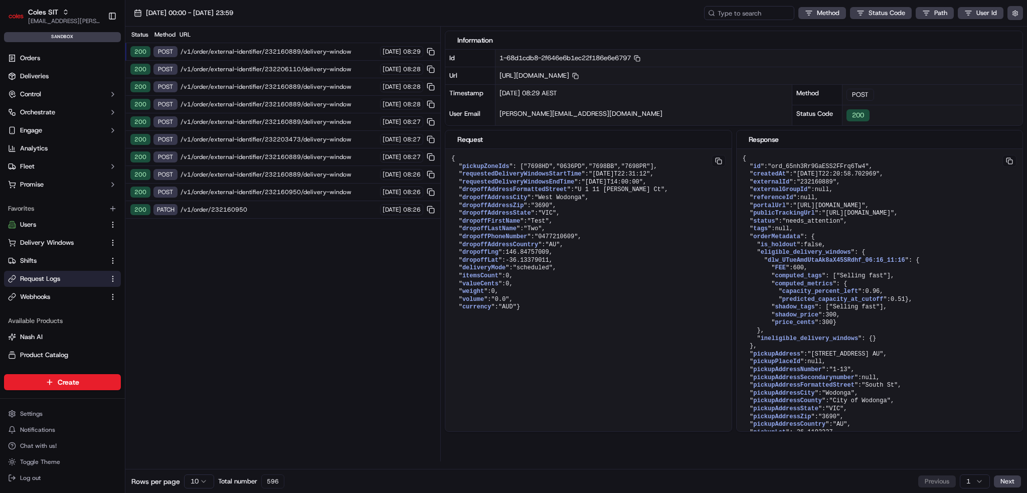
click at [328, 329] on div "Status Method URL 200 POST /v1/order/external-identifier/232160889/delivery-win…" at bounding box center [282, 244] width 315 height 435
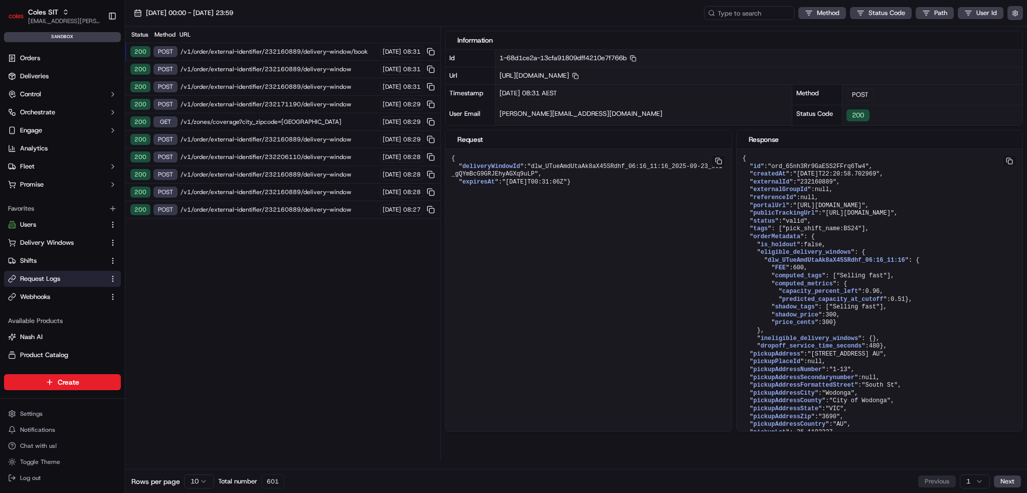
click at [357, 52] on span "/v1/order/external-identifier/232160889/delivery-window/book" at bounding box center [278, 52] width 196 height 8
click at [343, 119] on span "/v1/zones/coverage?city_zipcode=[GEOGRAPHIC_DATA]" at bounding box center [278, 122] width 196 height 8
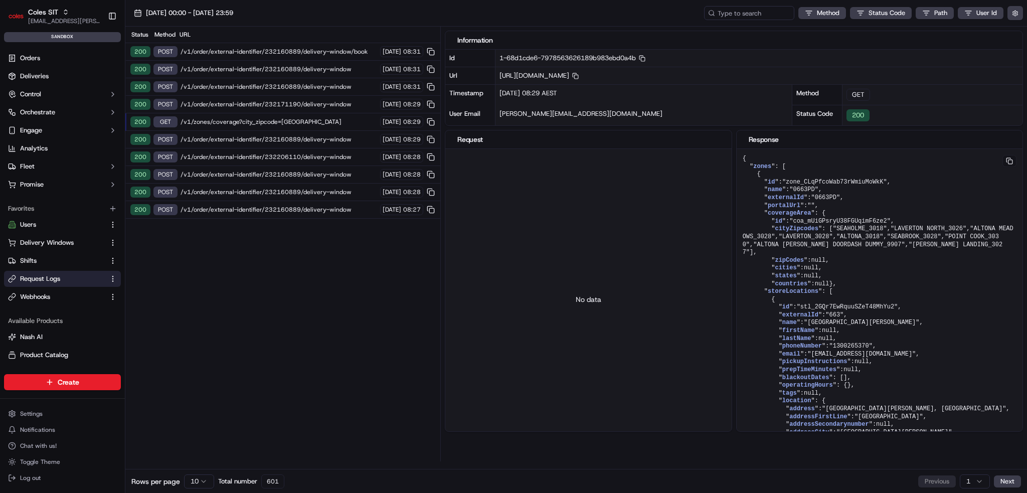
click at [346, 64] on div "200 POST /v1/order/external-identifier/232160889/delivery-window [DATE] 08:31" at bounding box center [282, 70] width 315 height 18
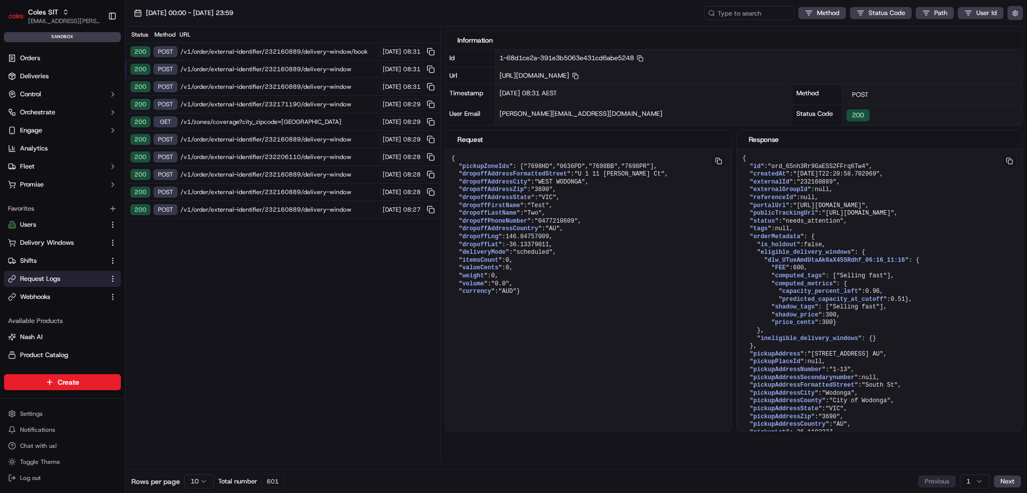
click at [345, 52] on span "/v1/order/external-identifier/232160889/delivery-window/book" at bounding box center [278, 52] width 196 height 8
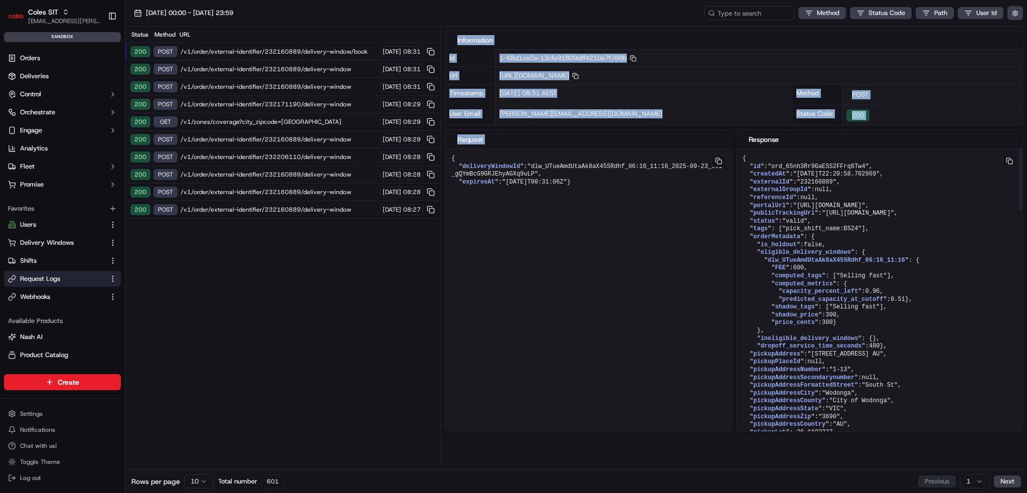
click at [440, 260] on div "Status Method URL 200 POST /v1/order/external-identifier/232160889/delivery-win…" at bounding box center [575, 244] width 901 height 435
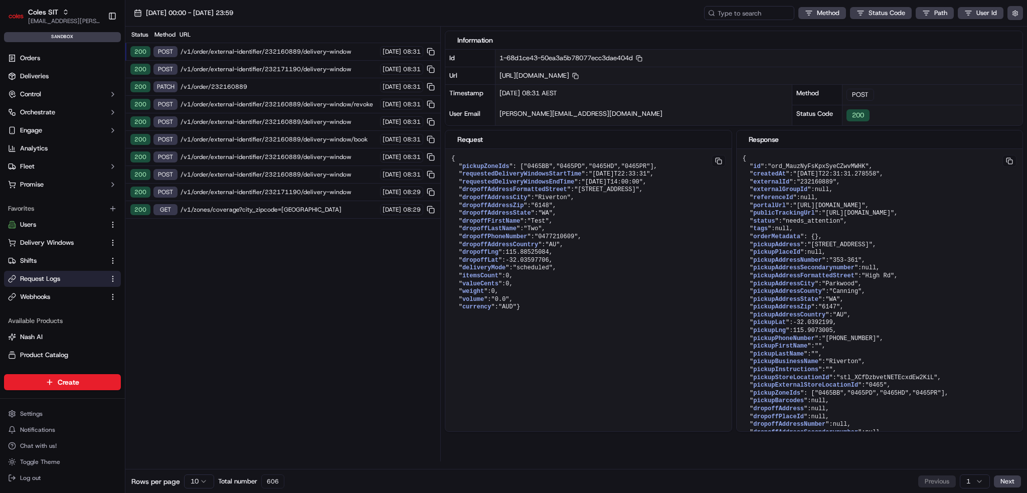
click at [285, 84] on span "/v1/order/232160889" at bounding box center [278, 87] width 196 height 8
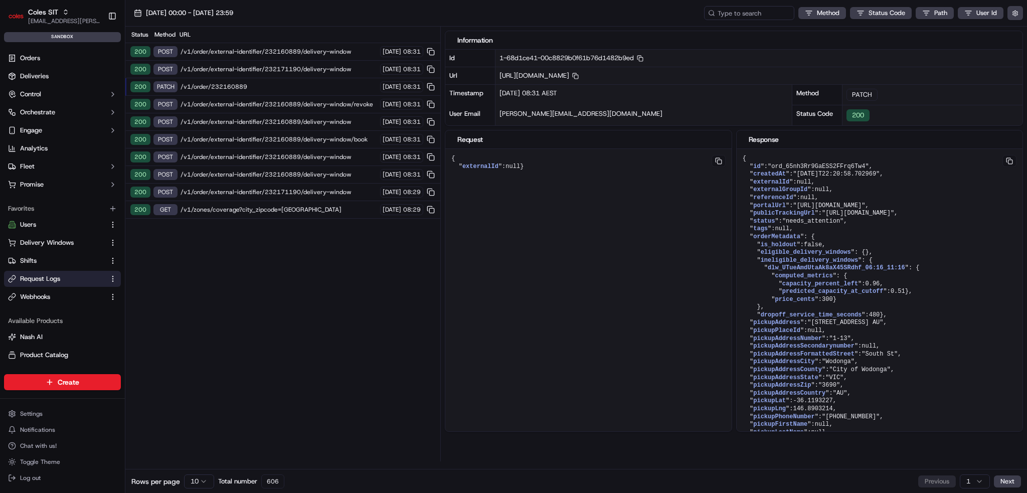
click at [271, 68] on span "/v1/order/external-identifier/232171190/delivery-window" at bounding box center [278, 69] width 196 height 8
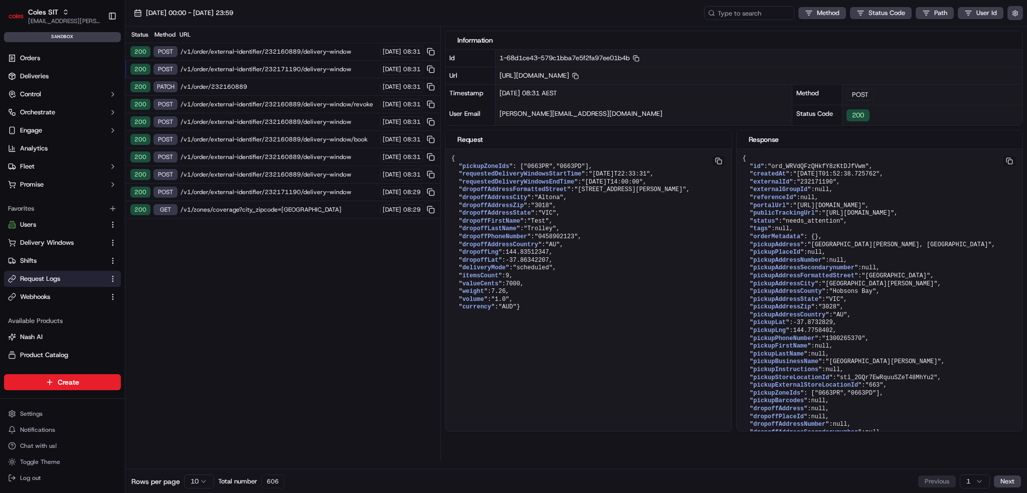
click at [279, 113] on div "200 POST /v1/order/external-identifier/232160889/delivery-window [DATE] 08:31" at bounding box center [282, 122] width 315 height 18
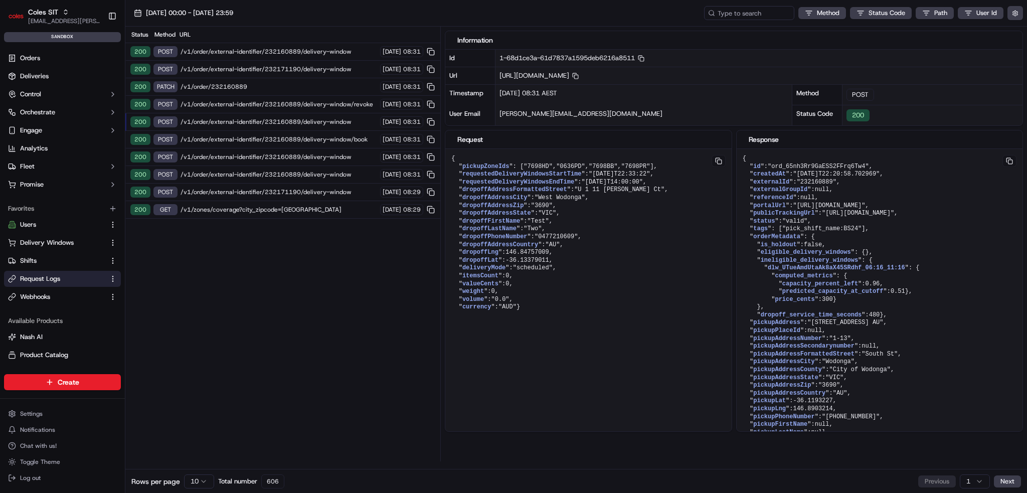
click at [273, 107] on span "/v1/order/external-identifier/232160889/delivery-window/revoke" at bounding box center [278, 104] width 196 height 8
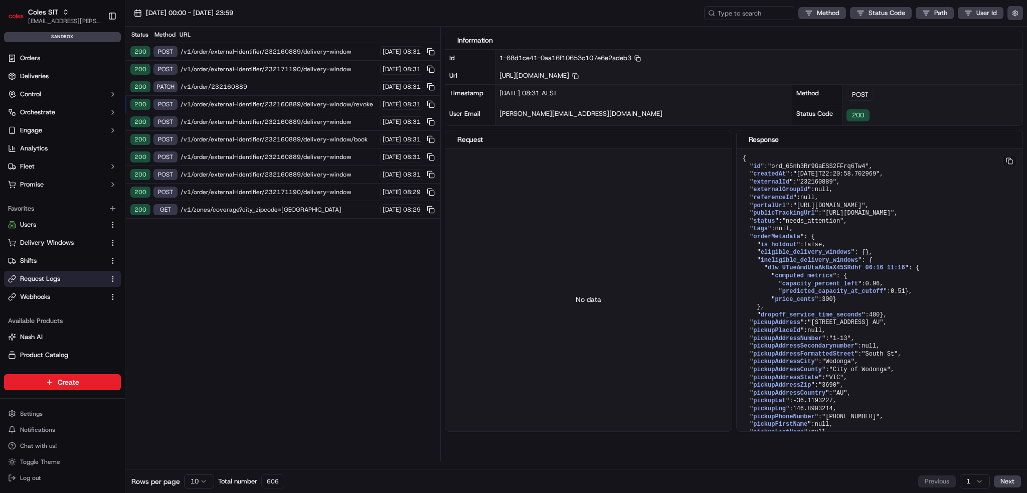
click at [280, 40] on div "Status Method URL" at bounding box center [282, 35] width 315 height 17
click at [277, 50] on span "/v1/order/external-identifier/232160889/delivery-window" at bounding box center [278, 52] width 196 height 8
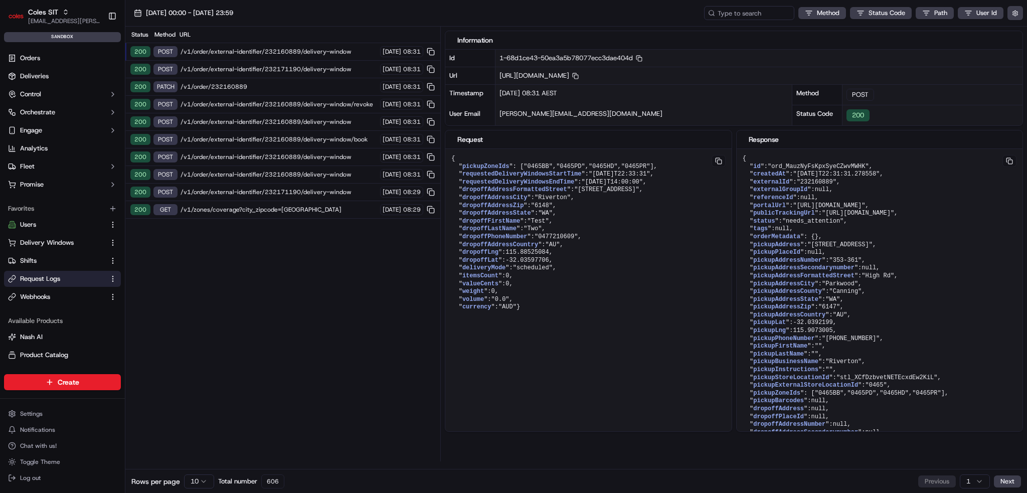
click at [272, 68] on span "/v1/order/external-identifier/232171190/delivery-window" at bounding box center [278, 69] width 196 height 8
click at [288, 40] on div "Status Method URL" at bounding box center [282, 35] width 315 height 17
click at [282, 53] on span "/v1/order/external-identifier/232160889/delivery-window" at bounding box center [278, 52] width 196 height 8
click at [275, 92] on div "200 PATCH /v1/order/232160889 23/09/2025 08:31" at bounding box center [282, 87] width 315 height 18
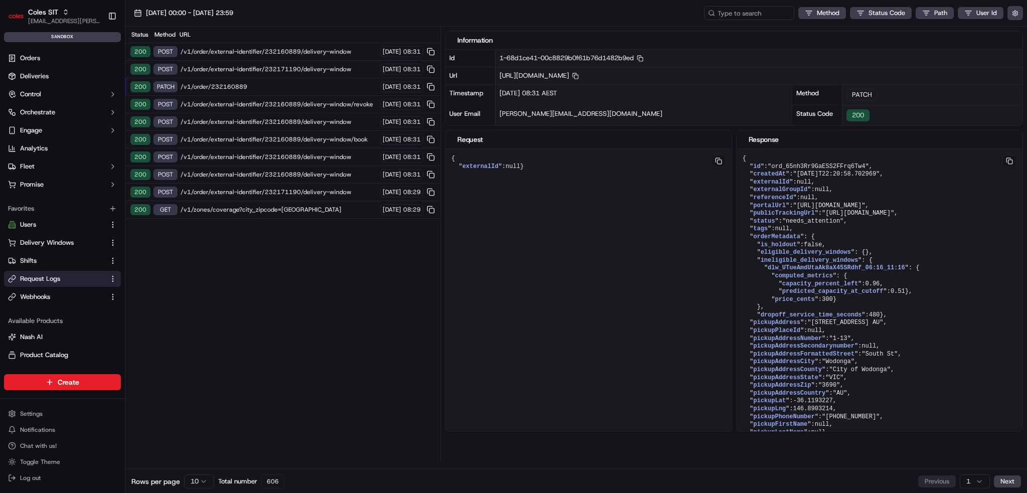
click at [278, 104] on span "/v1/order/external-identifier/232160889/delivery-window/revoke" at bounding box center [278, 104] width 196 height 8
click at [283, 118] on span "/v1/order/external-identifier/232160889/delivery-window" at bounding box center [278, 122] width 196 height 8
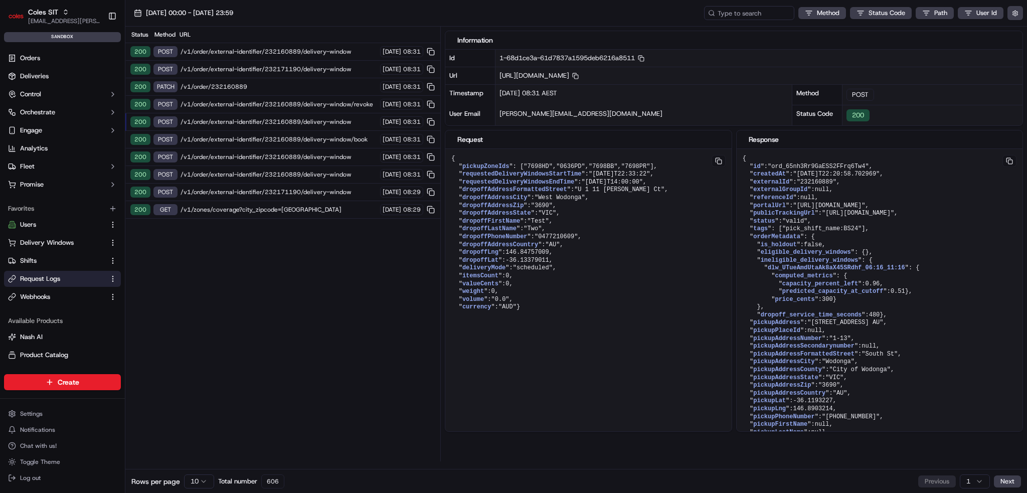
click at [279, 103] on span "/v1/order/external-identifier/232160889/delivery-window/revoke" at bounding box center [278, 104] width 196 height 8
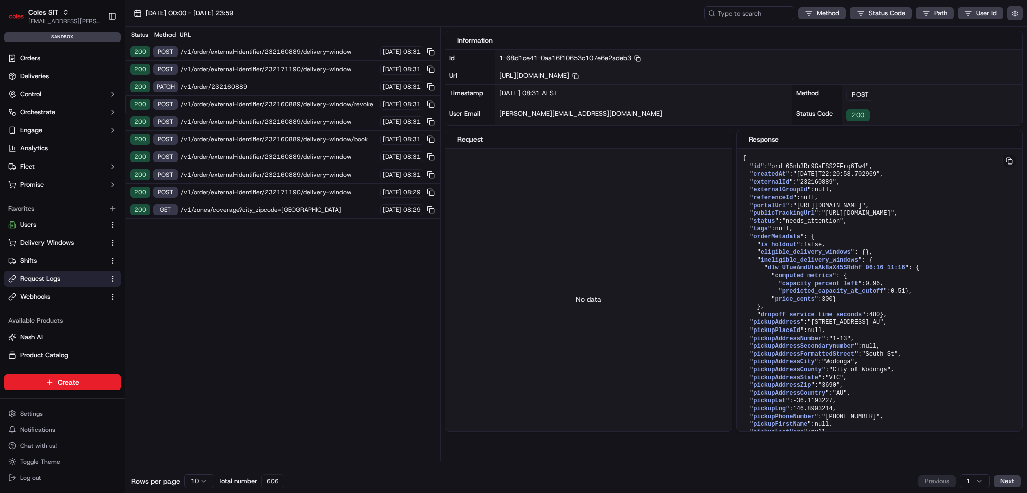
click at [285, 126] on div "200 POST /v1/order/external-identifier/232160889/delivery-window 23/09/2025 08:…" at bounding box center [282, 122] width 315 height 18
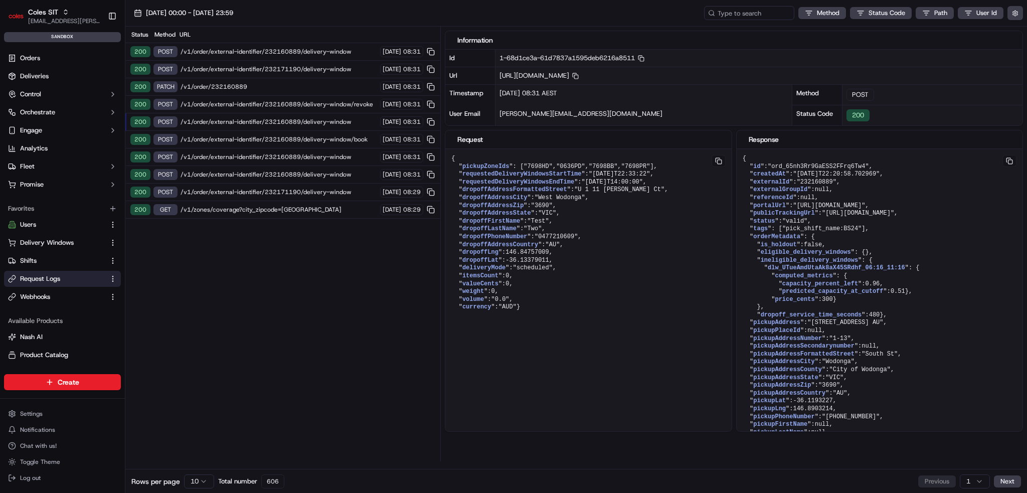
click at [277, 140] on span "/v1/order/external-identifier/232160889/delivery-window/book" at bounding box center [278, 139] width 196 height 8
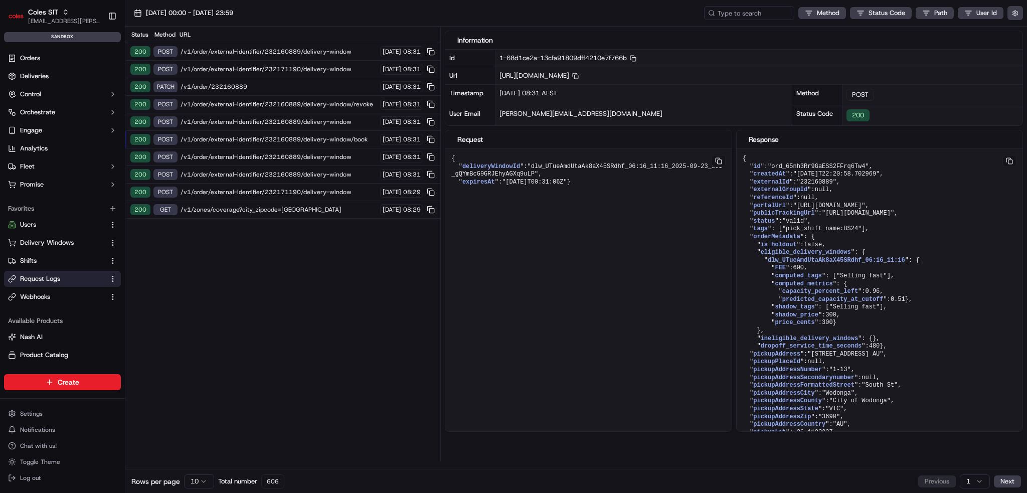
click at [287, 97] on div "200 POST /v1/order/external-identifier/232160889/delivery-window/revoke 23/09/2…" at bounding box center [282, 105] width 315 height 18
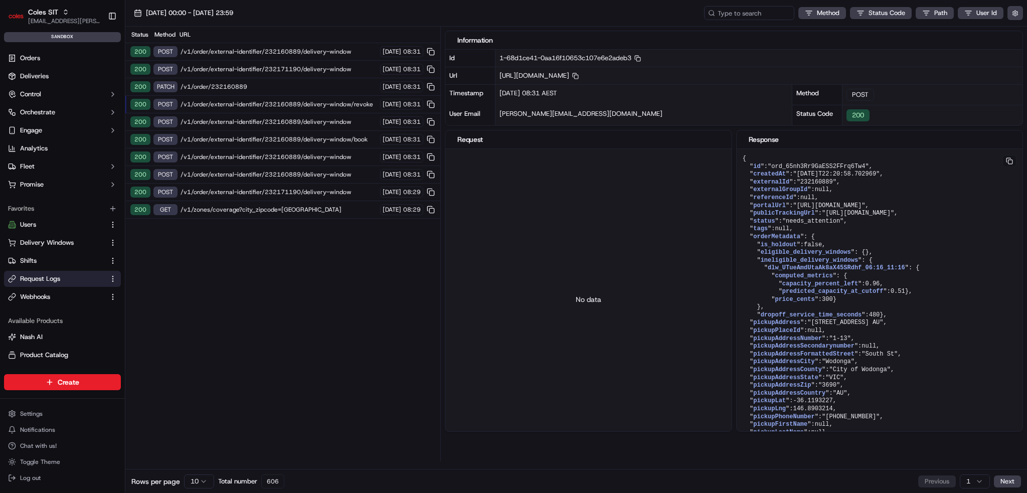
click at [285, 84] on span "/v1/order/232160889" at bounding box center [278, 87] width 196 height 8
click at [287, 74] on div "200 POST /v1/order/external-identifier/232171190/delivery-window 23/09/2025 08:…" at bounding box center [282, 70] width 315 height 18
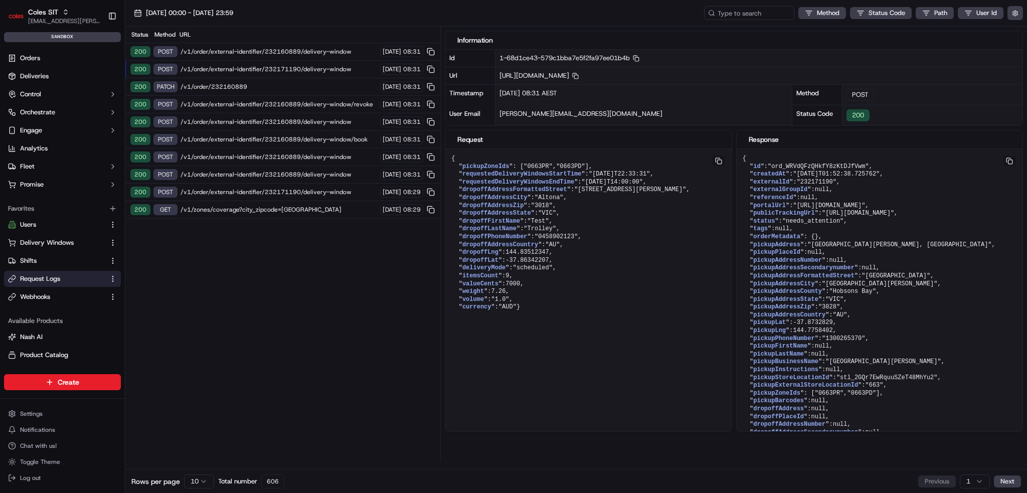
click at [289, 53] on span "/v1/order/external-identifier/232160889/delivery-window" at bounding box center [278, 52] width 196 height 8
click at [287, 61] on div "200 POST /v1/order/external-identifier/232171190/delivery-window 23/09/2025 08:…" at bounding box center [282, 70] width 315 height 18
click at [287, 45] on div "200 POST /v1/order/external-identifier/232160889/delivery-window 23/09/2025 08:…" at bounding box center [282, 52] width 315 height 18
click at [287, 64] on div "200 POST /v1/order/external-identifier/232171190/delivery-window 23/09/2025 08:…" at bounding box center [282, 70] width 315 height 18
click at [290, 52] on span "/v1/order/external-identifier/232160889/delivery-window" at bounding box center [278, 52] width 196 height 8
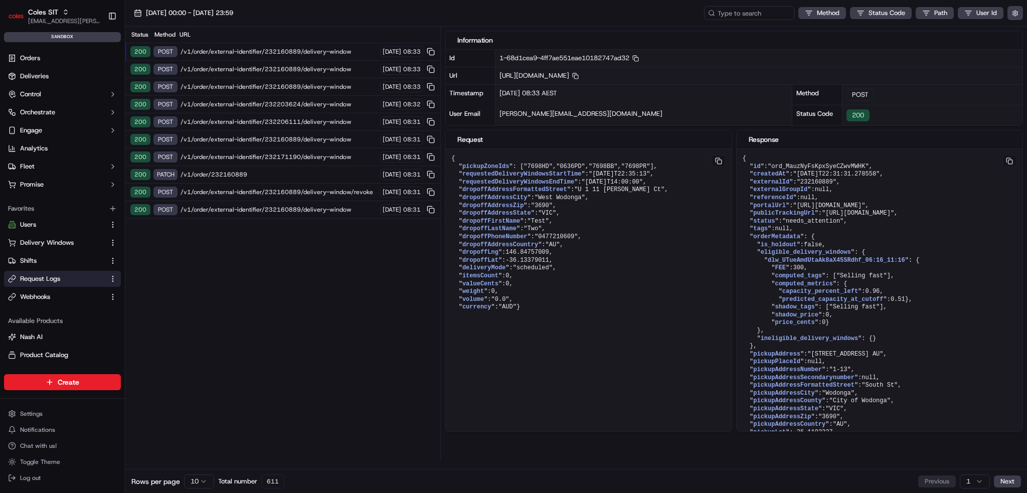
click at [331, 52] on span "/v1/order/external-identifier/232160889/delivery-window" at bounding box center [278, 52] width 196 height 8
click at [325, 64] on div "200 POST /v1/order/external-identifier/232160889/delivery-window [DATE] 08:33" at bounding box center [282, 70] width 315 height 18
click at [328, 54] on span "/v1/order/external-identifier/232160889/delivery-window" at bounding box center [278, 52] width 196 height 8
click at [325, 72] on span "/v1/order/external-identifier/232160889/delivery-window" at bounding box center [278, 69] width 196 height 8
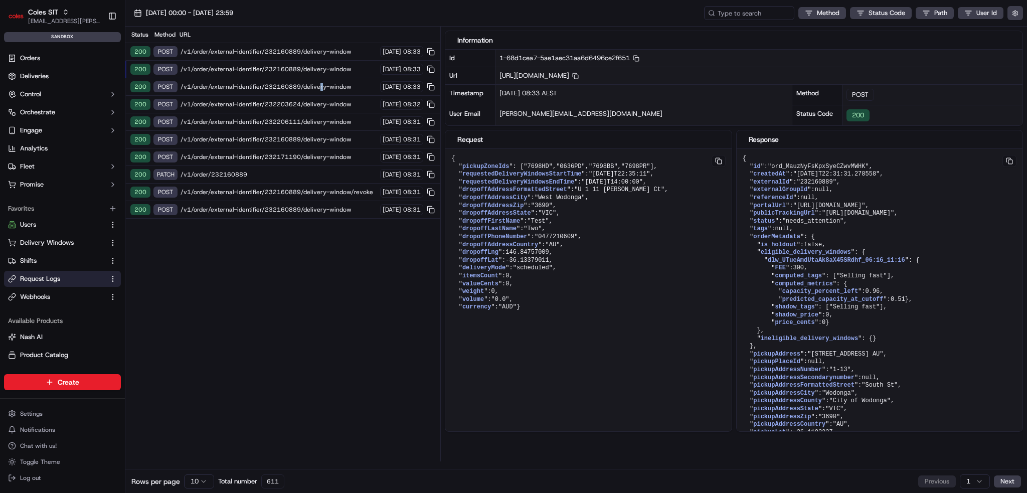
click at [314, 89] on span "/v1/order/external-identifier/232160889/delivery-window" at bounding box center [278, 87] width 196 height 8
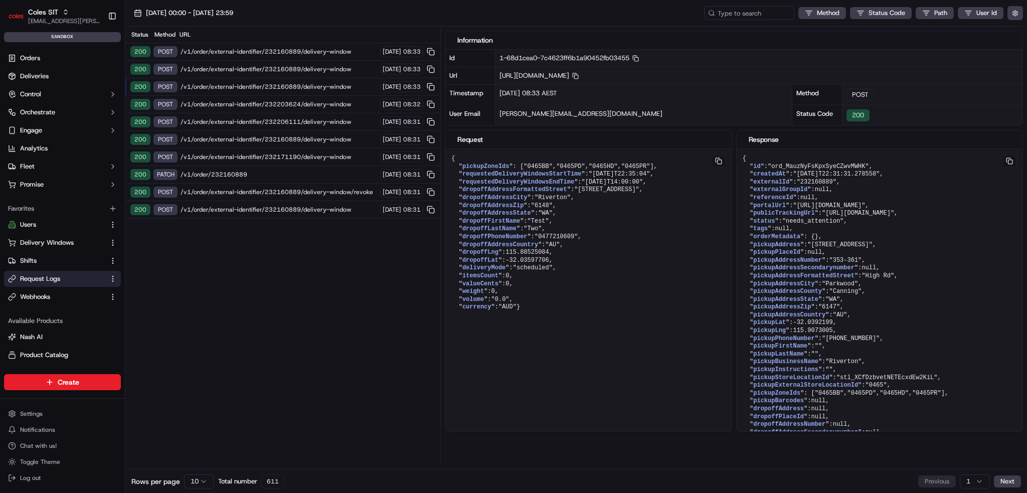
click at [318, 73] on div "200 POST /v1/order/external-identifier/232160889/delivery-window [DATE] 08:33" at bounding box center [282, 70] width 315 height 18
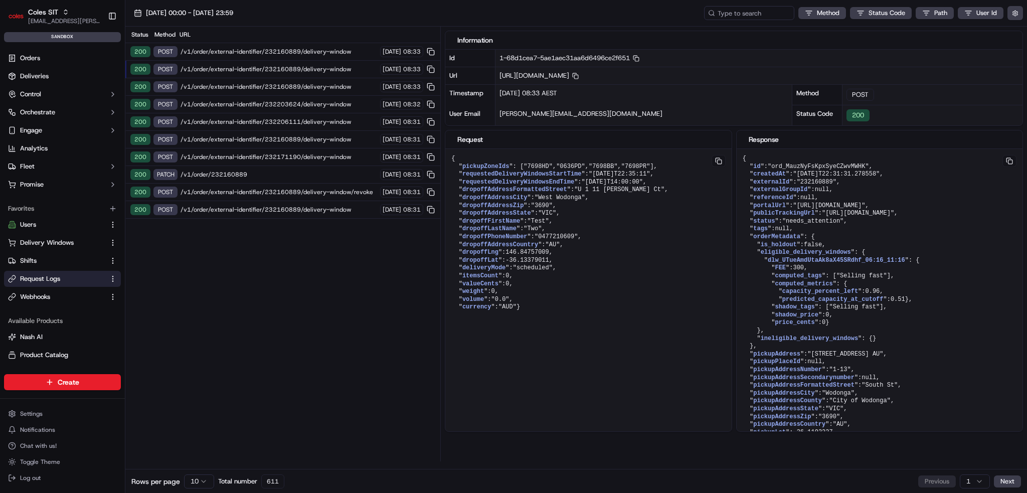
click at [322, 57] on div "200 POST /v1/order/external-identifier/232160889/delivery-window [DATE] 08:33" at bounding box center [282, 52] width 315 height 18
click at [318, 66] on span "/v1/order/external-identifier/232160889/delivery-window" at bounding box center [278, 69] width 196 height 8
click at [321, 54] on span "/v1/order/external-identifier/232160889/delivery-window" at bounding box center [278, 52] width 196 height 8
click at [319, 69] on span "/v1/order/external-identifier/232160889/delivery-window" at bounding box center [278, 69] width 196 height 8
click at [319, 48] on span "/v1/order/external-identifier/232160889/delivery-window" at bounding box center [278, 52] width 196 height 8
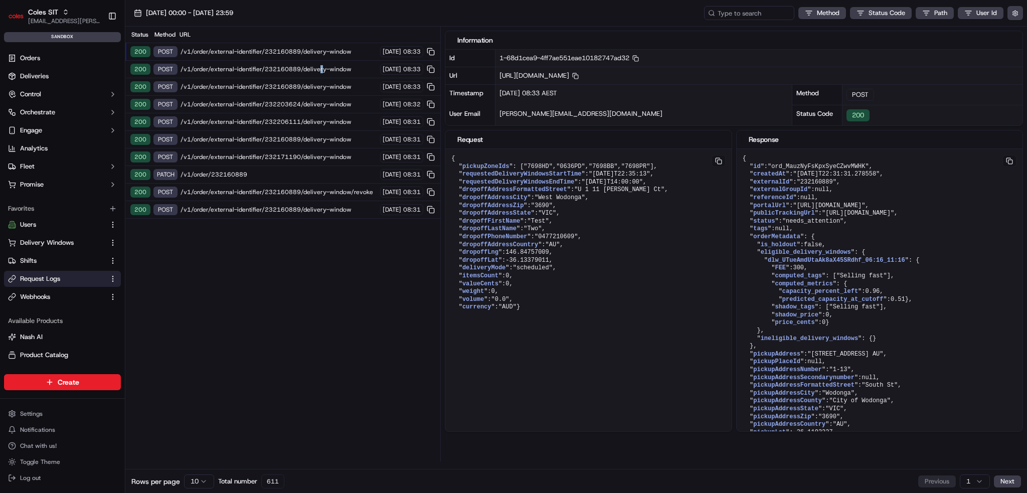
click at [314, 68] on span "/v1/order/external-identifier/232160889/delivery-window" at bounding box center [278, 69] width 196 height 8
click at [317, 57] on div "200 POST /v1/order/external-identifier/232160889/delivery-window [DATE] 08:33" at bounding box center [282, 52] width 315 height 18
click at [313, 66] on span "/v1/order/external-identifier/232160889/delivery-window" at bounding box center [278, 69] width 196 height 8
click at [313, 47] on div "200 POST /v1/order/external-identifier/232160889/delivery-window 23/09/2025 08:…" at bounding box center [282, 52] width 315 height 18
click at [307, 69] on span "/v1/order/external-identifier/232160889/delivery-window" at bounding box center [278, 69] width 196 height 8
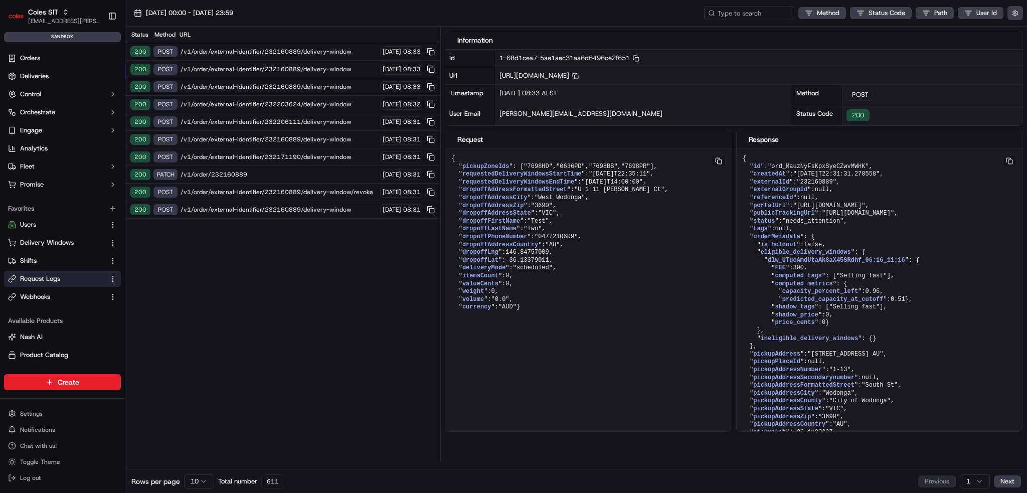
click at [311, 54] on span "/v1/order/external-identifier/232160889/delivery-window" at bounding box center [278, 52] width 196 height 8
click at [312, 69] on span "/v1/order/external-identifier/232160889/delivery-window" at bounding box center [278, 69] width 196 height 8
click at [315, 56] on div "200 POST /v1/order/external-identifier/232160889/delivery-window 23/09/2025 08:…" at bounding box center [282, 52] width 315 height 18
click at [316, 73] on div "200 POST /v1/order/external-identifier/232160889/delivery-window 23/09/2025 08:…" at bounding box center [282, 70] width 315 height 18
click at [320, 56] on div "200 POST /v1/order/external-identifier/232160889/delivery-window 23/09/2025 08:…" at bounding box center [282, 52] width 315 height 18
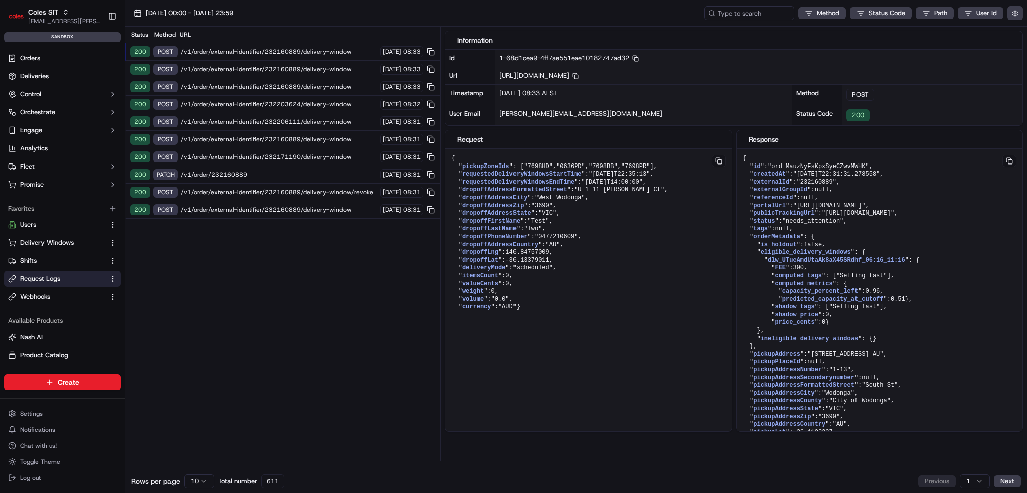
click at [317, 70] on span "/v1/order/external-identifier/232160889/delivery-window" at bounding box center [278, 69] width 196 height 8
click at [323, 54] on span "/v1/order/external-identifier/232160889/delivery-window" at bounding box center [278, 52] width 196 height 8
click at [317, 70] on span "/v1/order/external-identifier/232160889/delivery-window" at bounding box center [278, 69] width 196 height 8
click at [322, 103] on span "/v1/order/external-identifier/232203624/delivery-window" at bounding box center [278, 104] width 196 height 8
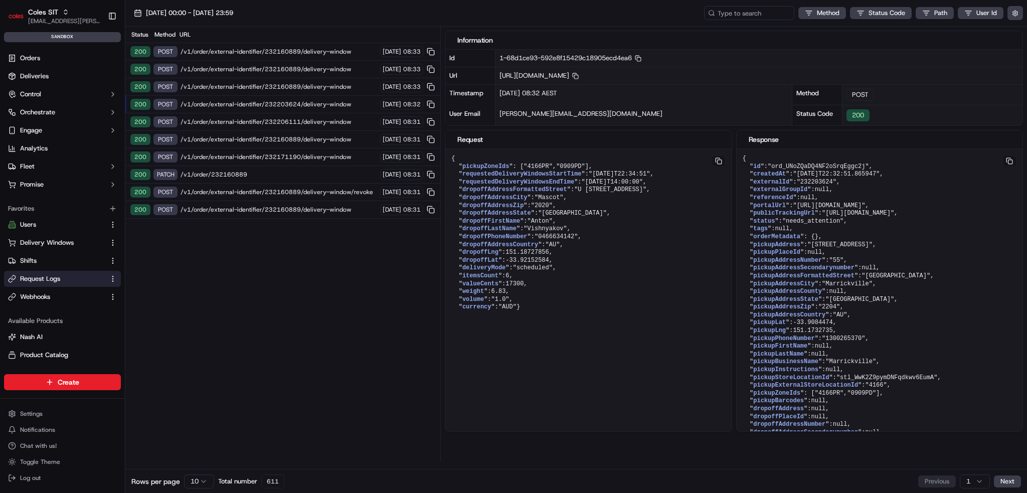
click at [322, 119] on span "/v1/order/external-identifier/232206111/delivery-window" at bounding box center [278, 122] width 196 height 8
click at [321, 56] on div "200 POST /v1/order/external-identifier/232160889/delivery-window 23/09/2025 08:…" at bounding box center [282, 52] width 315 height 18
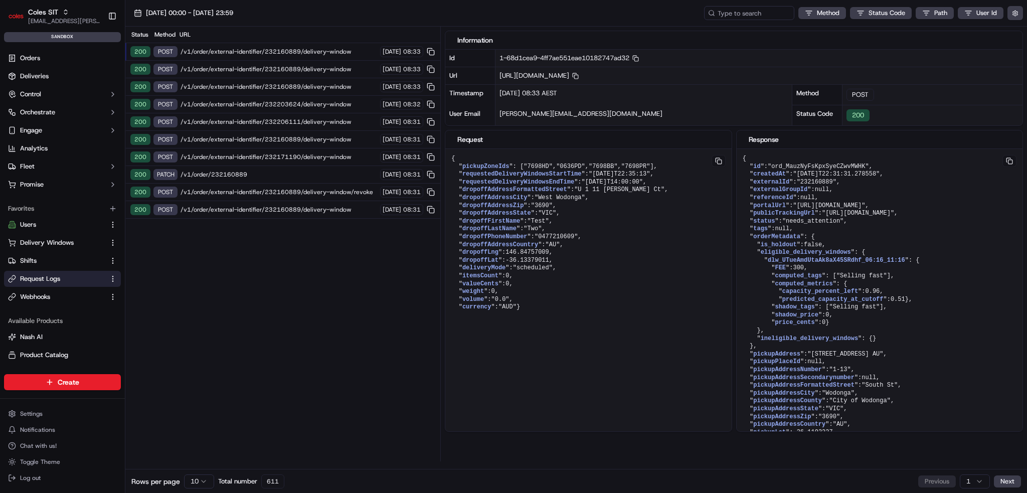
click at [320, 73] on div "200 POST /v1/order/external-identifier/232160889/delivery-window 23/09/2025 08:…" at bounding box center [282, 70] width 315 height 18
click at [320, 135] on span "/v1/order/external-identifier/232160889/delivery-window" at bounding box center [278, 139] width 196 height 8
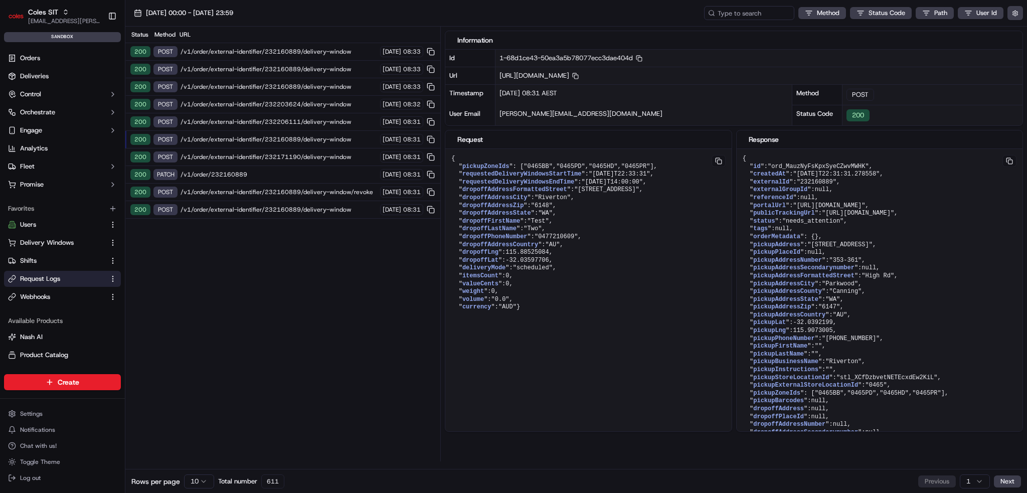
click at [316, 50] on span "/v1/order/external-identifier/232160889/delivery-window" at bounding box center [278, 52] width 196 height 8
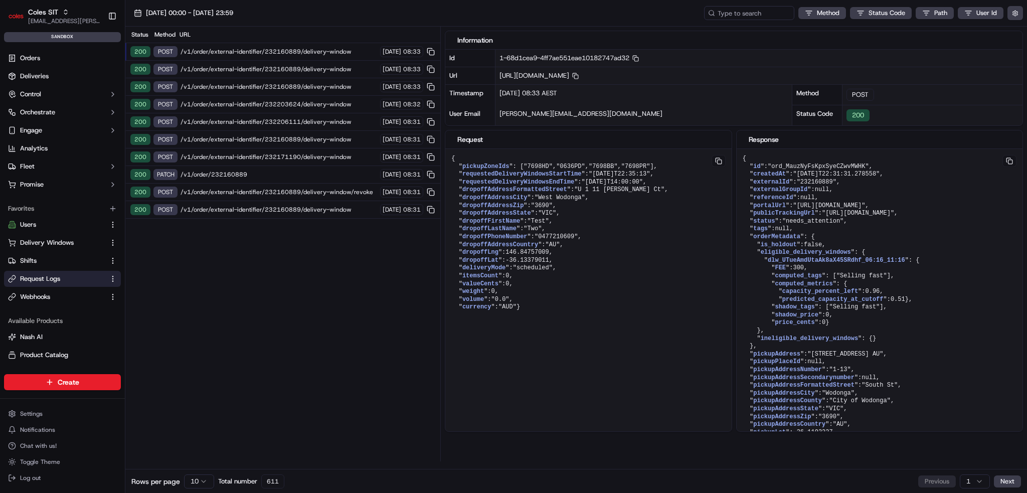
click at [315, 63] on div "200 POST /v1/order/external-identifier/232160889/delivery-window 23/09/2025 08:…" at bounding box center [282, 70] width 315 height 18
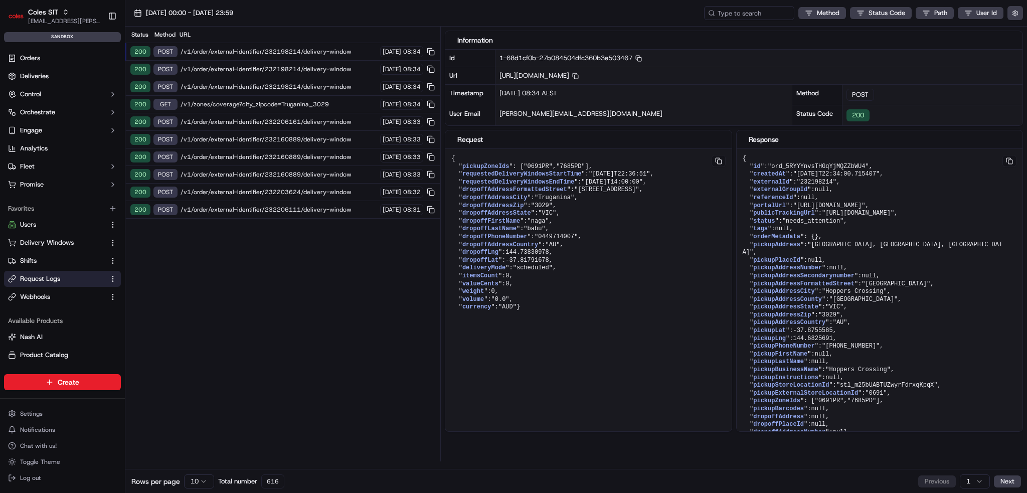
click at [223, 64] on div "200 POST /v1/order/external-identifier/232198214/delivery-window [DATE] 08:34" at bounding box center [282, 70] width 315 height 18
click at [233, 52] on span "/v1/order/external-identifier/232198214/delivery-window" at bounding box center [278, 52] width 196 height 8
click at [267, 53] on span "/v1/order/external-identifier/232198214/delivery-window" at bounding box center [278, 52] width 196 height 8
click at [266, 54] on span "/v1/order/external-identifier/232198214/delivery-window" at bounding box center [278, 52] width 196 height 8
click at [265, 70] on span "/v1/order/external-identifier/232198214/delivery-window" at bounding box center [278, 69] width 196 height 8
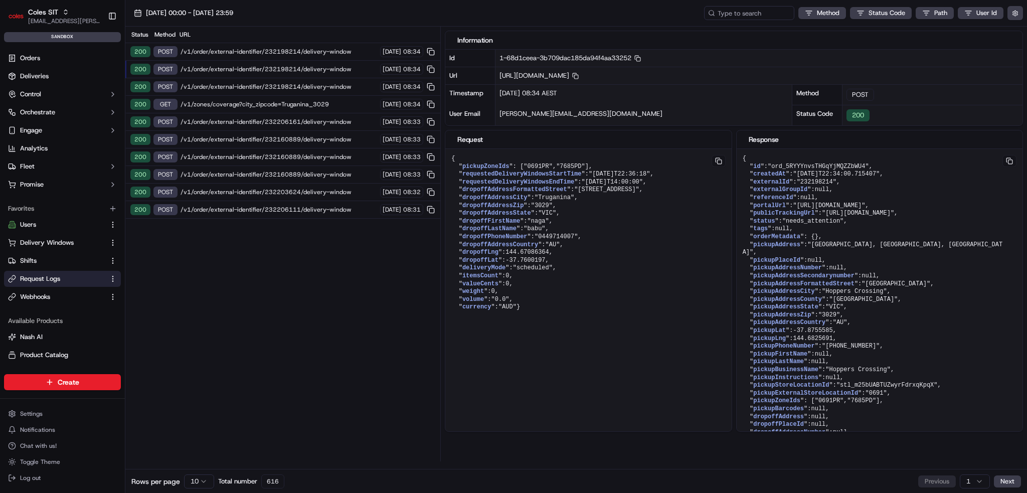
click at [270, 56] on div "200 POST /v1/order/external-identifier/232198214/delivery-window [DATE] 08:34" at bounding box center [282, 52] width 315 height 18
click at [271, 71] on span "/v1/order/external-identifier/232198214/delivery-window" at bounding box center [278, 69] width 196 height 8
click at [274, 90] on span "/v1/order/external-identifier/232198214/delivery-window" at bounding box center [278, 87] width 196 height 8
click at [269, 104] on span "/v1/zones/coverage?city_zipcode=Truganina_3029" at bounding box center [278, 104] width 196 height 8
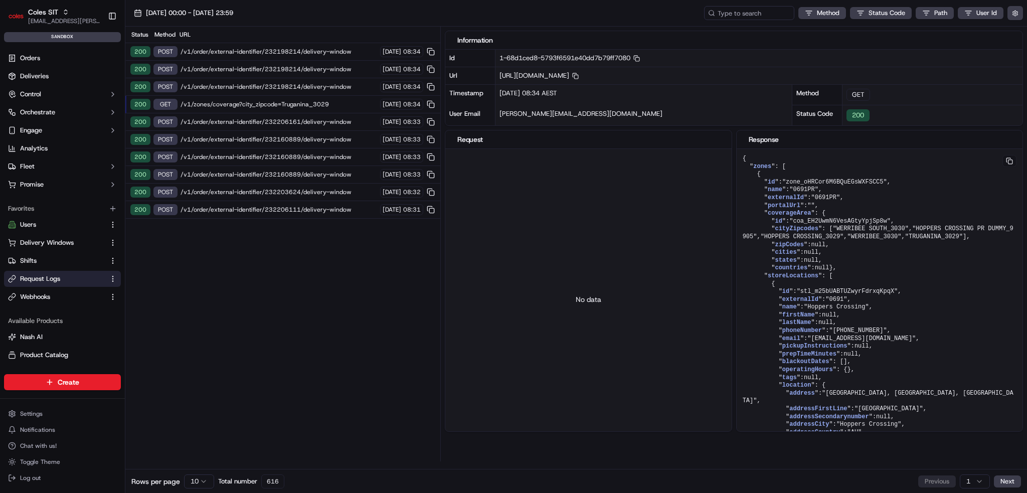
click at [269, 116] on div "200 POST /v1/order/external-identifier/232206161/delivery-window 23/09/2025 08:…" at bounding box center [282, 122] width 315 height 18
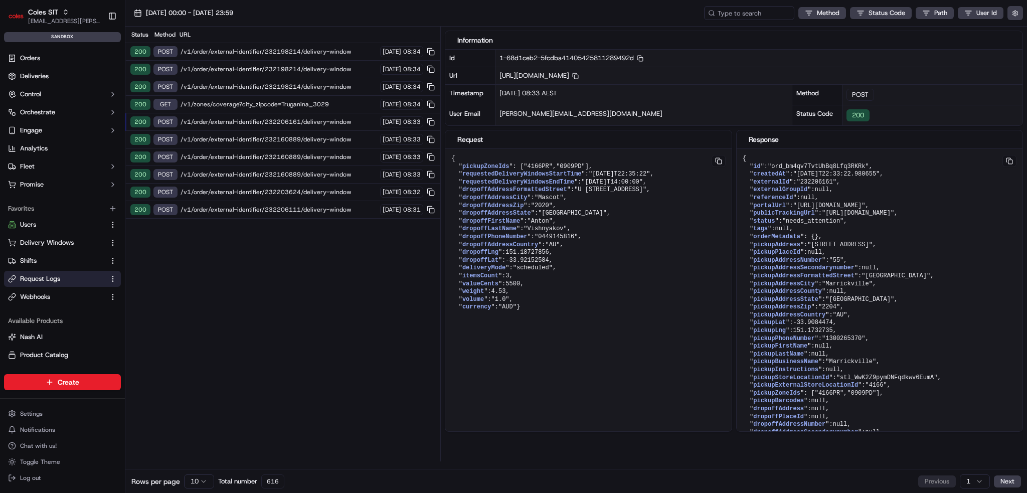
click at [232, 140] on span "/v1/order/external-identifier/232160889/delivery-window" at bounding box center [278, 139] width 196 height 8
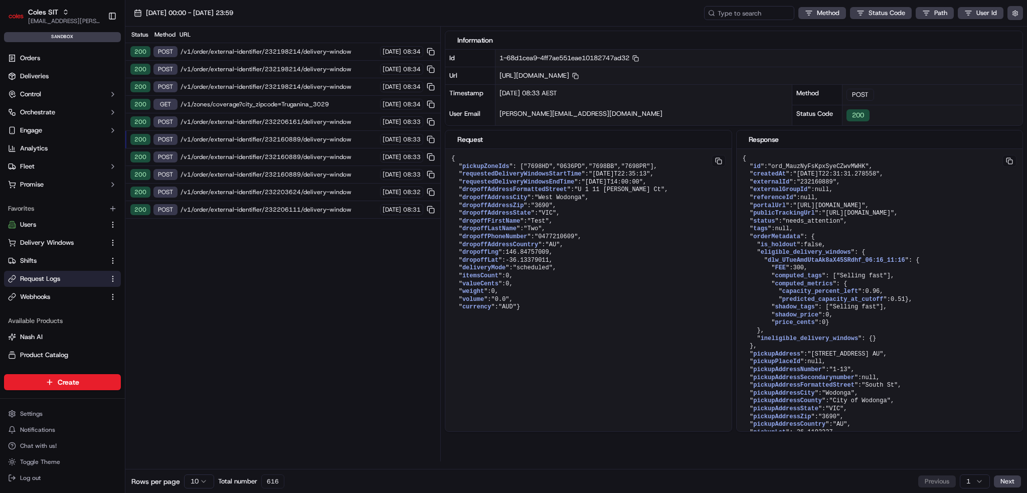
click at [243, 124] on div "200 POST /v1/order/external-identifier/232206161/delivery-window 23/09/2025 08:…" at bounding box center [282, 122] width 315 height 18
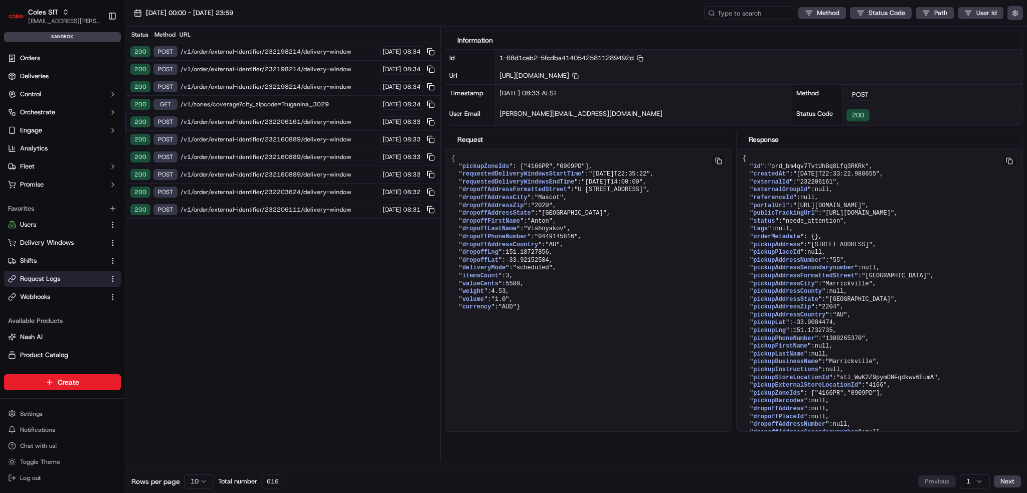
click at [243, 142] on div "200 POST /v1/order/external-identifier/232160889/delivery-window [DATE] 08:33" at bounding box center [282, 140] width 315 height 18
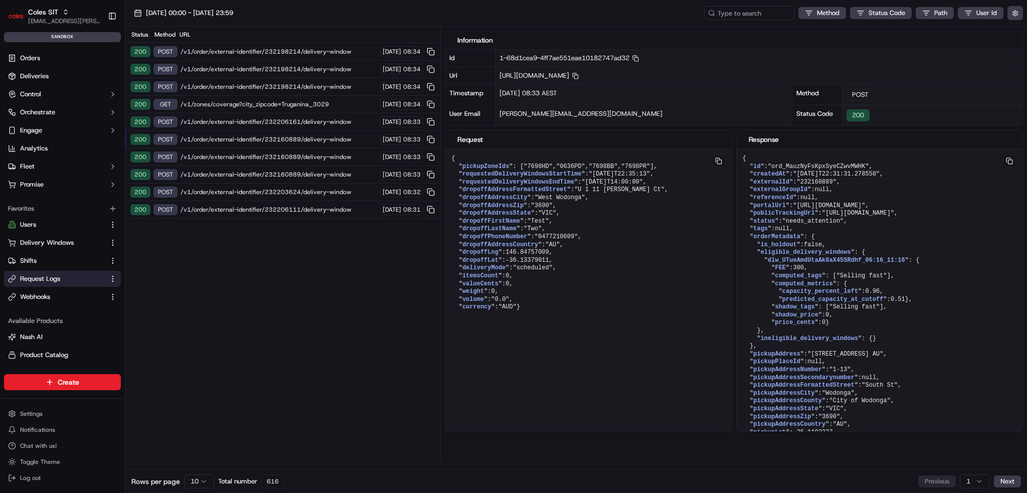
click at [243, 166] on div "200 POST /v1/order/external-identifier/232160889/delivery-window [DATE] 08:33" at bounding box center [282, 175] width 315 height 18
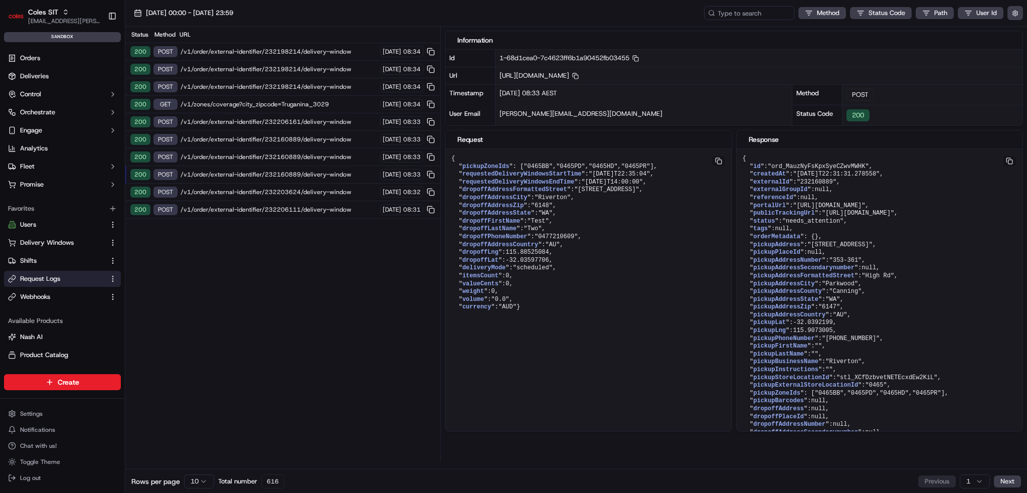
click at [239, 146] on div "200 POST /v1/order/external-identifier/232160889/delivery-window [DATE] 08:33" at bounding box center [282, 140] width 315 height 18
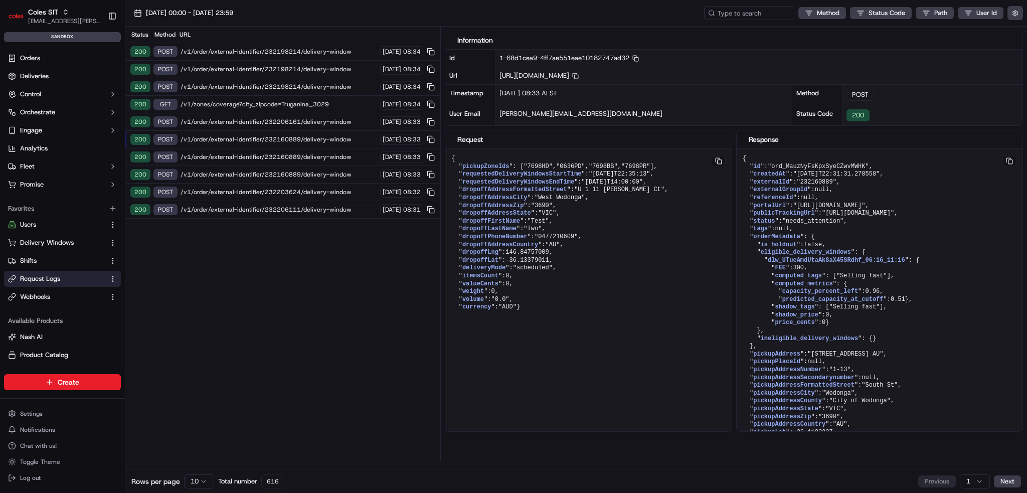
click at [238, 172] on span "/v1/order/external-identifier/232160889/delivery-window" at bounding box center [278, 174] width 196 height 8
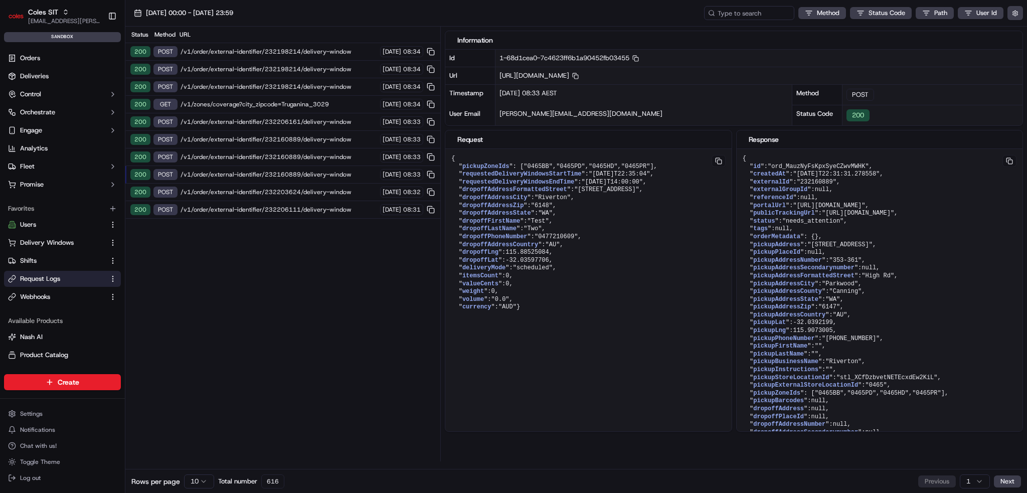
click at [243, 155] on span "/v1/order/external-identifier/232160889/delivery-window" at bounding box center [278, 157] width 196 height 8
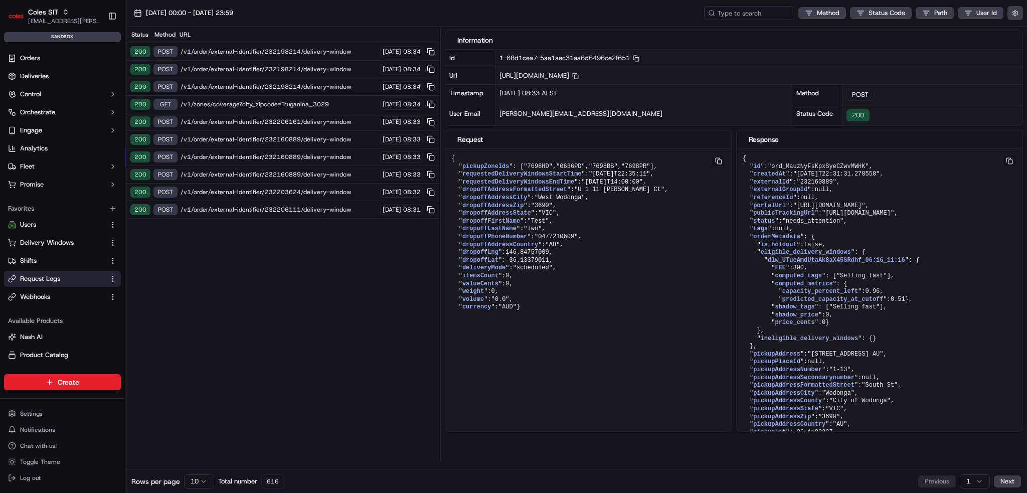
click at [246, 137] on span "/v1/order/external-identifier/232160889/delivery-window" at bounding box center [278, 139] width 196 height 8
click at [259, 108] on div "200 GET /v1/zones/coverage?city_zipcode=Truganina_3029 23/09/2025 08:34" at bounding box center [282, 105] width 315 height 18
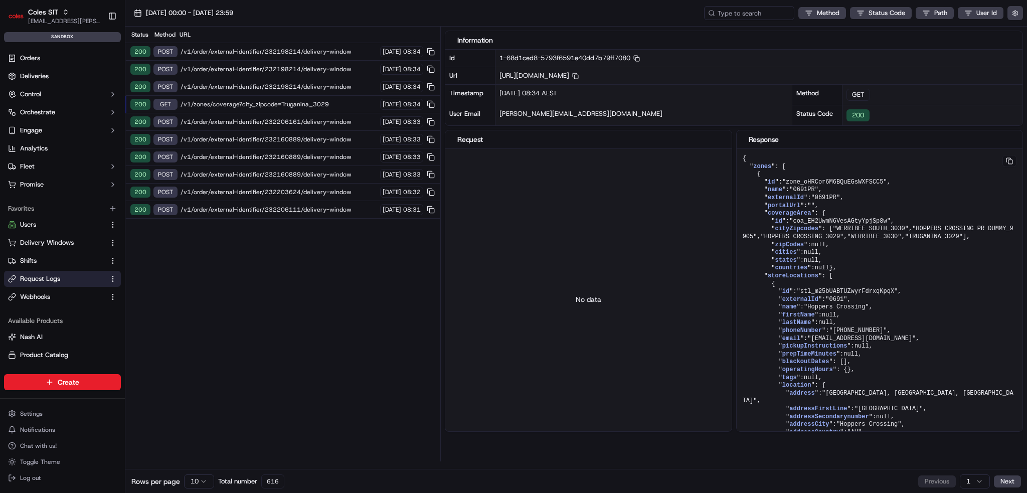
click at [263, 51] on span "/v1/order/external-identifier/232198214/delivery-window" at bounding box center [278, 52] width 196 height 8
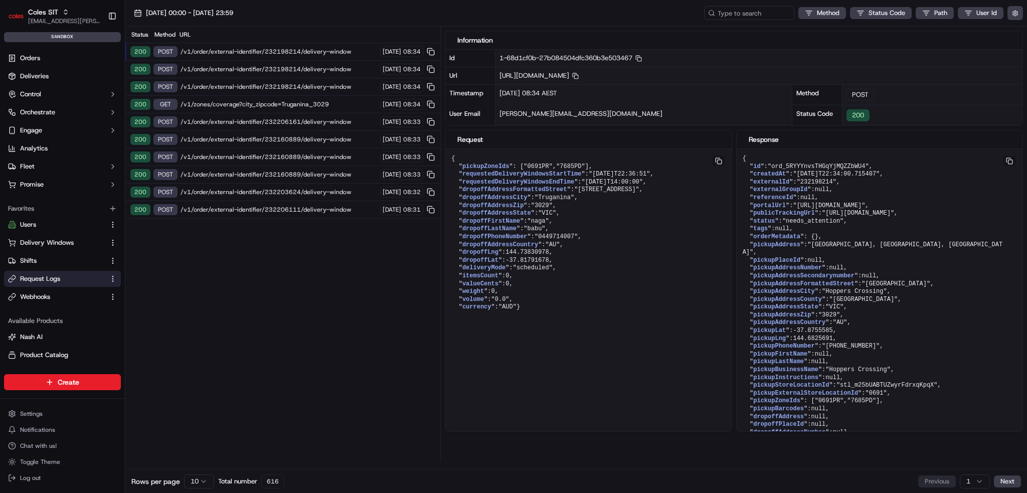
click at [351, 46] on div "200 POST /v1/order/external-identifier/232198214/delivery-window [DATE] 08:34" at bounding box center [282, 52] width 315 height 18
click at [347, 63] on div "200 POST /v1/order/external-identifier/232198214/delivery-window [DATE] 08:34" at bounding box center [282, 70] width 315 height 18
click at [346, 84] on span "/v1/order/external-identifier/232198214/delivery-window" at bounding box center [278, 87] width 196 height 8
click at [350, 68] on span "/v1/order/external-identifier/232198214/delivery-window" at bounding box center [278, 69] width 196 height 8
click at [343, 55] on span "/v1/order/external-identifier/232198214/delivery-window" at bounding box center [278, 52] width 196 height 8
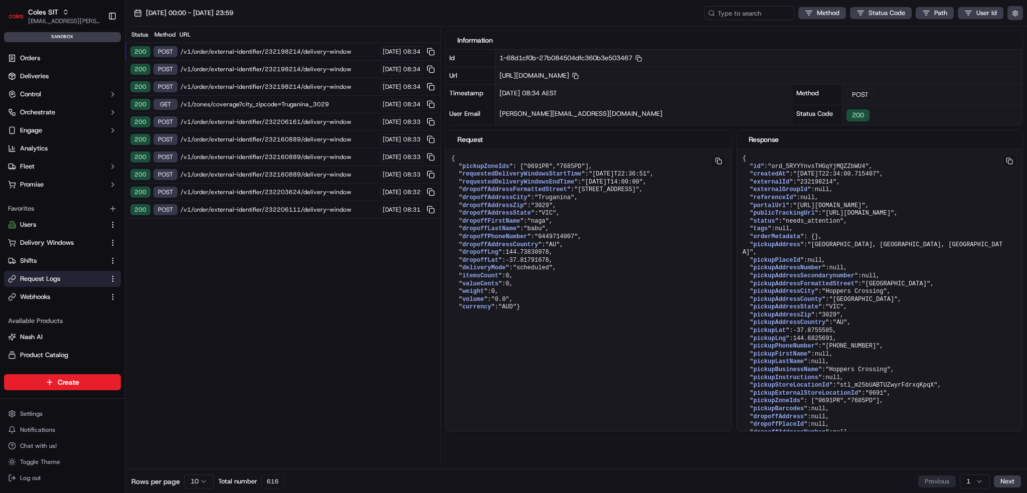
click at [339, 131] on div "200 POST /v1/order/external-identifier/232160889/delivery-window [DATE] 08:33" at bounding box center [282, 140] width 315 height 18
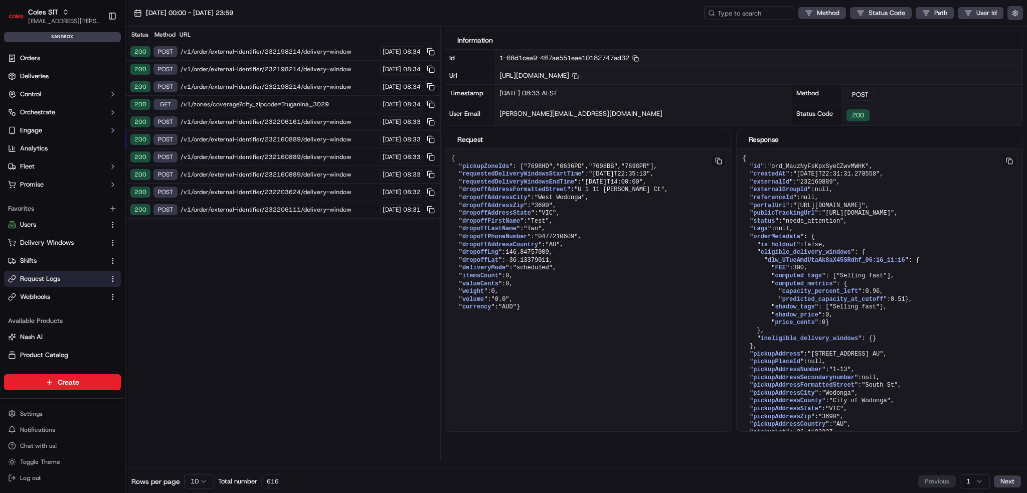
click at [337, 141] on span "/v1/order/external-identifier/232160889/delivery-window" at bounding box center [278, 139] width 196 height 8
click at [321, 173] on span "/v1/order/external-identifier/232160889/delivery-window" at bounding box center [278, 174] width 196 height 8
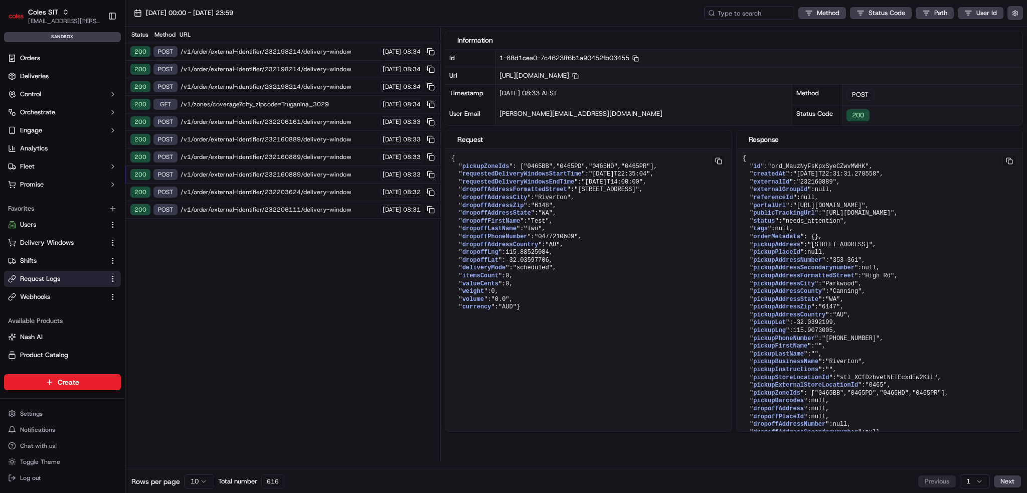
click at [322, 162] on div "200 POST /v1/order/external-identifier/232160889/delivery-window [DATE] 08:33" at bounding box center [282, 157] width 315 height 18
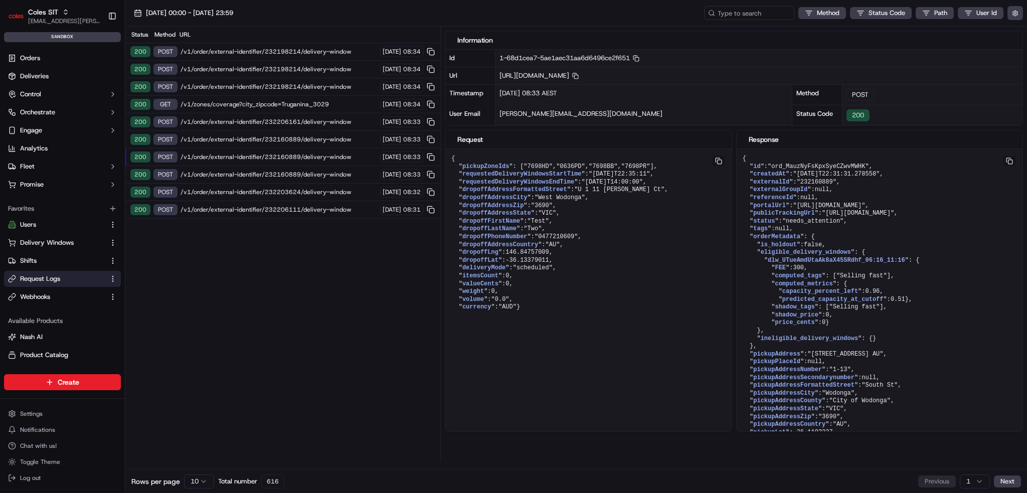
click at [323, 190] on span "/v1/order/external-identifier/232203624/delivery-window" at bounding box center [278, 192] width 196 height 8
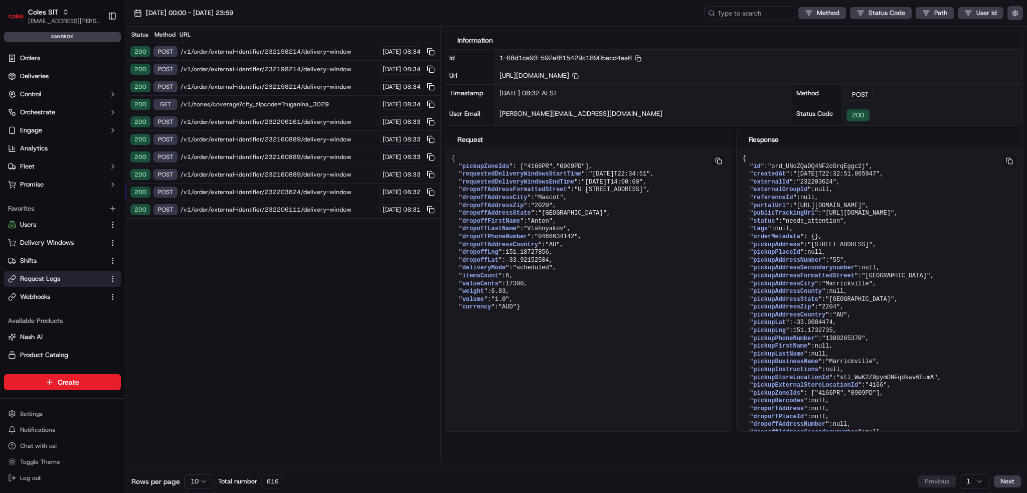
click at [331, 175] on span "/v1/order/external-identifier/232160889/delivery-window" at bounding box center [278, 174] width 196 height 8
click at [335, 194] on div "200 POST /v1/order/external-identifier/232203624/delivery-window [DATE] 08:32" at bounding box center [282, 192] width 315 height 18
click at [332, 208] on span "/v1/order/external-identifier/232206111/delivery-window" at bounding box center [278, 210] width 196 height 8
click at [298, 48] on span "/v1/order/external-identifier/232206263/delivery-window" at bounding box center [278, 52] width 196 height 8
click at [300, 48] on span "/v1/order/external-identifier/232206263/delivery-window" at bounding box center [278, 52] width 196 height 8
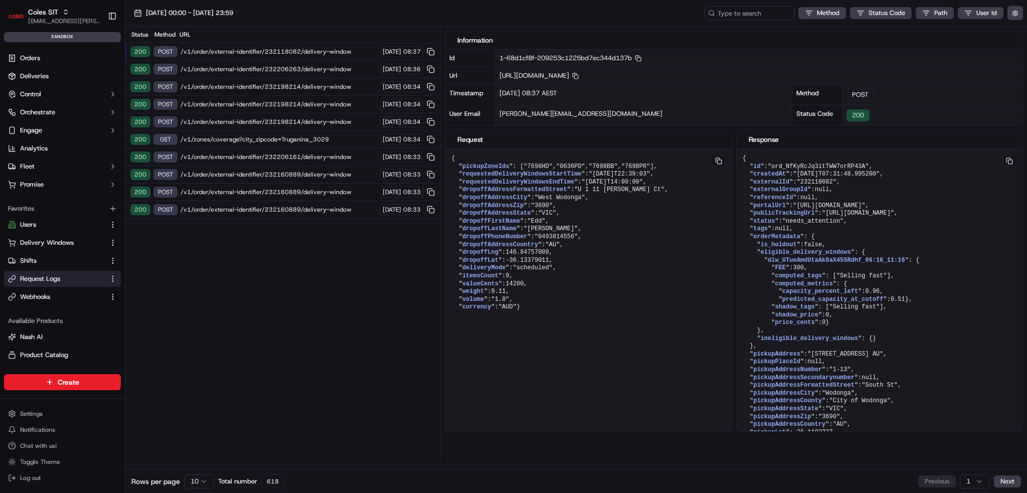
click at [267, 51] on span "/v1/order/external-identifier/232118082/delivery-window" at bounding box center [278, 52] width 196 height 8
click at [265, 50] on span "/v1/order/external-identifier/232118082/delivery-window" at bounding box center [278, 52] width 196 height 8
click at [263, 64] on div "200 POST /v1/order/external-identifier/232206263/delivery-window [DATE] 08:36" at bounding box center [282, 70] width 315 height 18
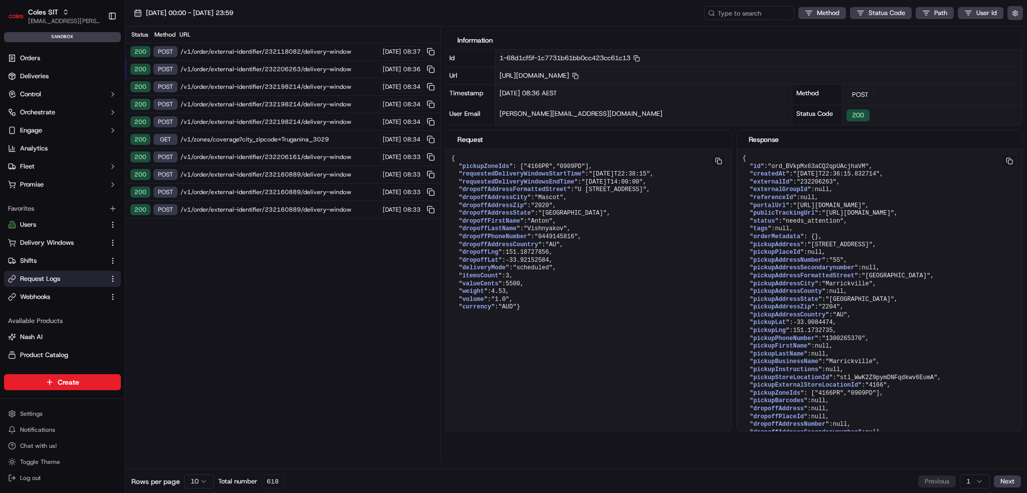
click at [263, 52] on span "/v1/order/external-identifier/232118082/delivery-window" at bounding box center [278, 52] width 196 height 8
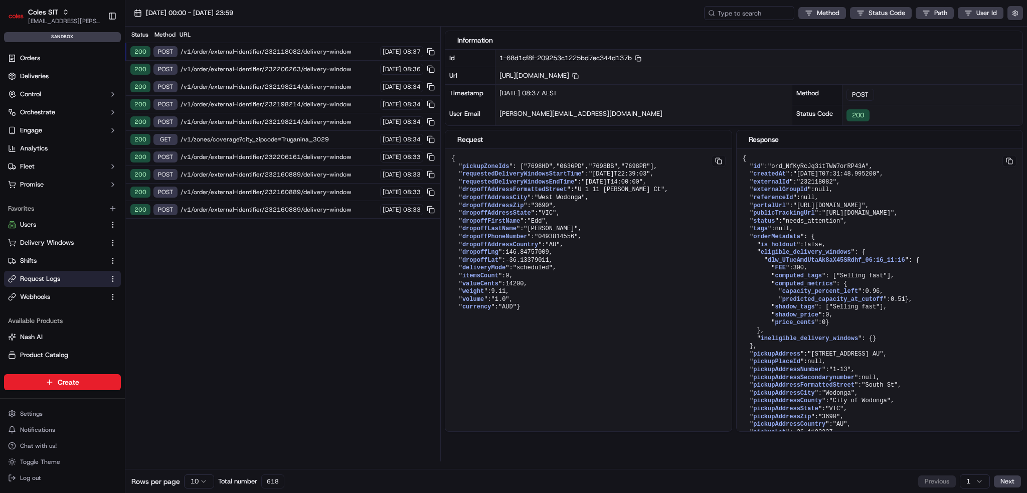
click at [261, 68] on span "/v1/order/external-identifier/232206263/delivery-window" at bounding box center [278, 69] width 196 height 8
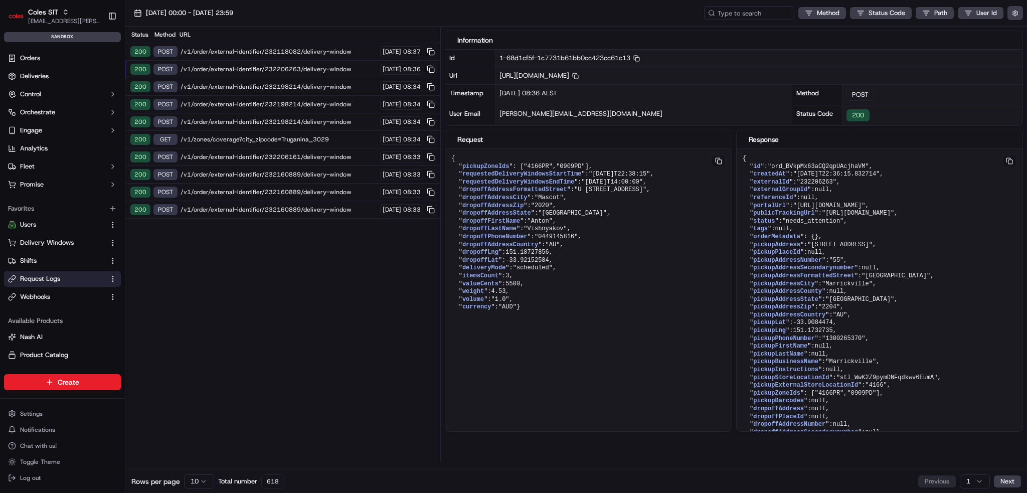
click at [267, 54] on span "/v1/order/external-identifier/232118082/delivery-window" at bounding box center [278, 52] width 196 height 8
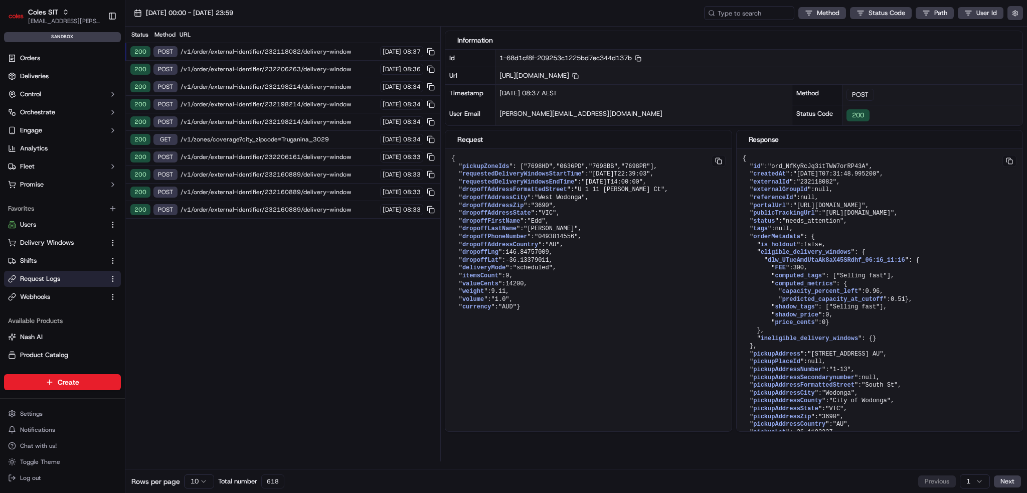
click at [247, 55] on span "/v1/order/external-identifier/232118082/delivery-window" at bounding box center [278, 52] width 196 height 8
click at [239, 53] on span "/v1/order/external-identifier/232118082/delivery-window" at bounding box center [278, 52] width 196 height 8
click at [237, 72] on span "/v1/order/external-identifier/232206263/delivery-window" at bounding box center [278, 69] width 196 height 8
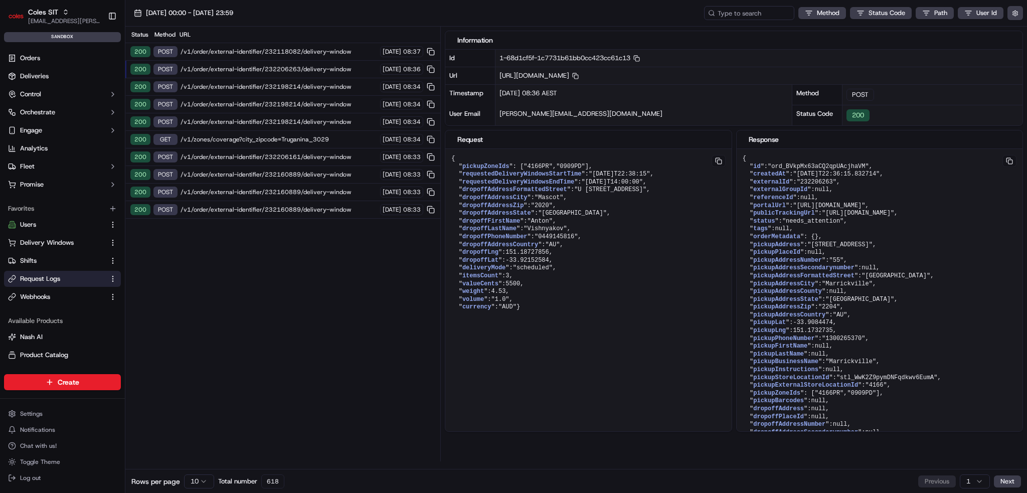
click at [236, 56] on div "200 POST /v1/order/external-identifier/232118082/delivery-window 23/09/2025 08:…" at bounding box center [282, 52] width 315 height 18
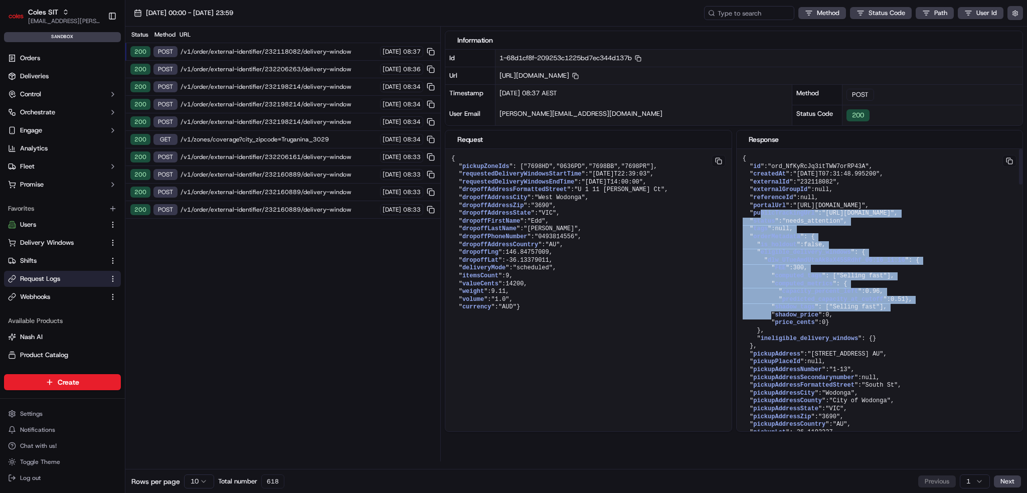
drag, startPoint x: 761, startPoint y: 240, endPoint x: 835, endPoint y: 362, distance: 142.8
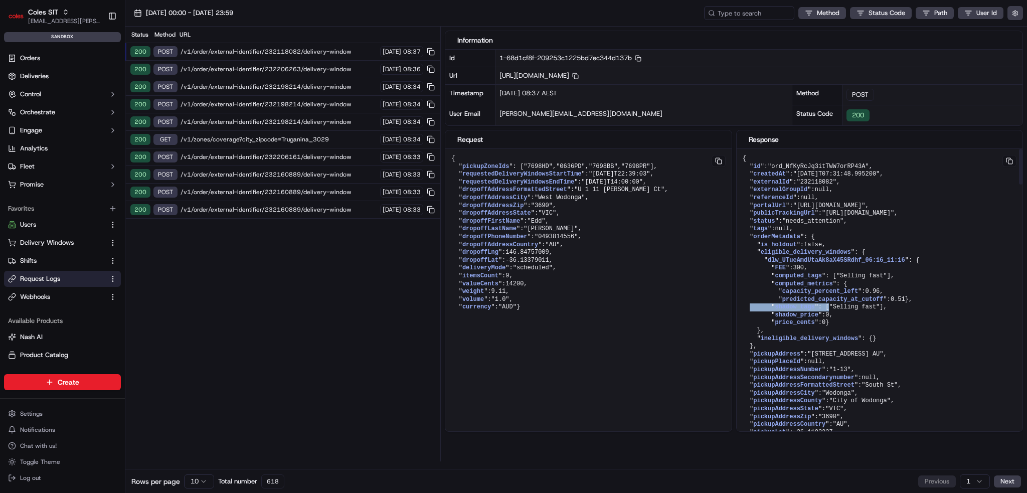
drag, startPoint x: 831, startPoint y: 348, endPoint x: 756, endPoint y: 334, distance: 76.6
drag, startPoint x: 759, startPoint y: 334, endPoint x: 815, endPoint y: 344, distance: 57.0
drag, startPoint x: 824, startPoint y: 347, endPoint x: 819, endPoint y: 349, distance: 5.6
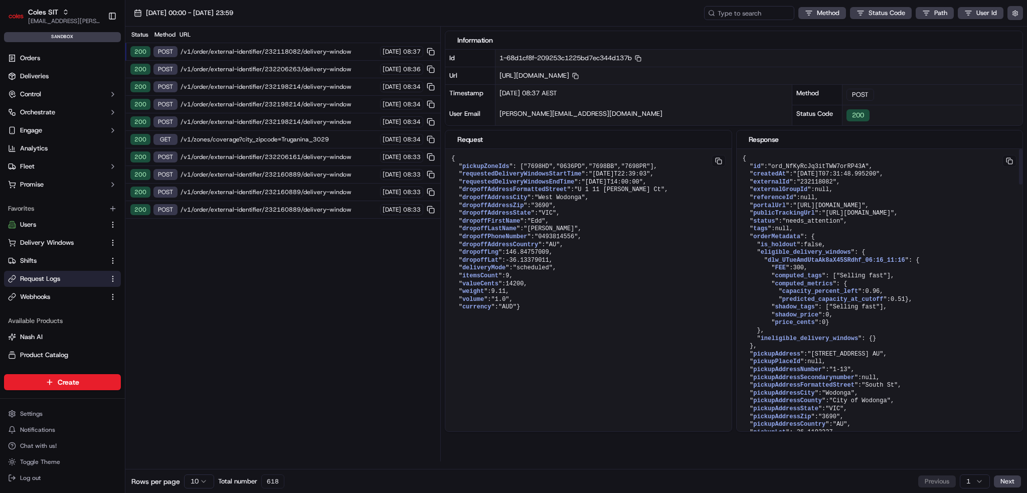
drag, startPoint x: 839, startPoint y: 354, endPoint x: 749, endPoint y: 308, distance: 100.9
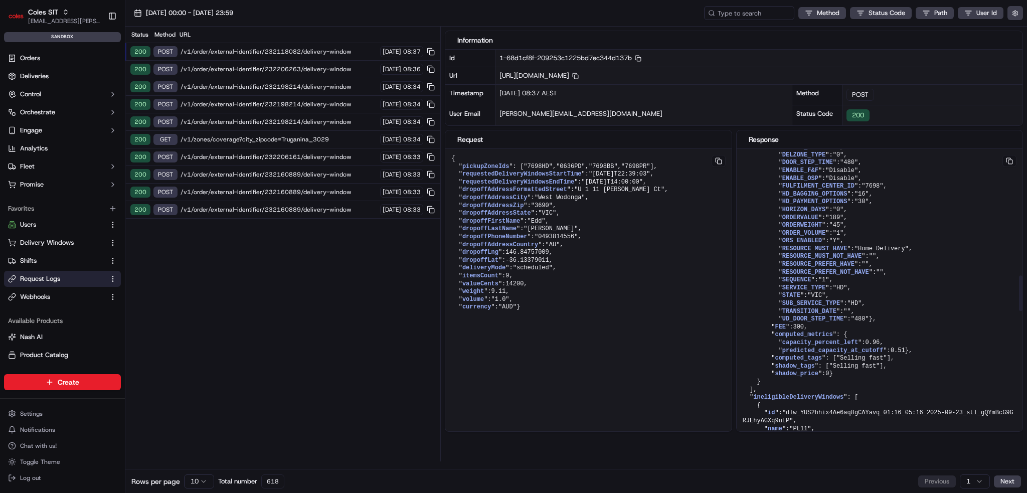
scroll to position [1203, 0]
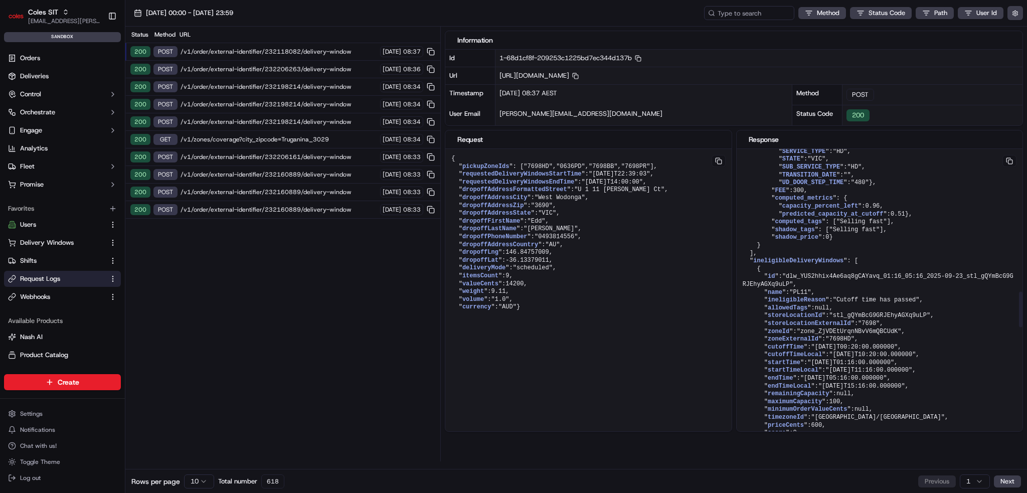
drag, startPoint x: 339, startPoint y: 252, endPoint x: 335, endPoint y: 216, distance: 36.3
click at [337, 249] on div "Status Method URL 200 POST /v1/order/external-identifier/232118082/delivery-win…" at bounding box center [282, 244] width 315 height 435
click at [307, 53] on span "/v1/order/external-identifier/232118082/delivery-window" at bounding box center [278, 52] width 196 height 8
click at [281, 69] on span "/v1/order/external-identifier/232206263/delivery-window" at bounding box center [278, 69] width 196 height 8
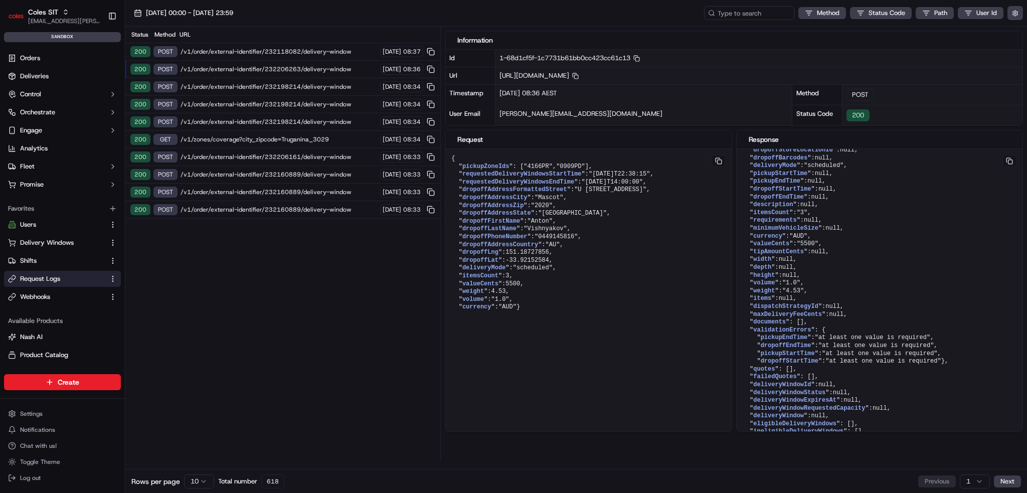
click at [281, 83] on span "/v1/order/external-identifier/232198214/delivery-window" at bounding box center [278, 87] width 196 height 8
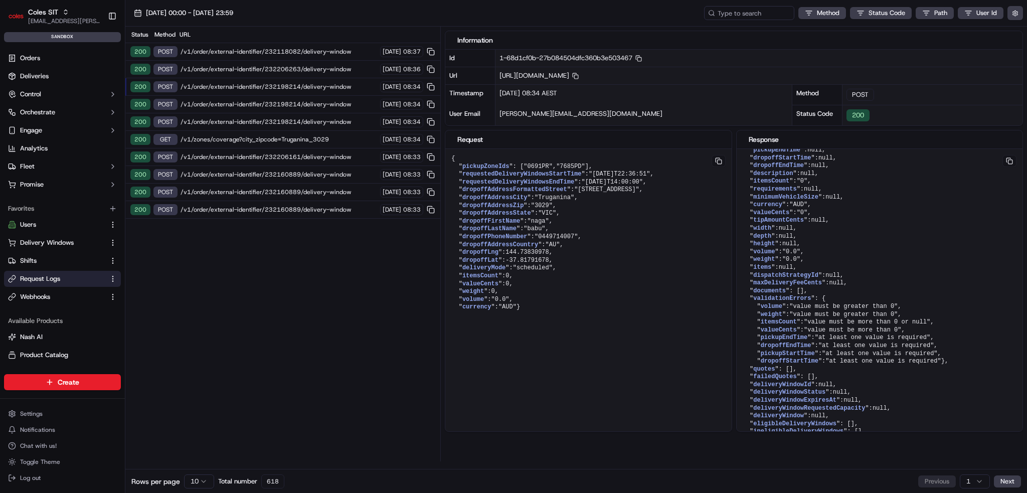
click at [278, 102] on span "/v1/order/external-identifier/232198214/delivery-window" at bounding box center [278, 104] width 196 height 8
click at [270, 125] on div "200 POST /v1/order/external-identifier/232198214/delivery-window 23/09/2025 08:…" at bounding box center [282, 122] width 315 height 18
click at [270, 139] on span "/v1/zones/coverage?city_zipcode=Truganina_3029" at bounding box center [278, 139] width 196 height 8
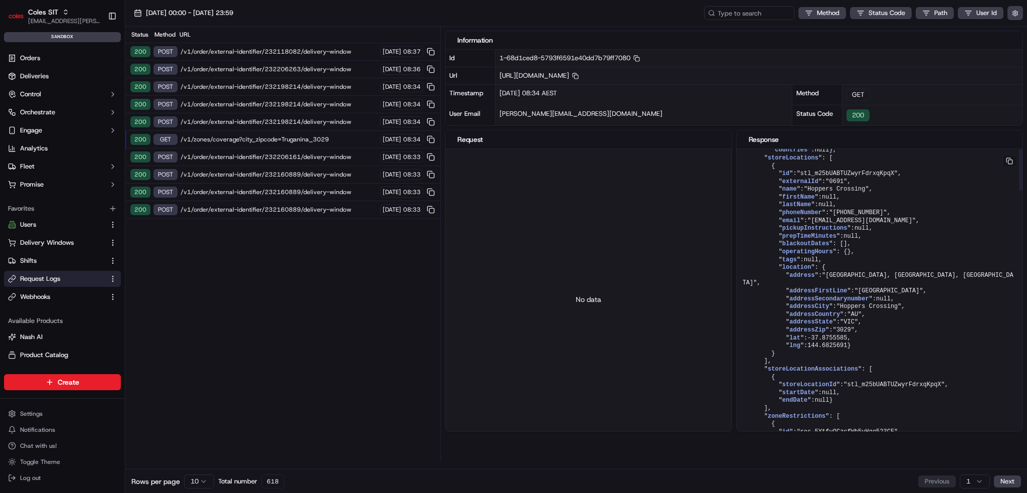
scroll to position [0, 0]
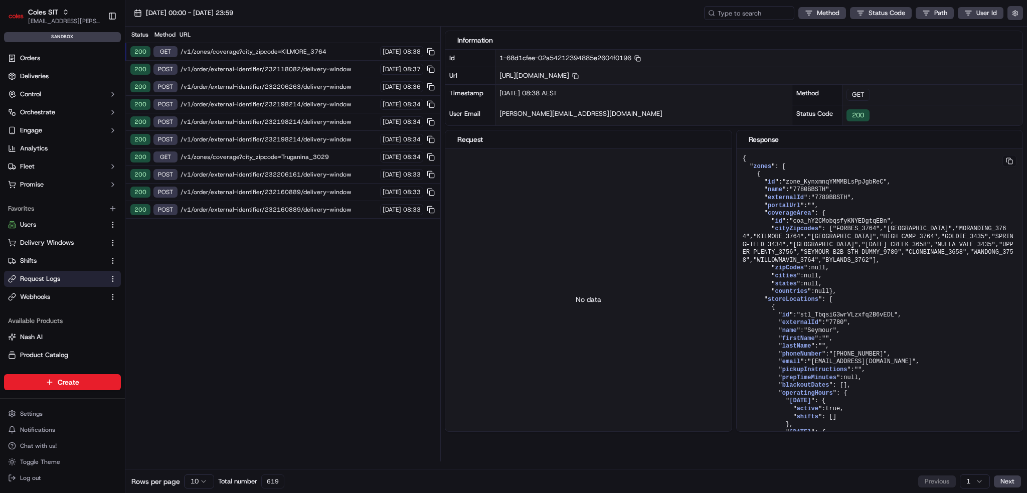
click at [237, 51] on span "/v1/zones/coverage?city_zipcode=KILMORE_3764" at bounding box center [278, 52] width 196 height 8
click at [228, 48] on span "/v1/zones/coverage?city_zipcode=KILMORE_3764" at bounding box center [278, 52] width 196 height 8
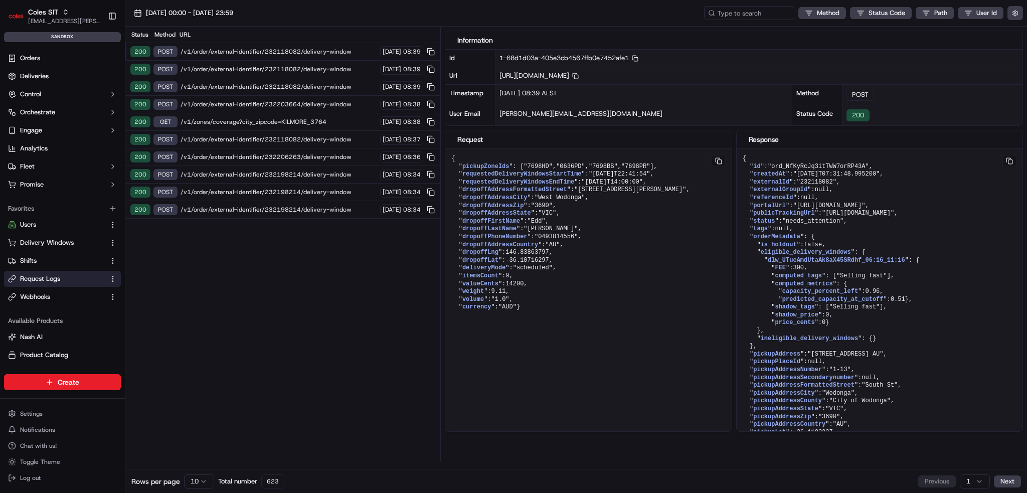
click at [243, 57] on div "200 POST /v1/order/external-identifier/232118082/delivery-window [DATE] 08:39" at bounding box center [282, 52] width 315 height 18
click at [243, 56] on div "200 POST /v1/order/external-identifier/232118082/delivery-window [DATE] 08:39" at bounding box center [282, 52] width 315 height 18
click at [252, 75] on div "200 POST /v1/order/external-identifier/232118082/delivery-window [DATE] 08:39" at bounding box center [282, 70] width 315 height 18
click at [253, 61] on div "200 POST /v1/order/external-identifier/232118082/delivery-window [DATE] 08:39" at bounding box center [282, 70] width 315 height 18
click at [255, 51] on span "/v1/order/external-identifier/232118082/delivery-window" at bounding box center [278, 52] width 196 height 8
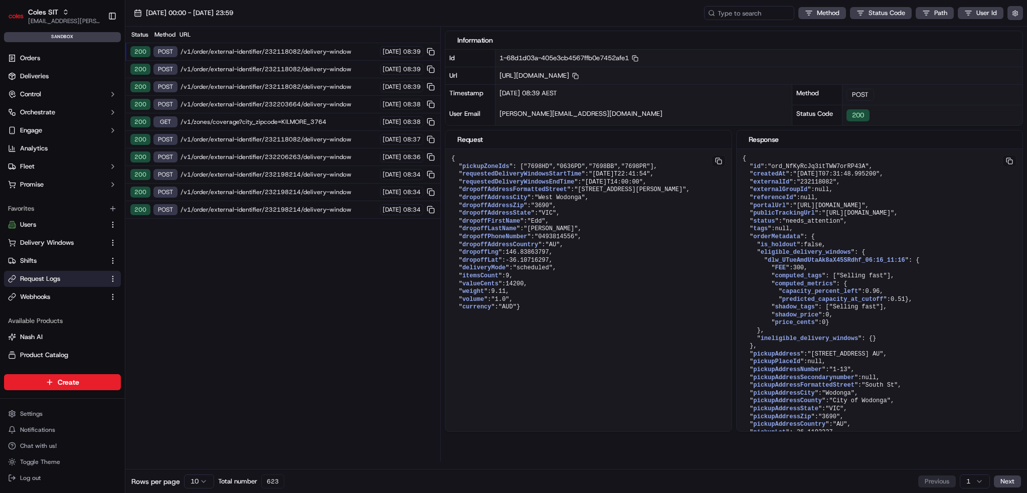
click at [302, 118] on span "/v1/zones/coverage?city_zipcode=KILMORE_3764" at bounding box center [278, 122] width 196 height 8
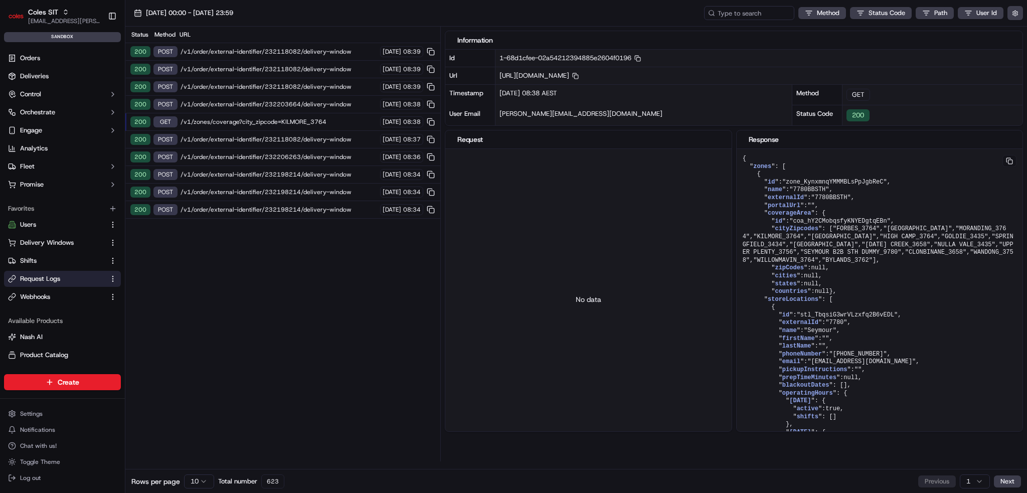
click at [320, 47] on div "200 POST /v1/order/external-identifier/232118082/delivery-window [DATE] 08:39" at bounding box center [282, 52] width 315 height 18
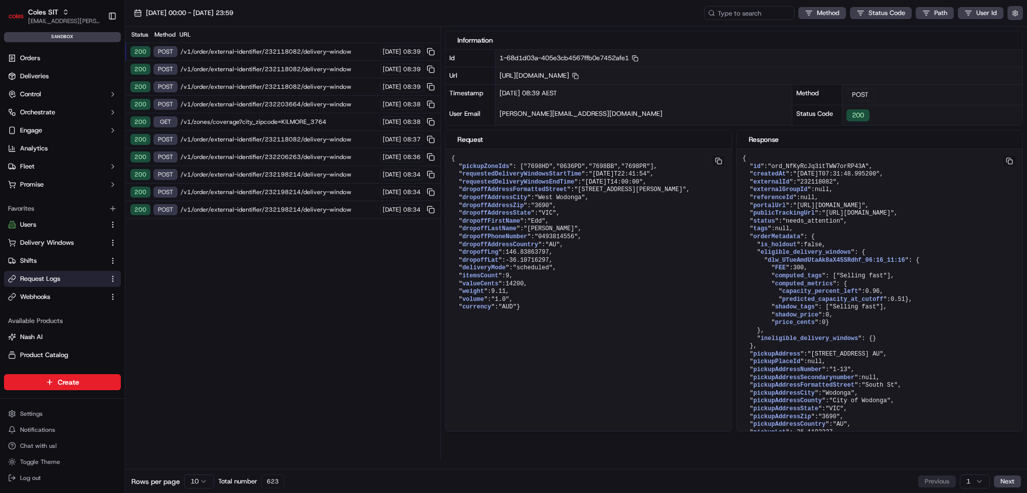
drag, startPoint x: 267, startPoint y: 331, endPoint x: 232, endPoint y: 265, distance: 74.9
click at [267, 330] on div "Status Method URL 200 POST /v1/order/external-identifier/232118082/delivery-win…" at bounding box center [282, 244] width 315 height 435
click at [336, 115] on div "200 GET /v1/zones/coverage?city_zipcode=KILMORE_3764 [DATE] 08:38" at bounding box center [282, 122] width 315 height 18
